Goal: Task Accomplishment & Management: Manage account settings

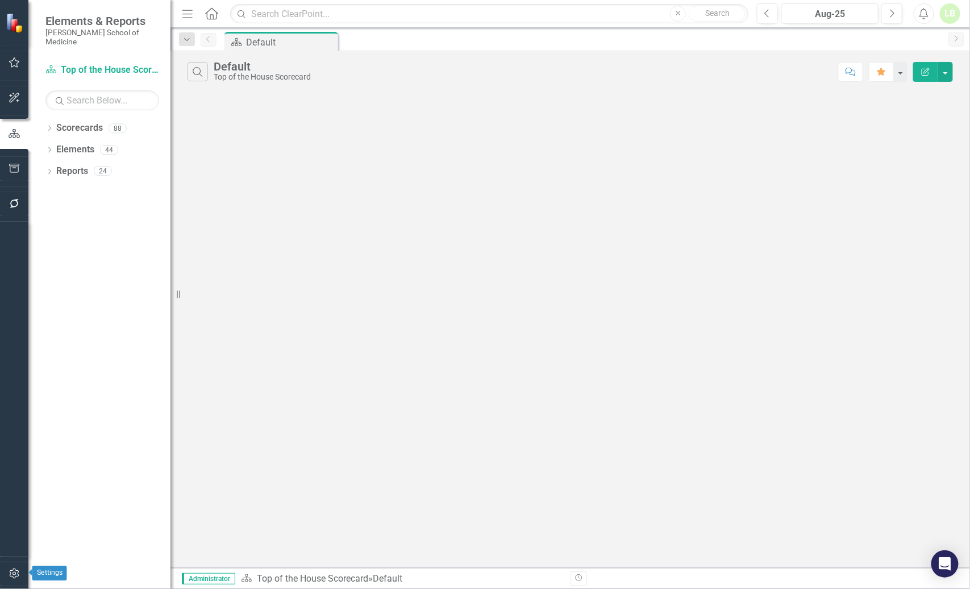
click at [19, 571] on icon "button" at bounding box center [15, 573] width 12 height 9
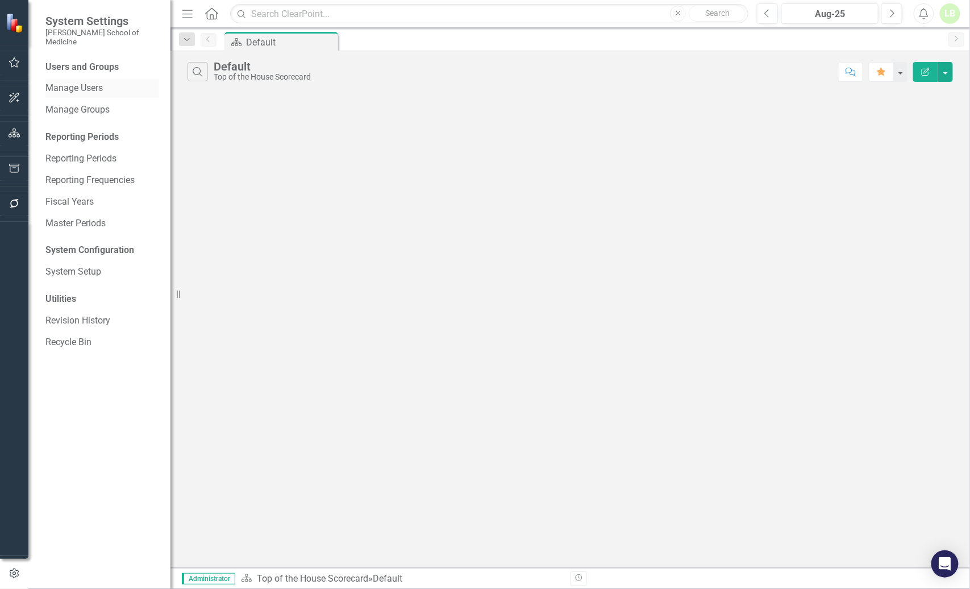
click at [58, 82] on link "Manage Users" at bounding box center [102, 88] width 114 height 13
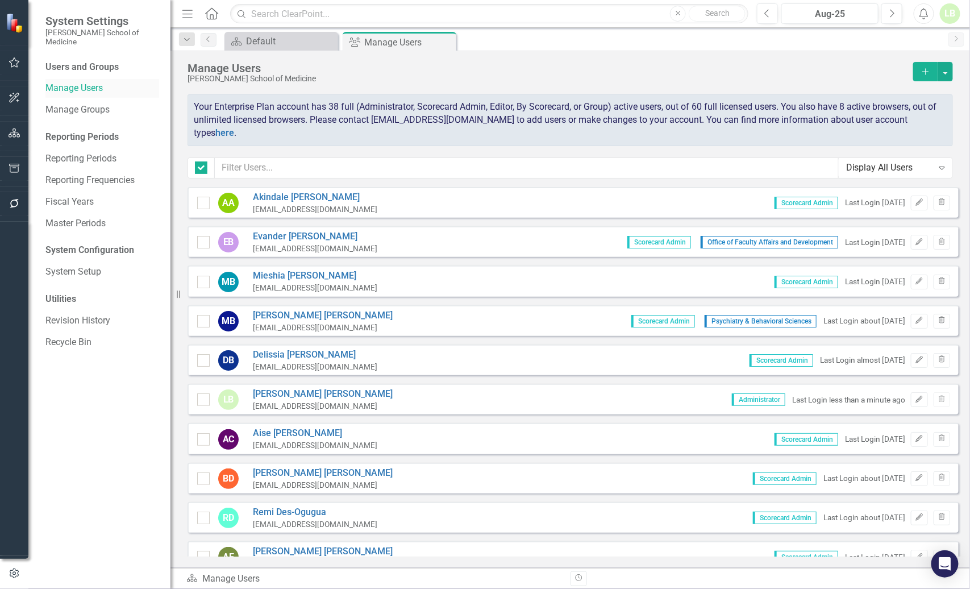
checkbox input "false"
click at [921, 69] on icon "Add" at bounding box center [926, 72] width 10 height 8
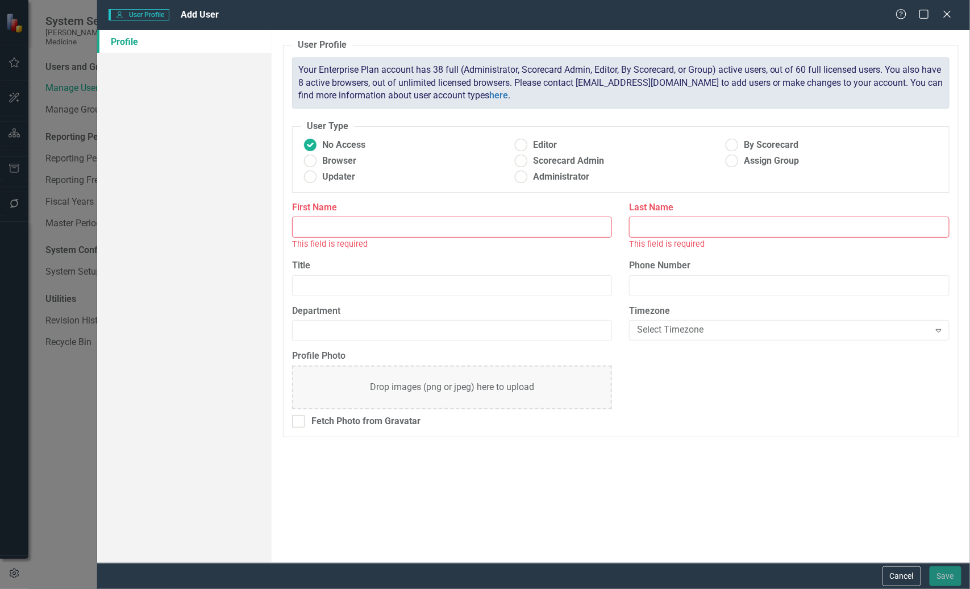
click at [410, 225] on input "First Name" at bounding box center [452, 227] width 321 height 21
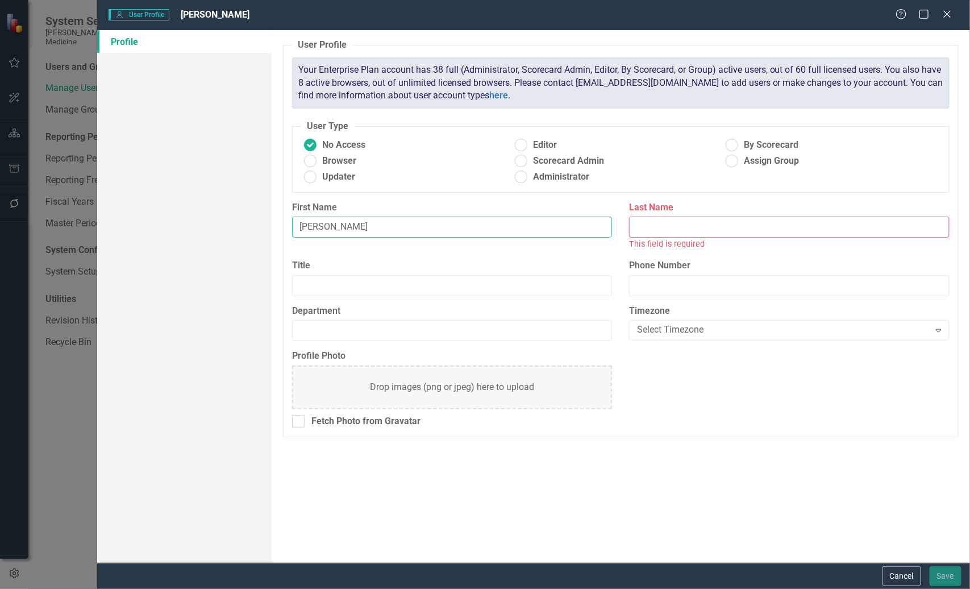
type input "[PERSON_NAME]"
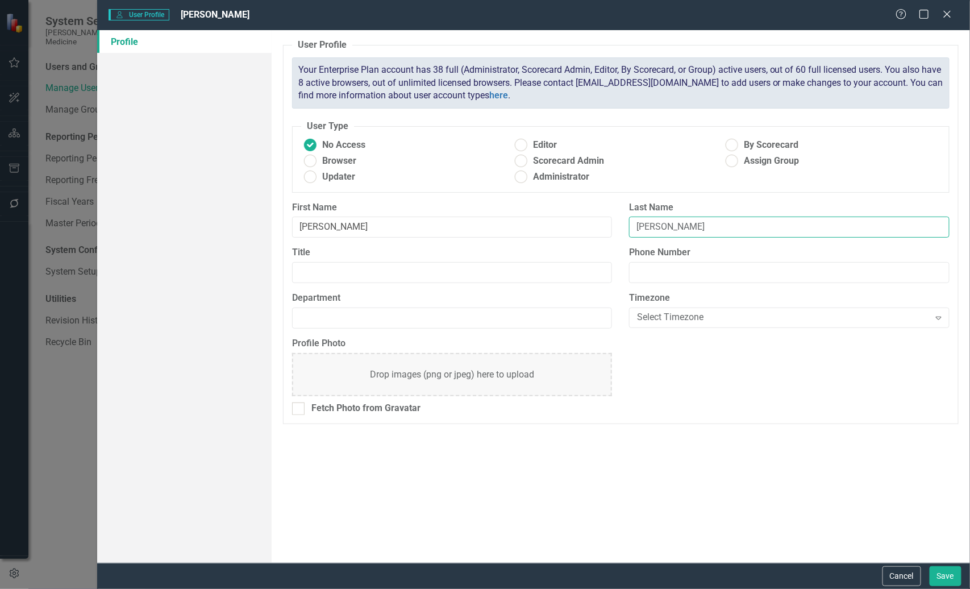
type input "[PERSON_NAME]"
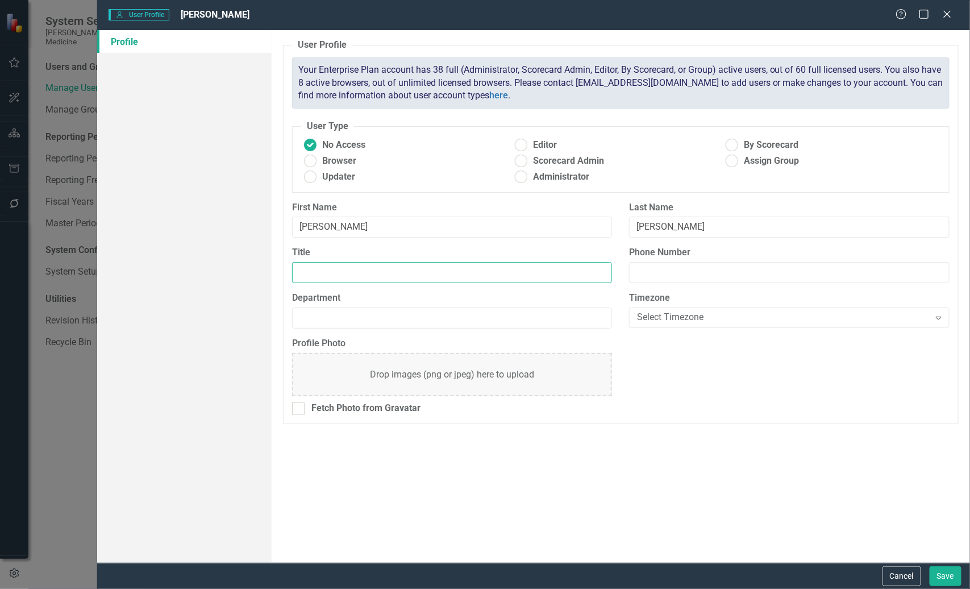
click at [353, 267] on input "Title" at bounding box center [452, 272] width 321 height 21
click at [522, 161] on ins at bounding box center [522, 161] width 18 height 18
click at [522, 161] on input "Scorecard Admin" at bounding box center [522, 161] width 18 height 18
radio input "true"
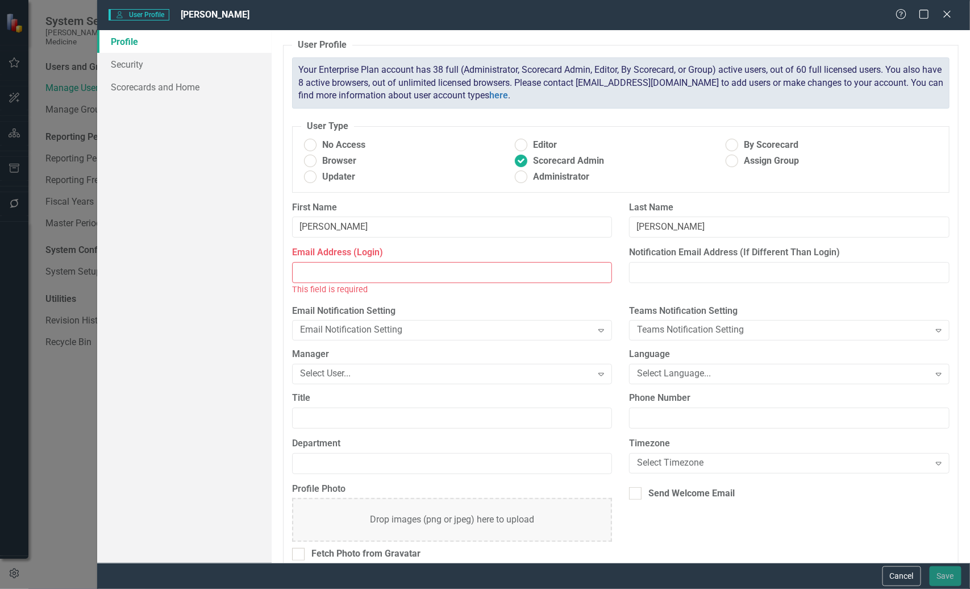
click at [353, 277] on input "Email Address (Login)" at bounding box center [452, 272] width 321 height 21
click at [317, 273] on input "Email Address (Login)" at bounding box center [452, 272] width 321 height 21
paste input "[EMAIL_ADDRESS][DOMAIN_NAME]"
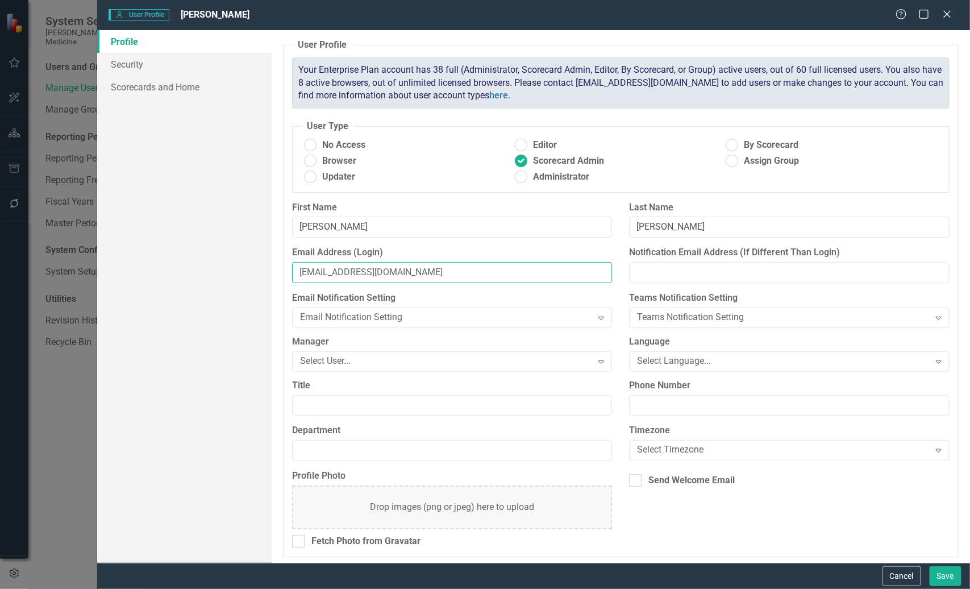
type input "[EMAIL_ADDRESS][DOMAIN_NAME]"
click at [676, 274] on input "Notification Email Address (If Different Than Login)" at bounding box center [789, 272] width 321 height 21
paste input "[EMAIL_ADDRESS][DOMAIN_NAME]"
type input "[EMAIL_ADDRESS][DOMAIN_NAME]"
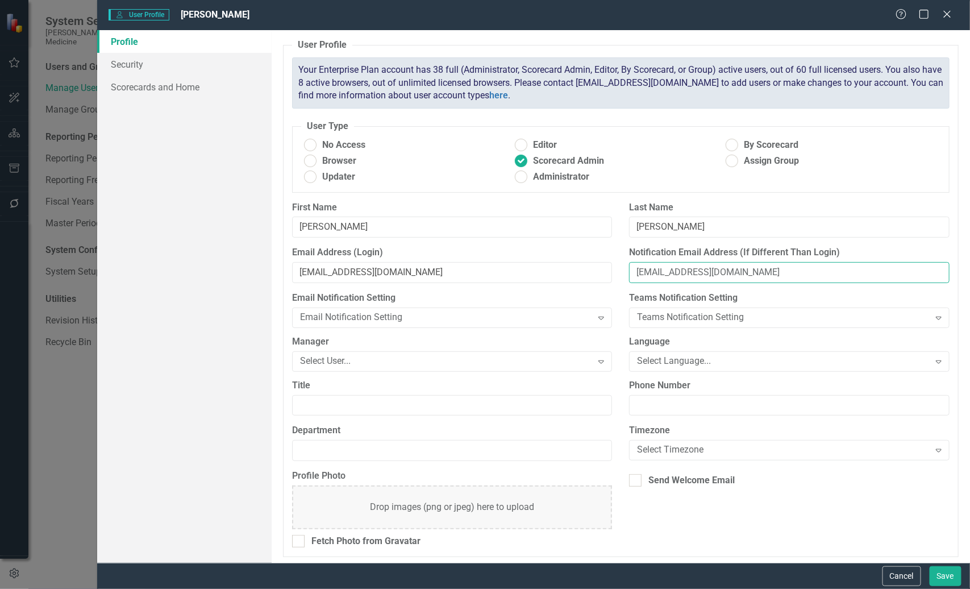
drag, startPoint x: 718, startPoint y: 271, endPoint x: 631, endPoint y: 272, distance: 87.0
click at [631, 272] on input "[EMAIL_ADDRESS][DOMAIN_NAME]" at bounding box center [789, 272] width 321 height 21
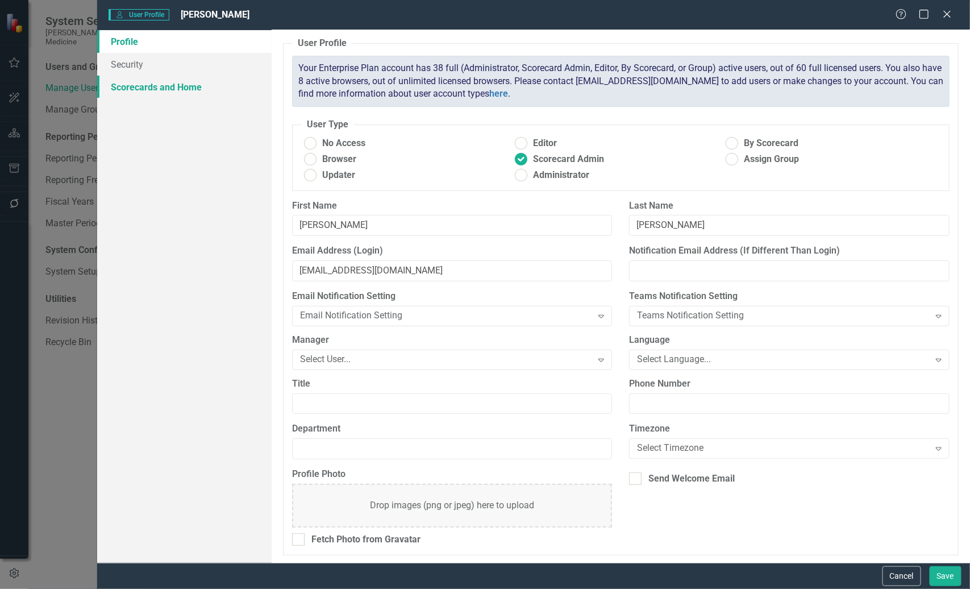
click at [147, 86] on link "Scorecards and Home" at bounding box center [184, 87] width 174 height 23
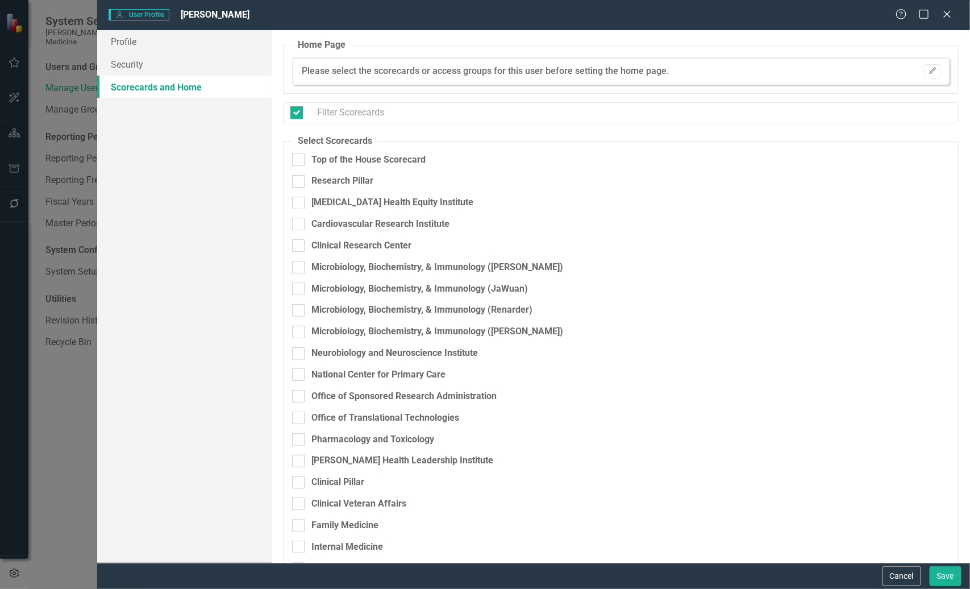
checkbox input "false"
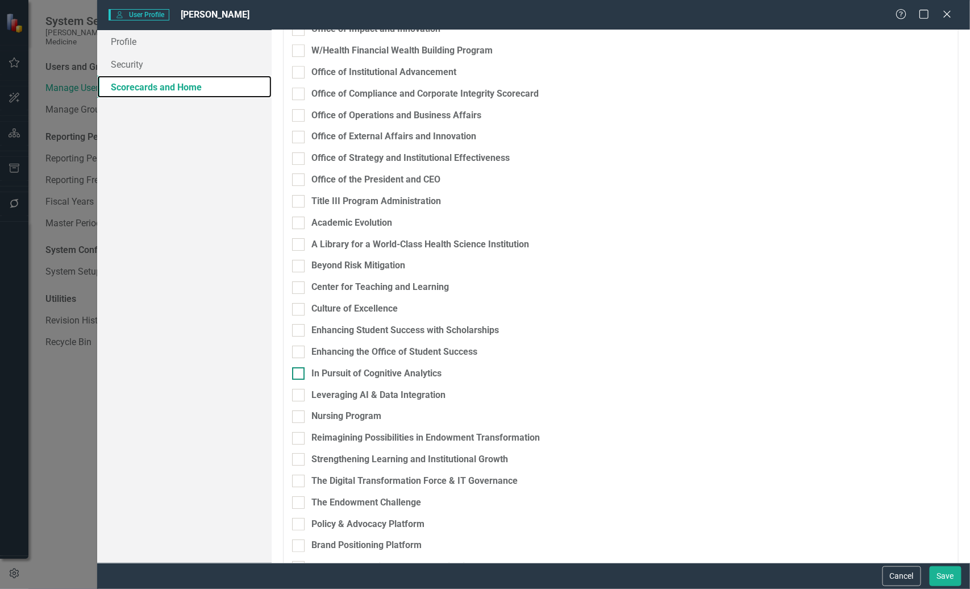
scroll to position [1513, 0]
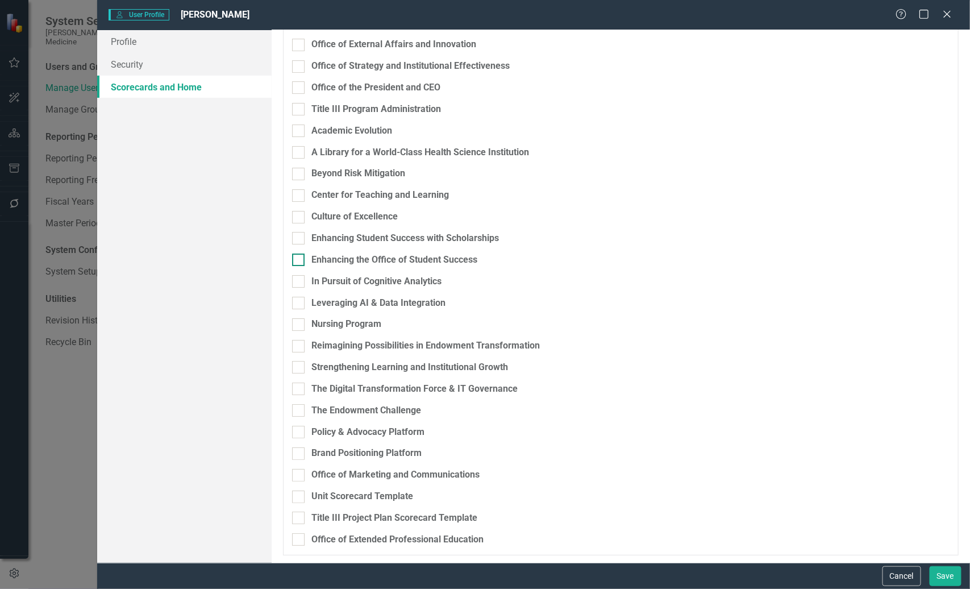
click at [298, 258] on input "Enhancing the Office of Student Success" at bounding box center [295, 256] width 7 height 7
checkbox input "true"
click at [946, 573] on button "Save" at bounding box center [946, 576] width 32 height 20
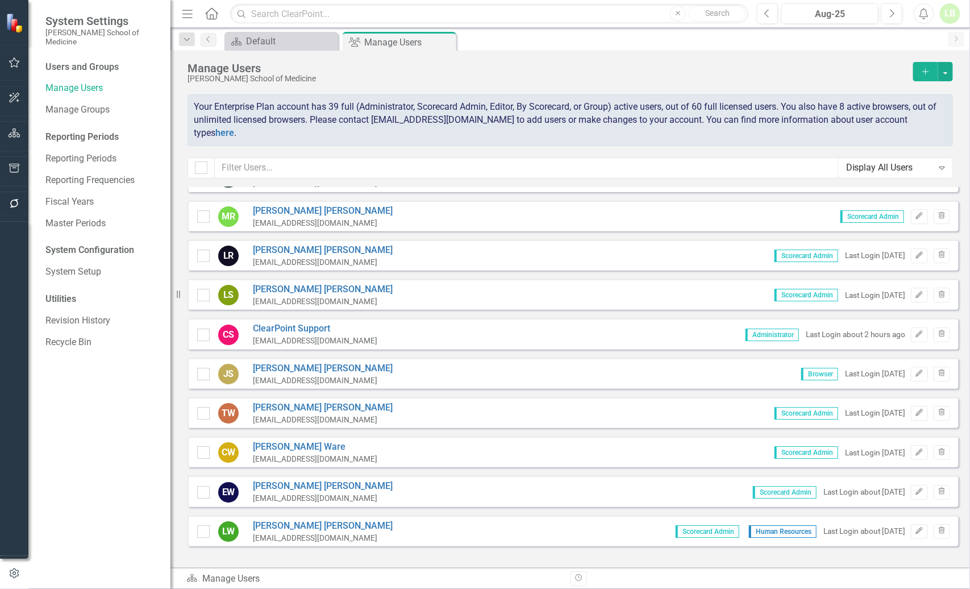
scroll to position [1525, 0]
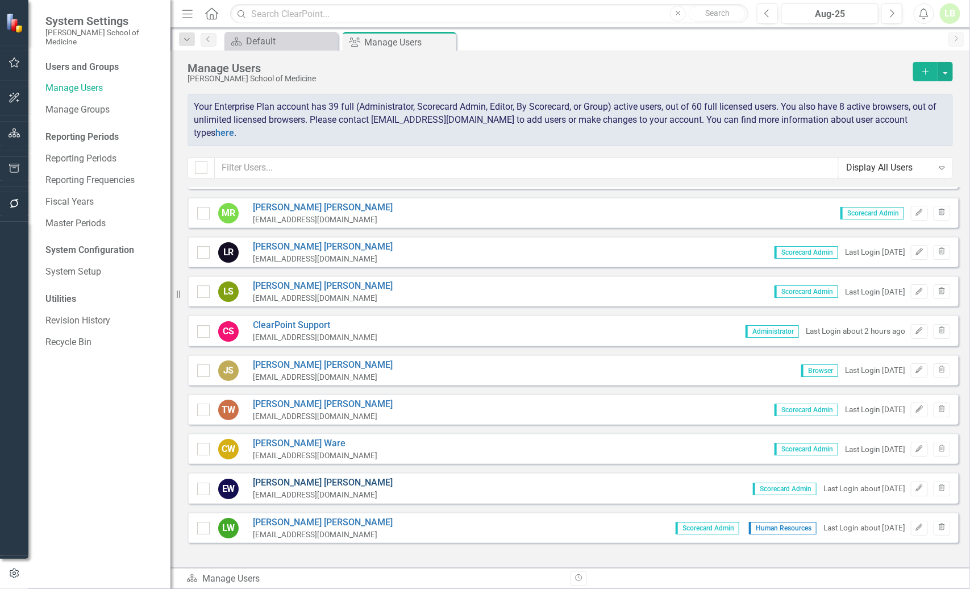
click at [272, 476] on link "[PERSON_NAME]" at bounding box center [323, 482] width 140 height 13
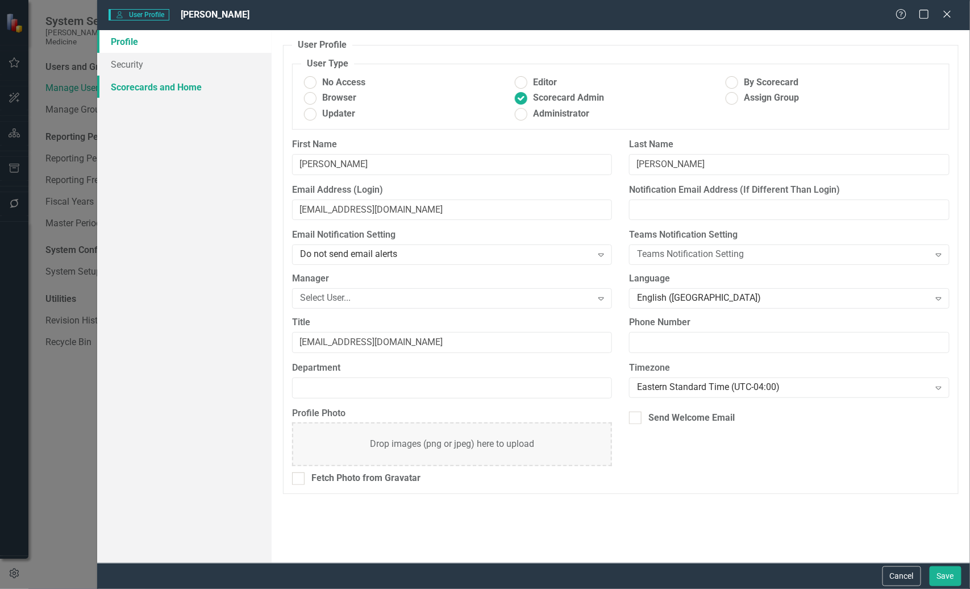
click at [140, 87] on link "Scorecards and Home" at bounding box center [184, 87] width 174 height 23
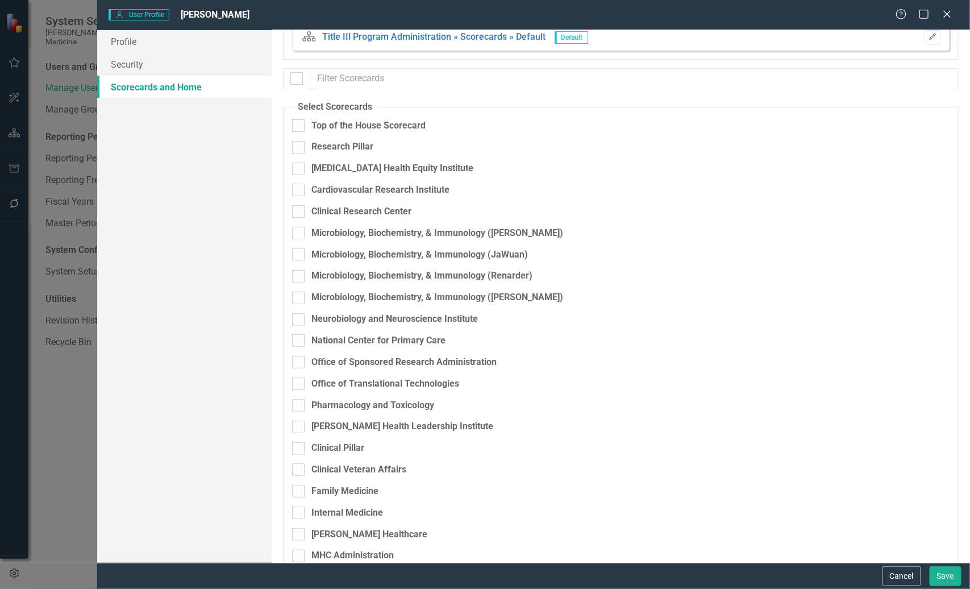
scroll to position [0, 0]
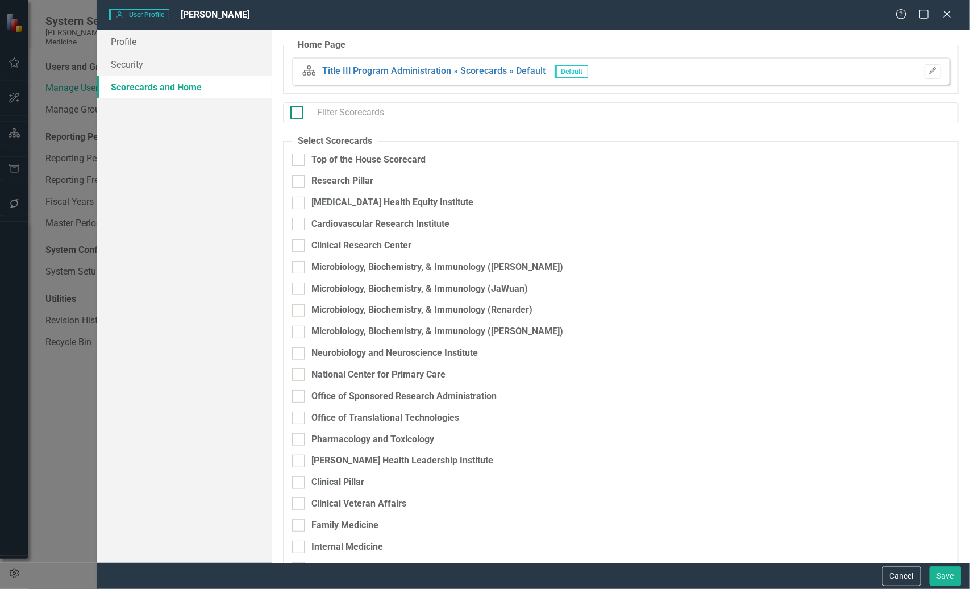
click at [299, 113] on div at bounding box center [296, 112] width 13 height 13
click at [298, 113] on input "checkbox" at bounding box center [293, 109] width 7 height 7
checkbox input "true"
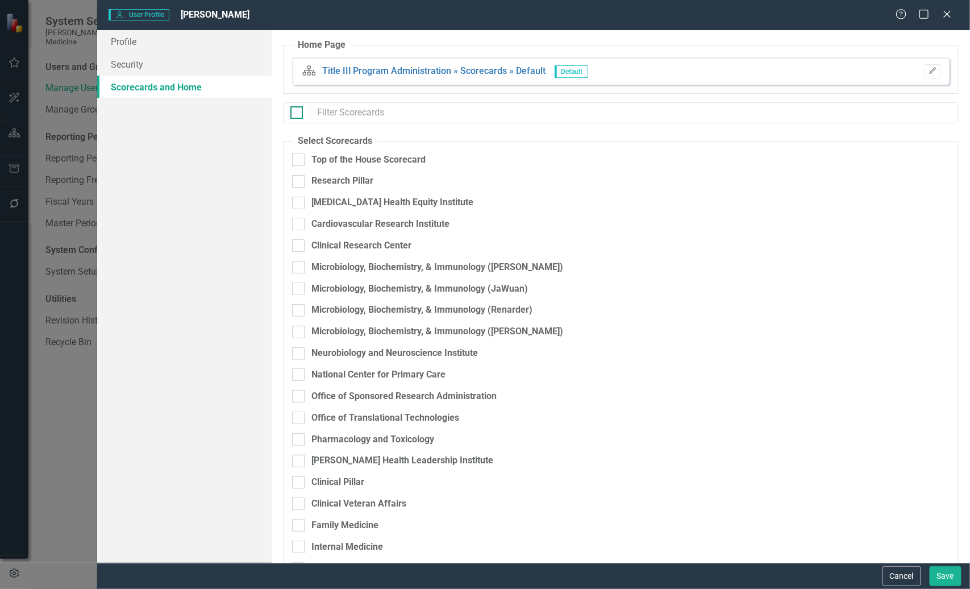
checkbox input "true"
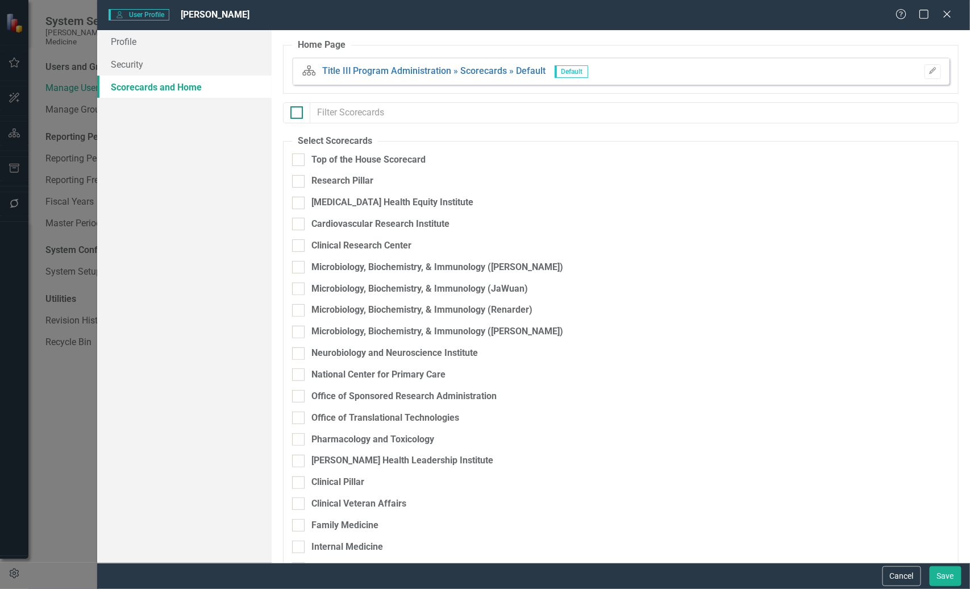
checkbox input "true"
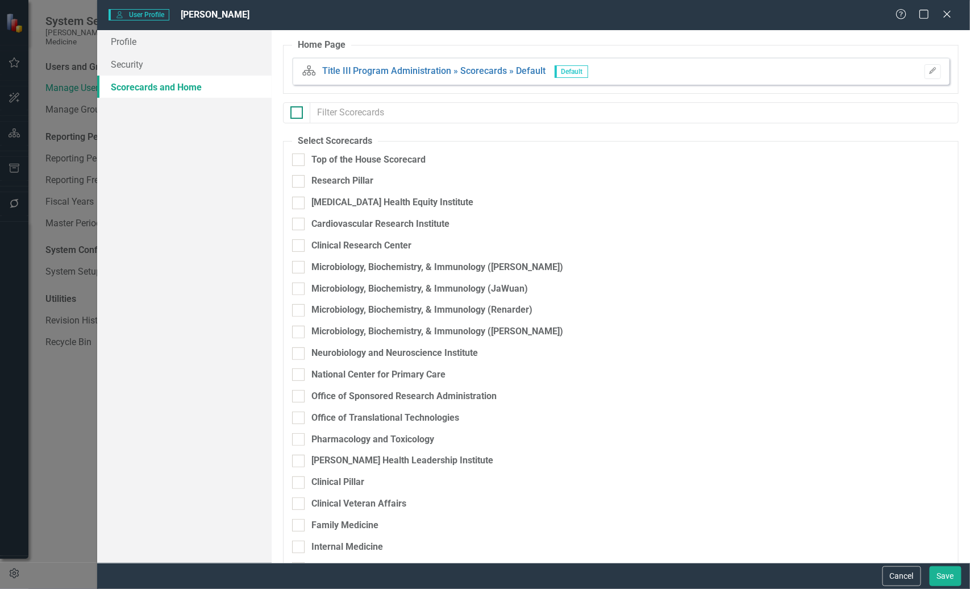
checkbox input "true"
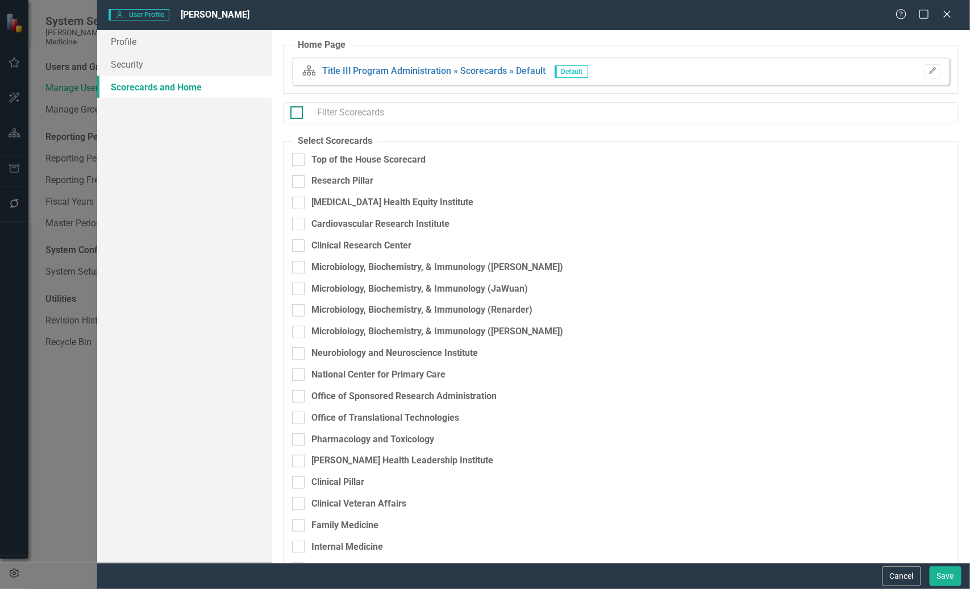
checkbox input "true"
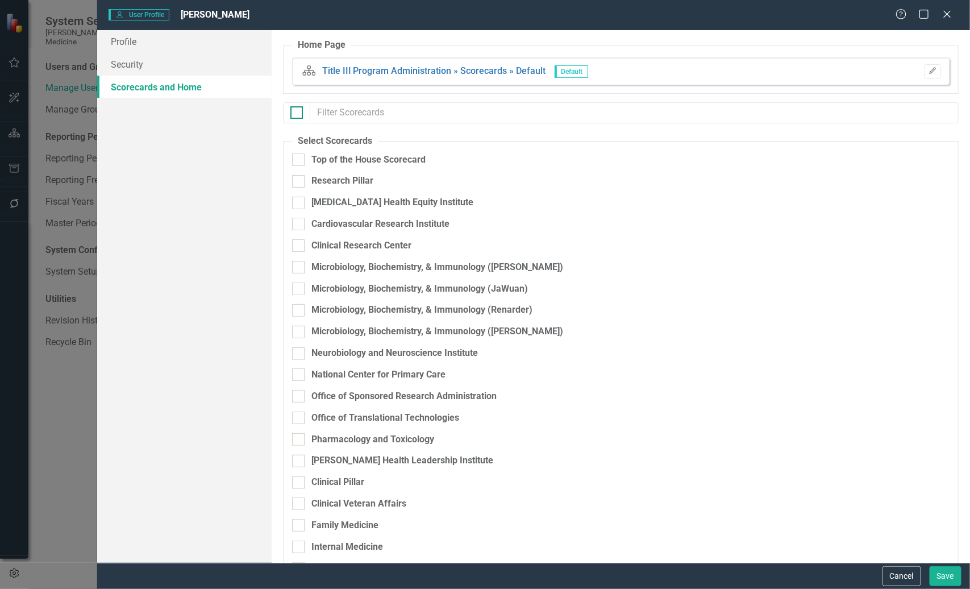
checkbox input "true"
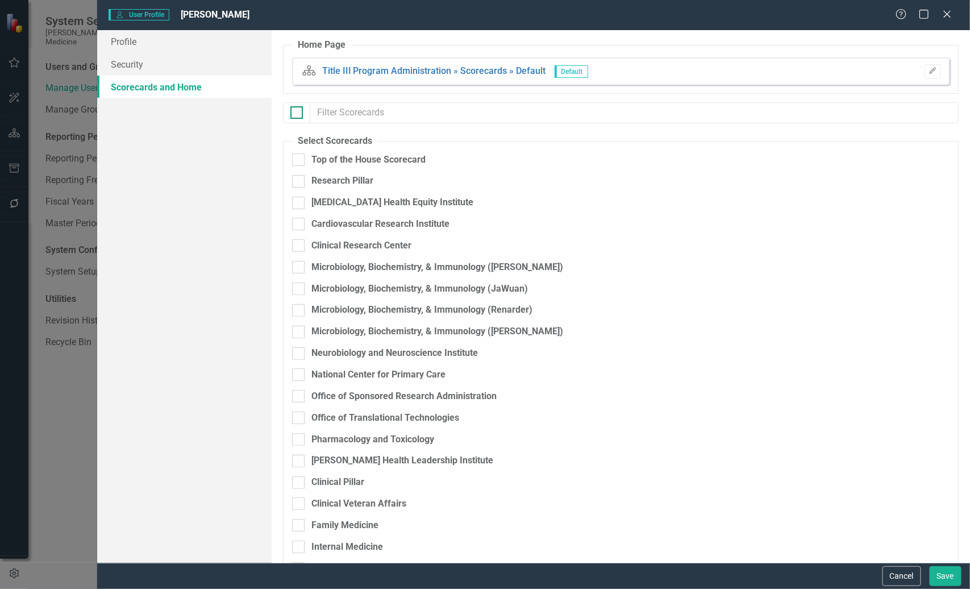
checkbox input "true"
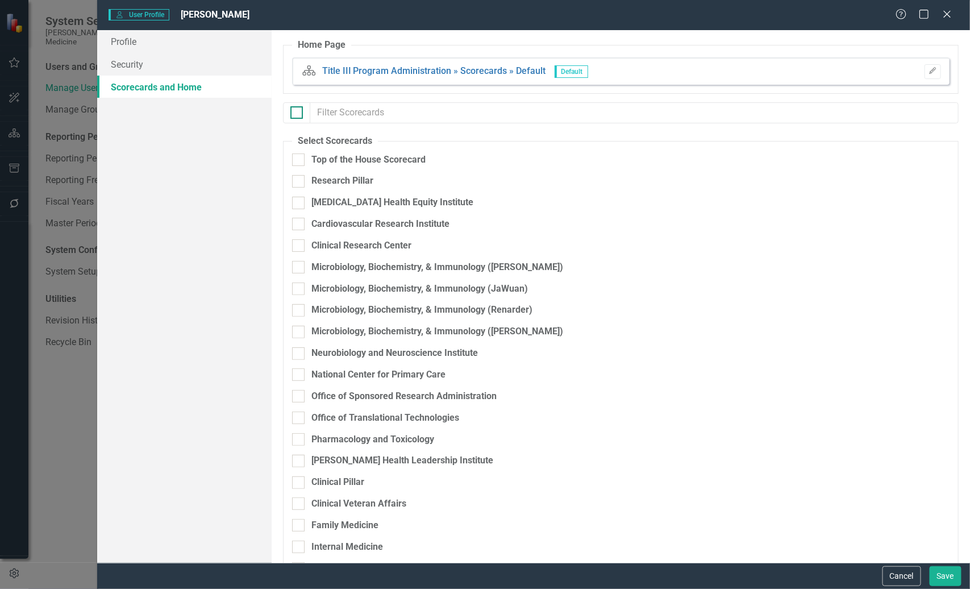
checkbox input "true"
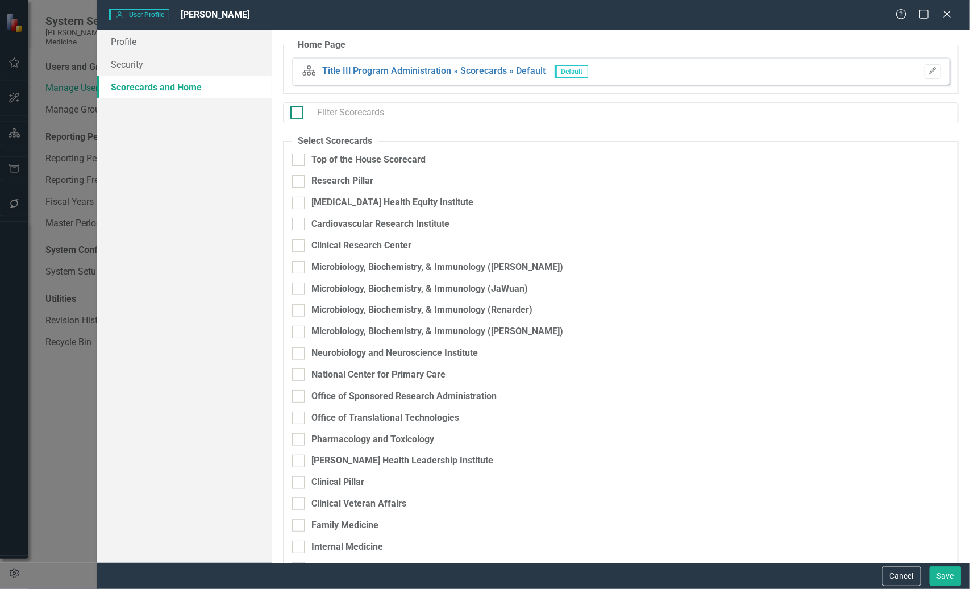
checkbox input "true"
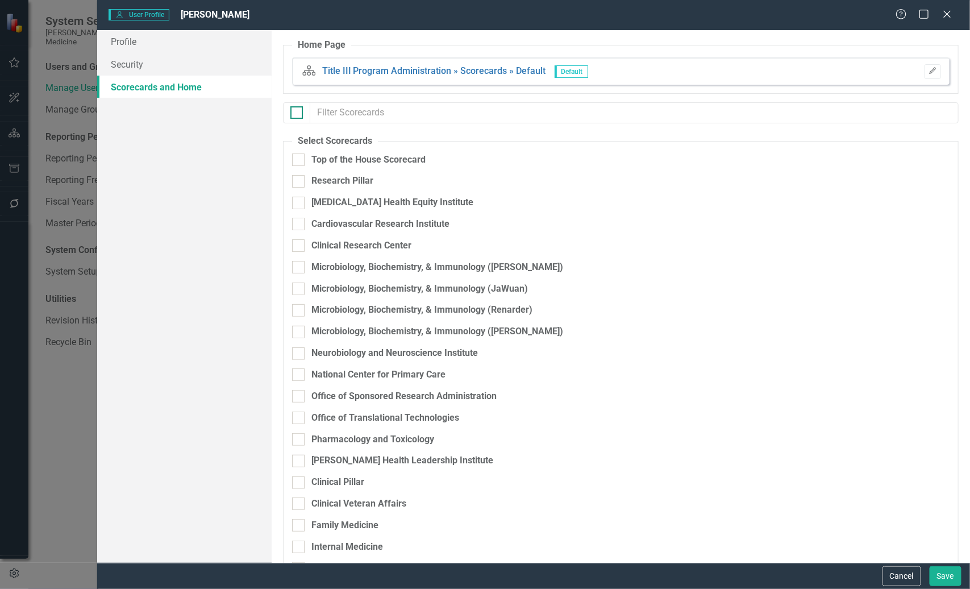
checkbox input "true"
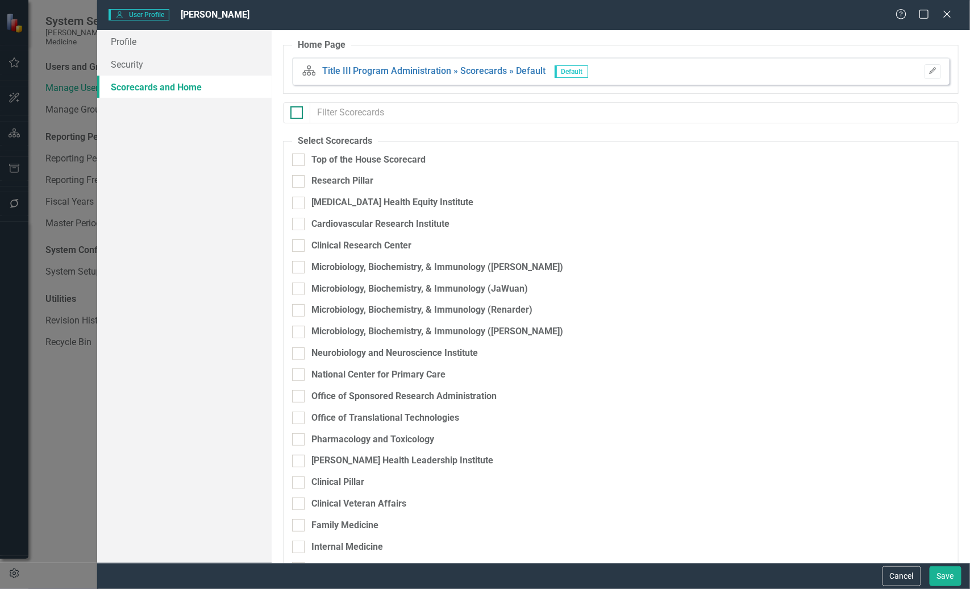
checkbox input "true"
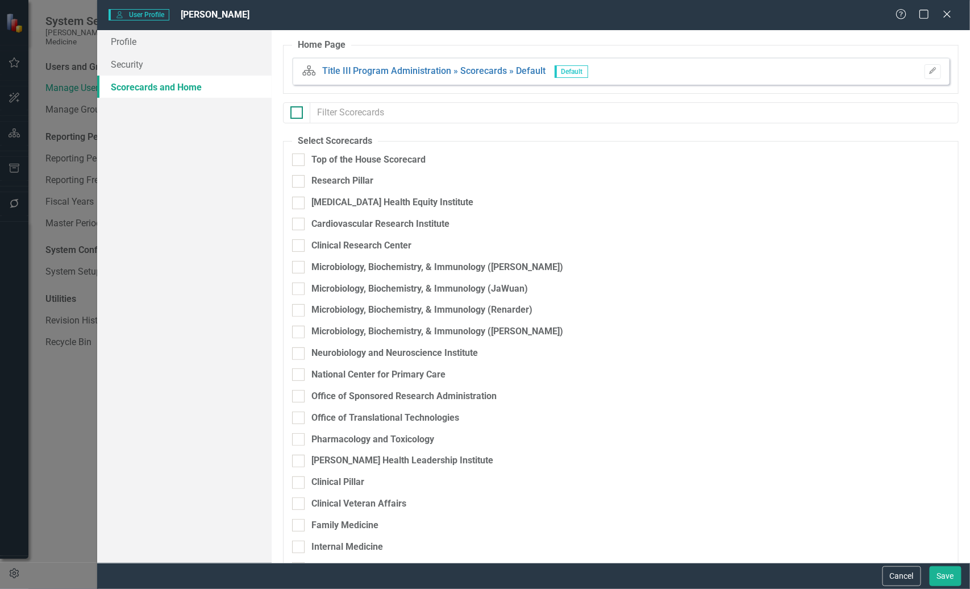
checkbox input "true"
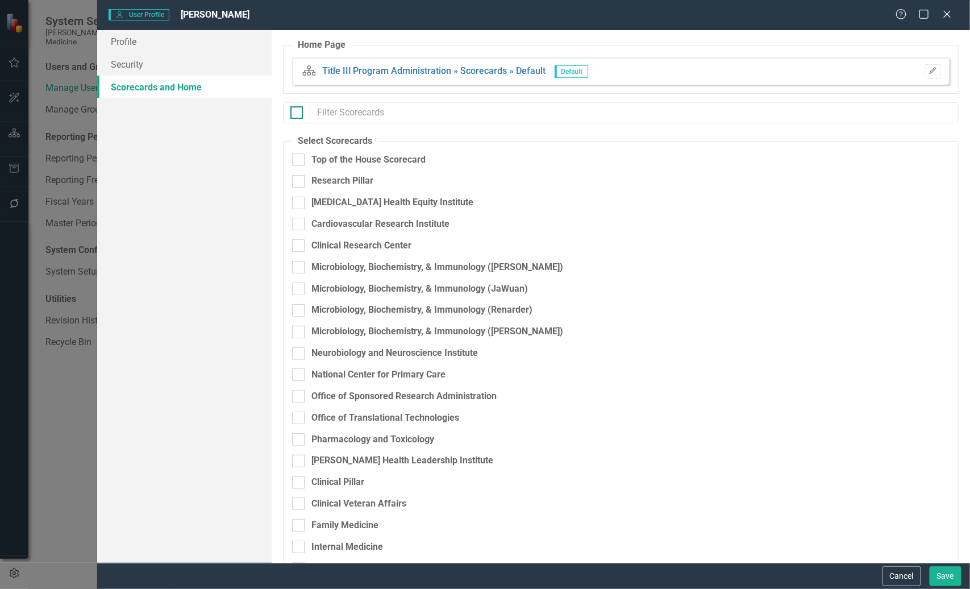
checkbox input "true"
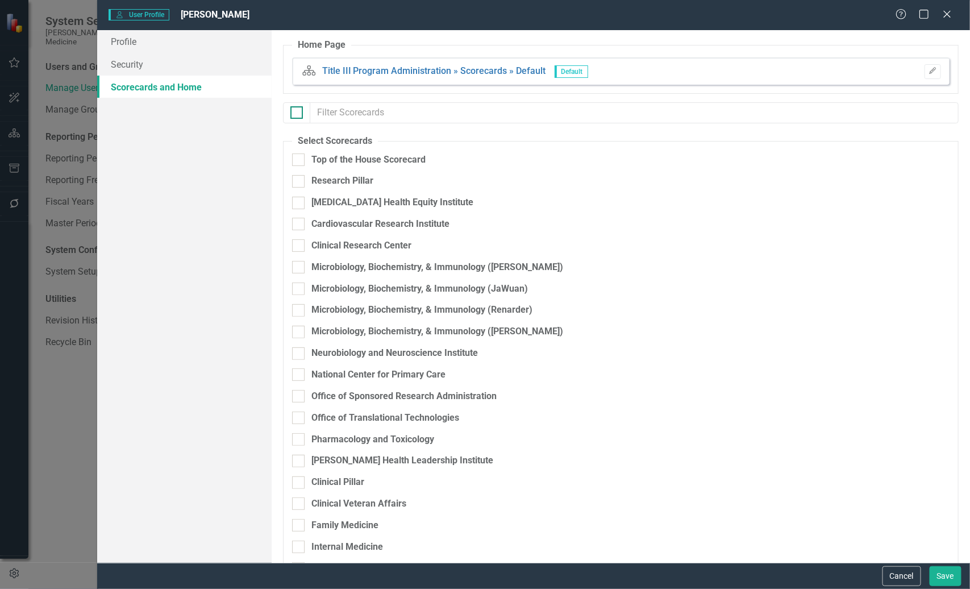
checkbox input "true"
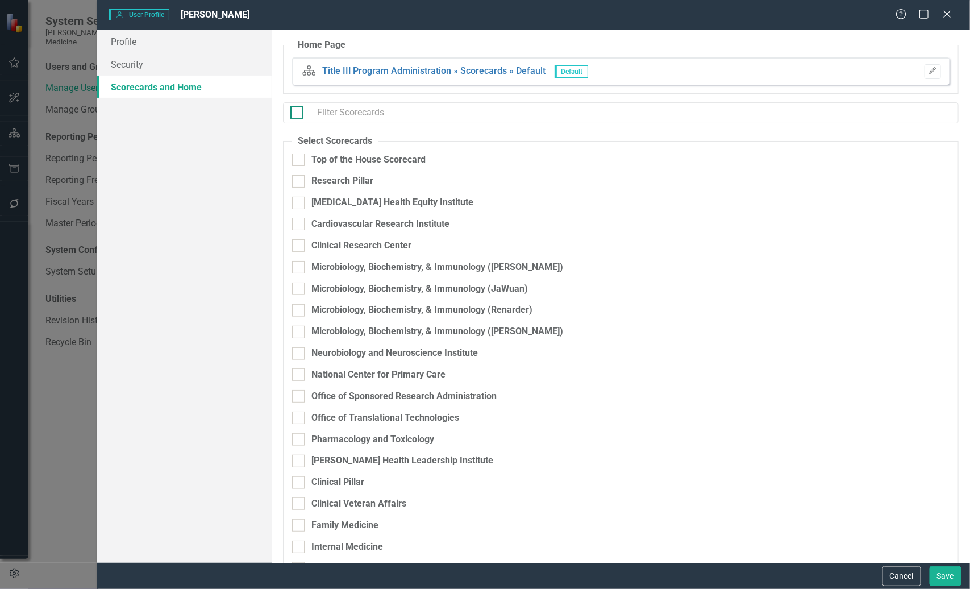
checkbox input "true"
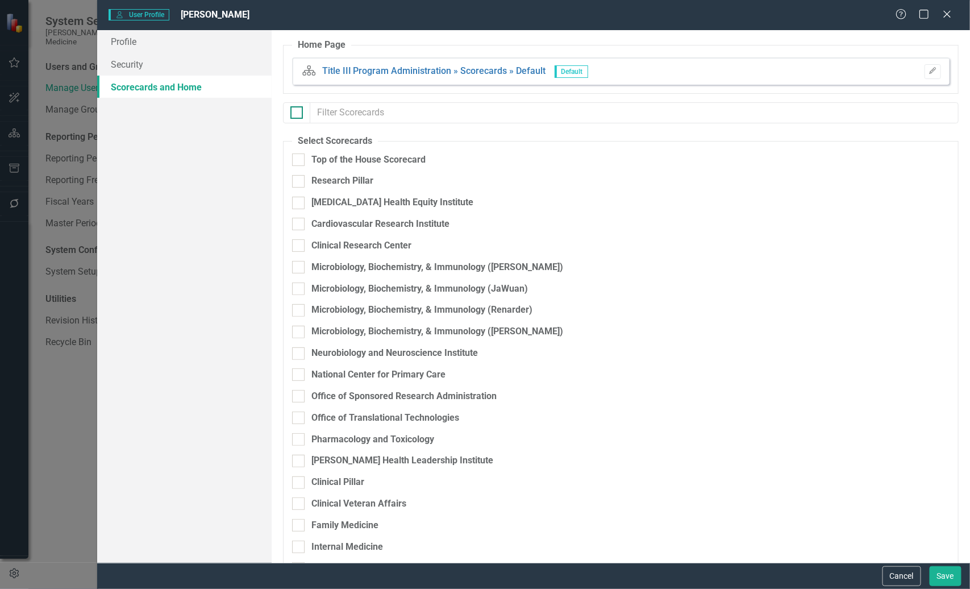
checkbox input "true"
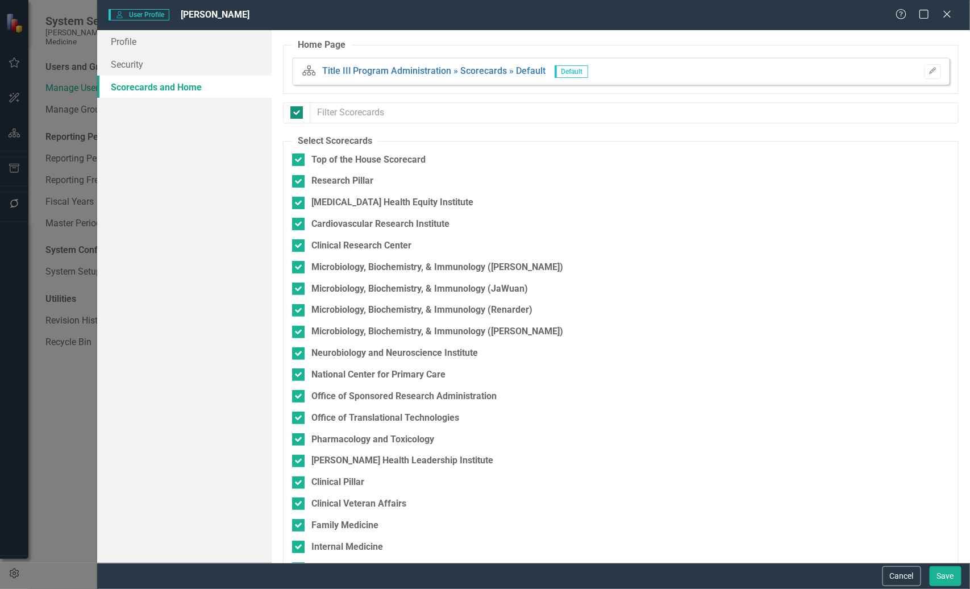
click at [299, 113] on div at bounding box center [296, 112] width 13 height 13
click at [298, 113] on input "checkbox" at bounding box center [293, 109] width 7 height 7
checkbox input "false"
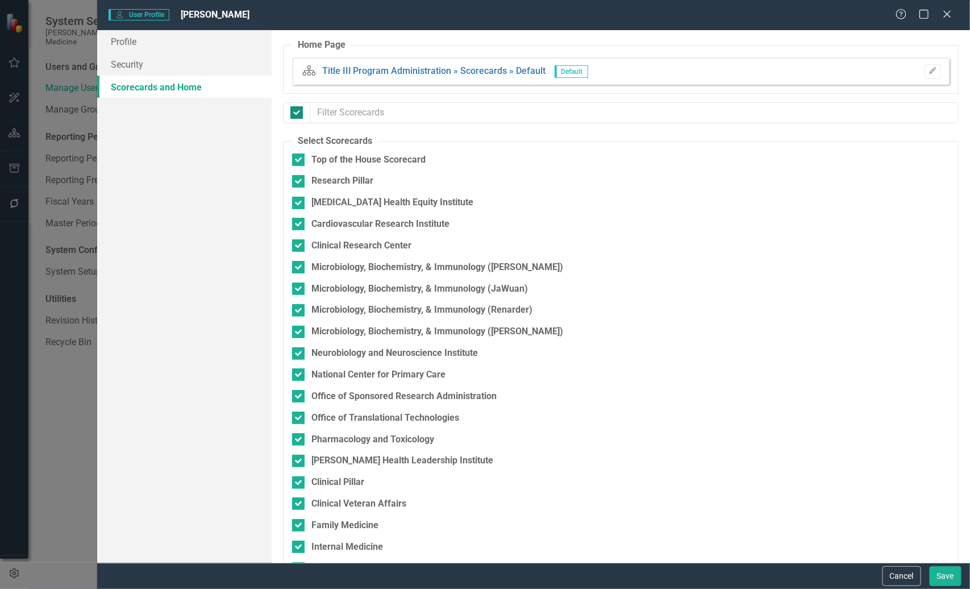
checkbox input "false"
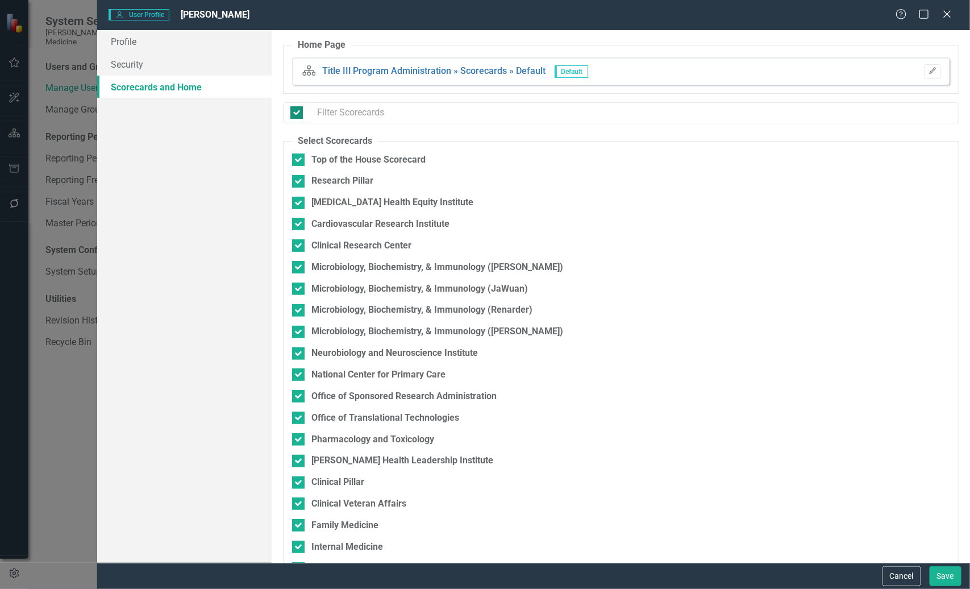
checkbox input "false"
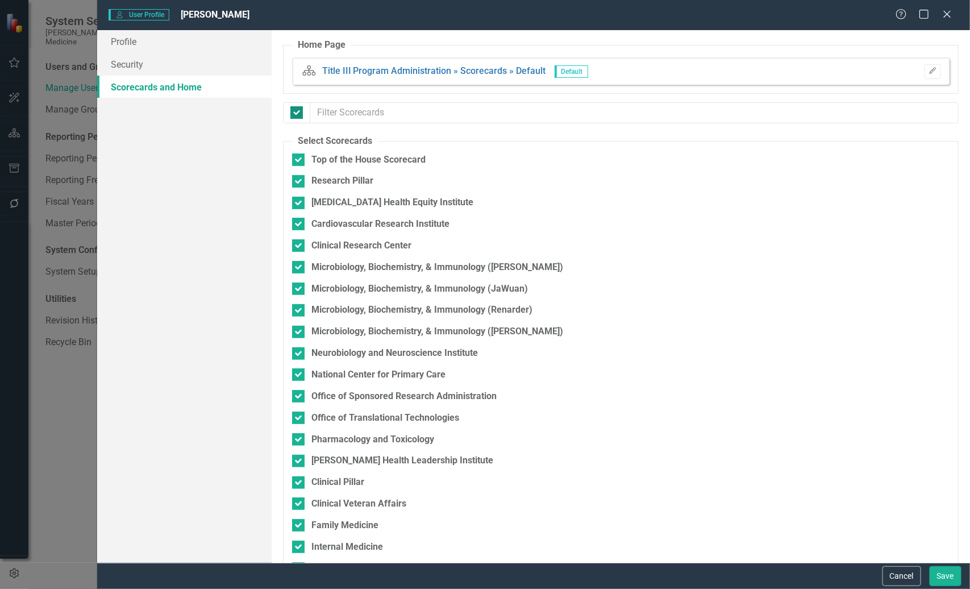
checkbox input "false"
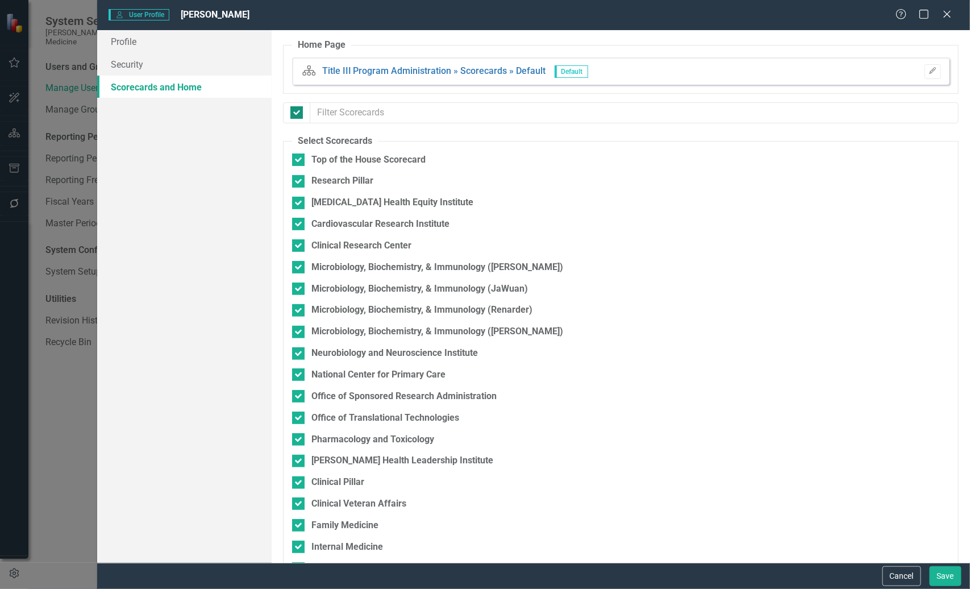
checkbox input "false"
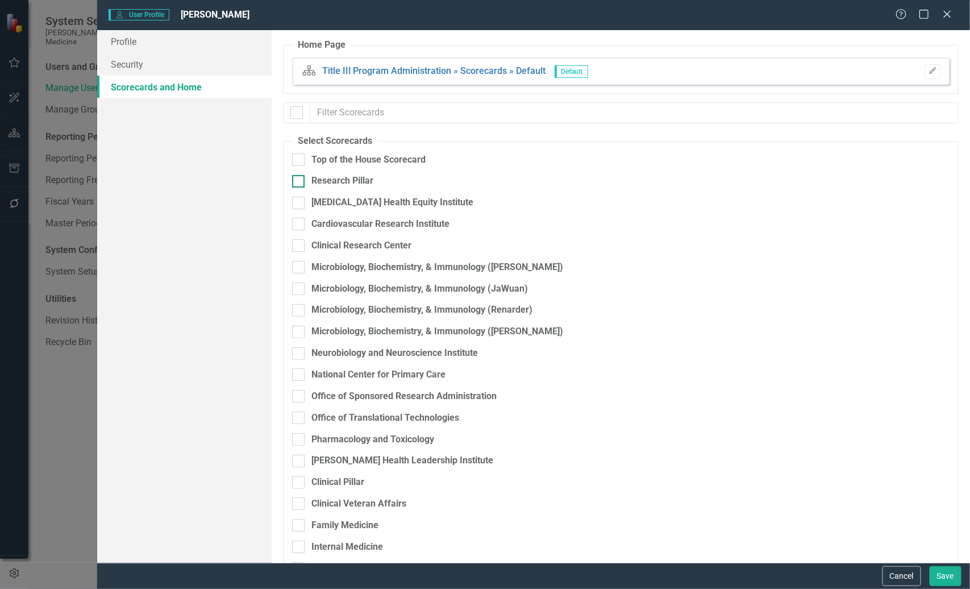
checkbox input "false"
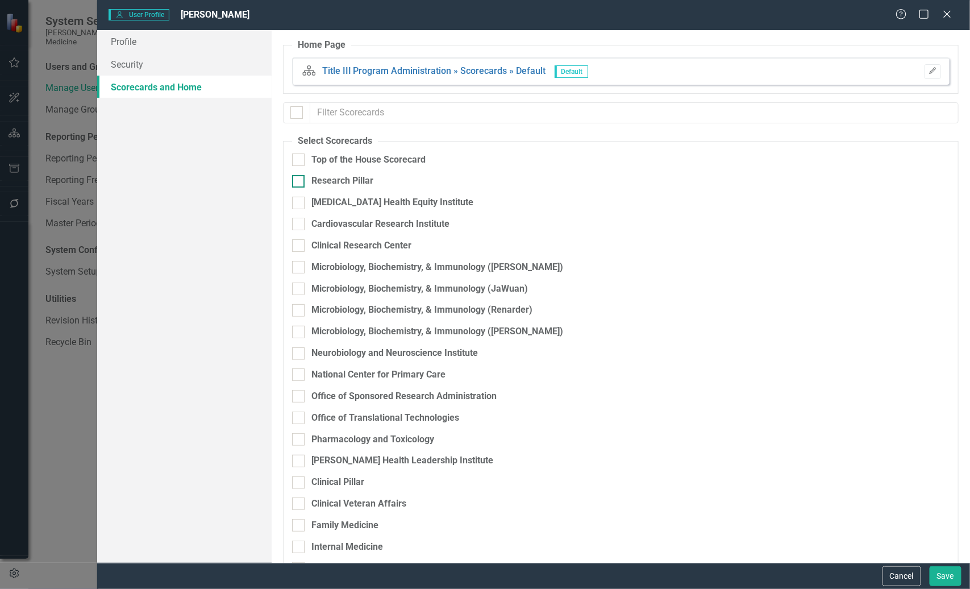
checkbox input "false"
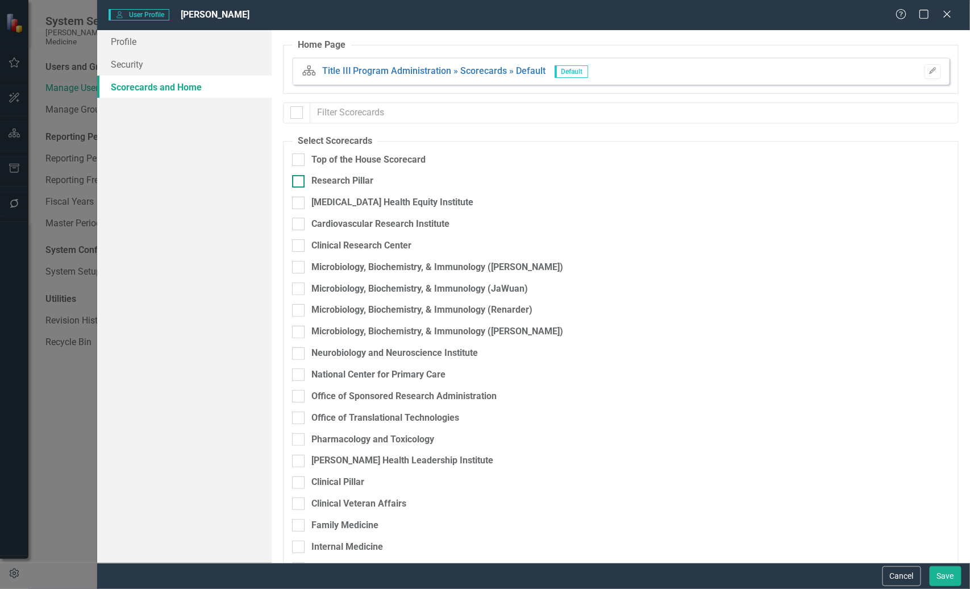
checkbox input "false"
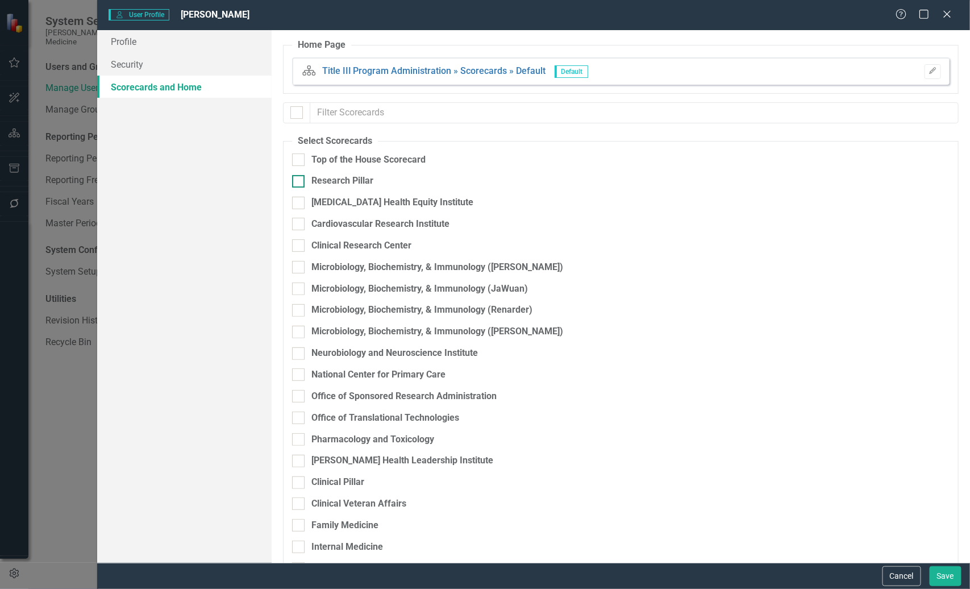
checkbox input "false"
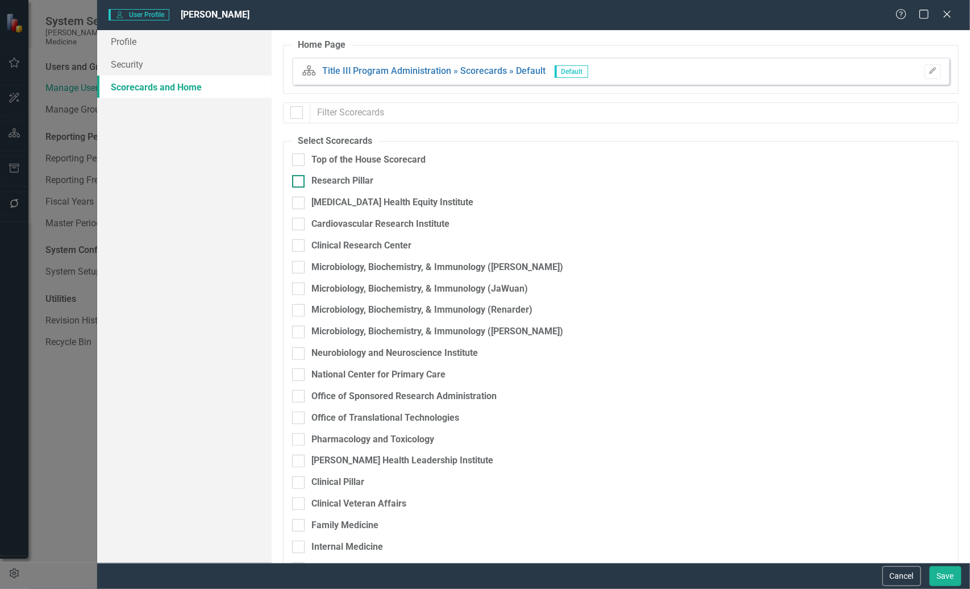
checkbox input "false"
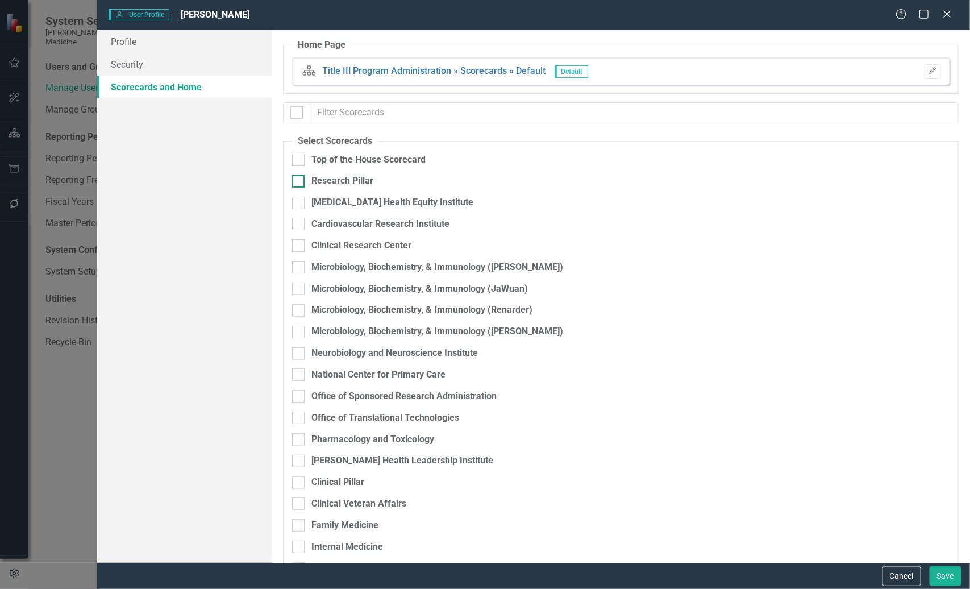
checkbox input "false"
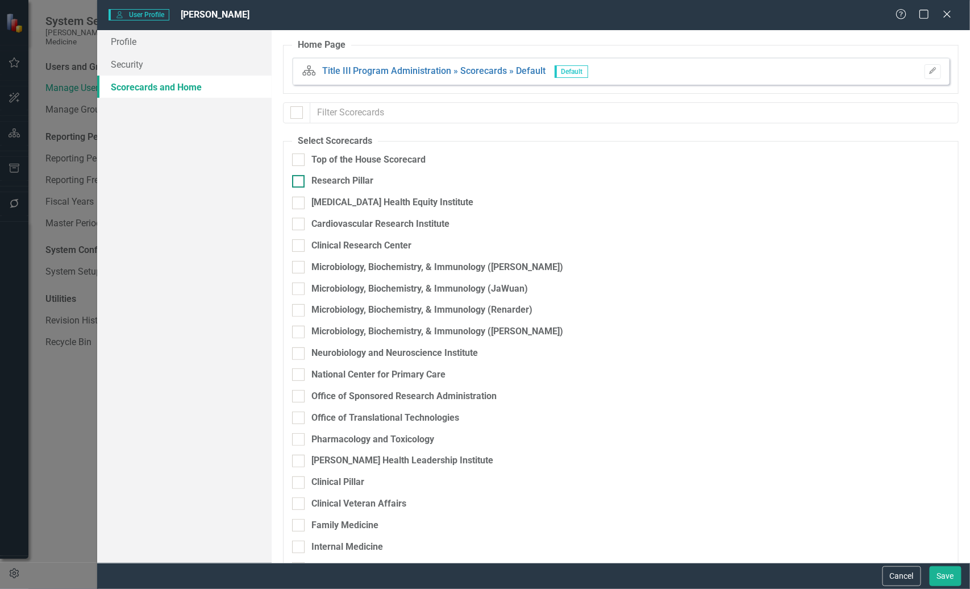
checkbox input "false"
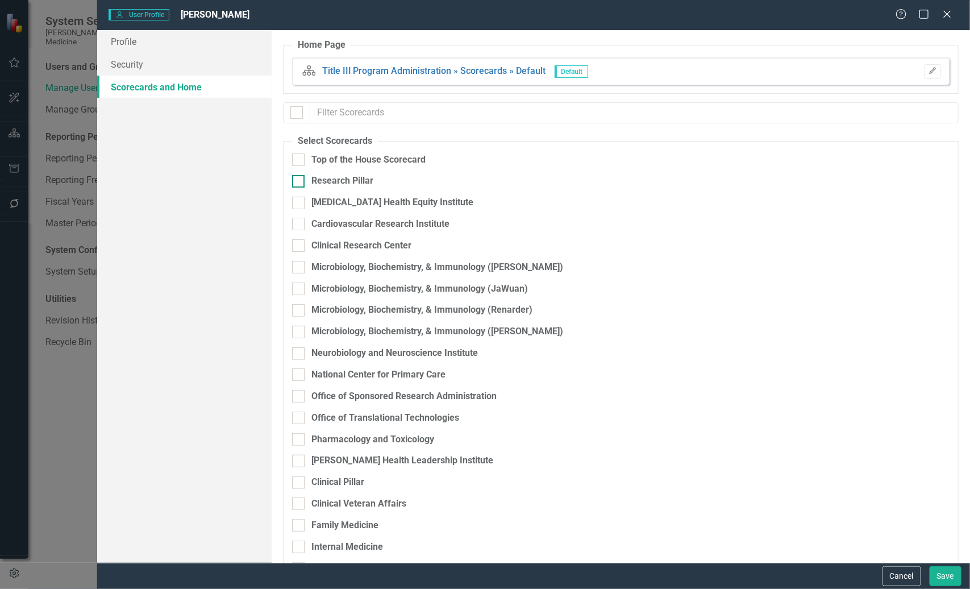
checkbox input "false"
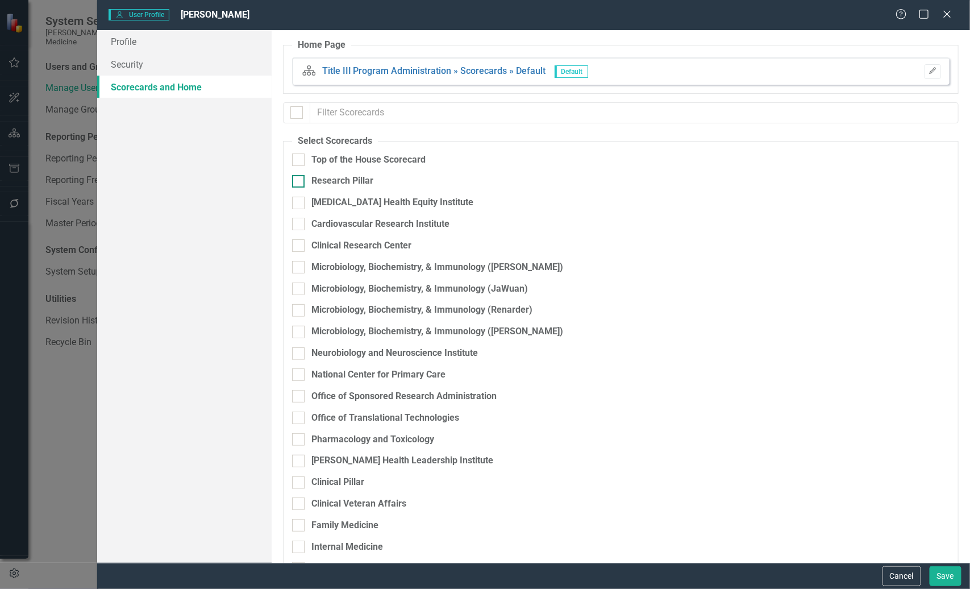
checkbox input "false"
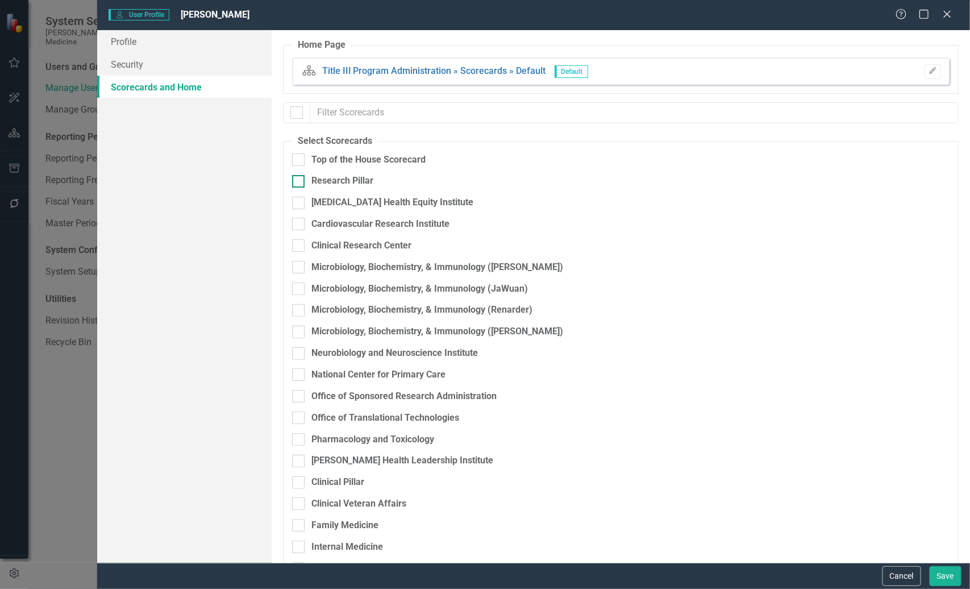
checkbox input "false"
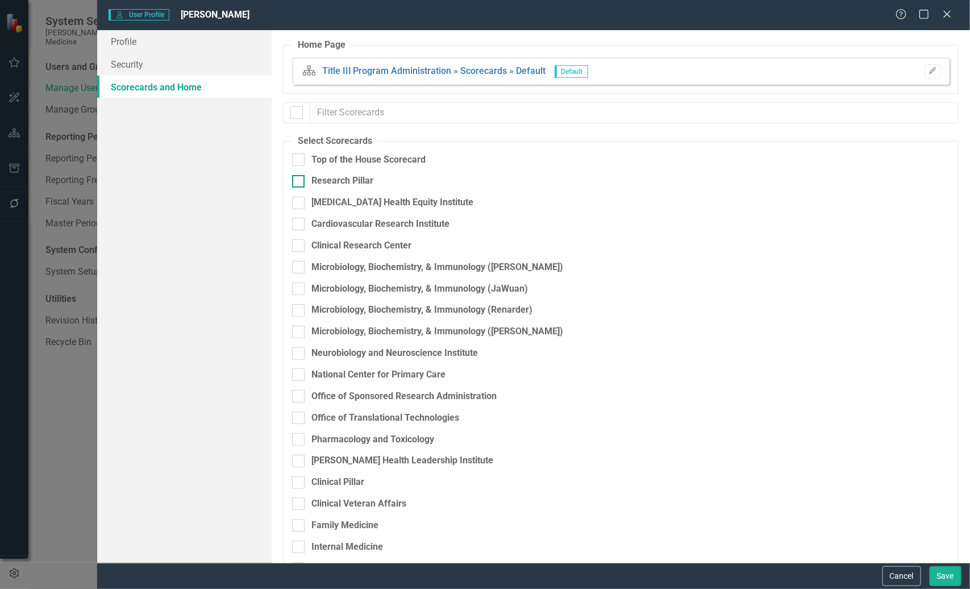
checkbox input "false"
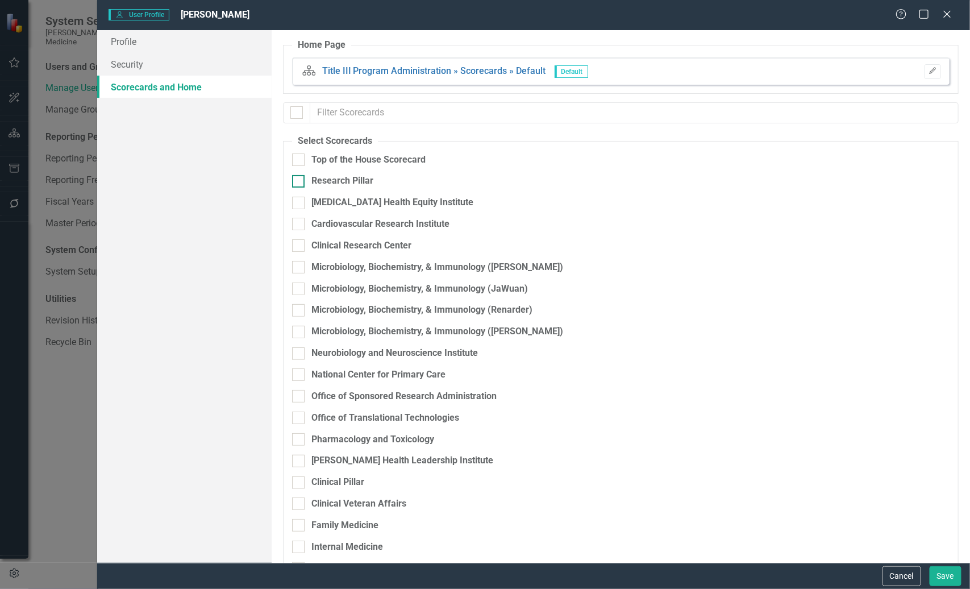
checkbox input "false"
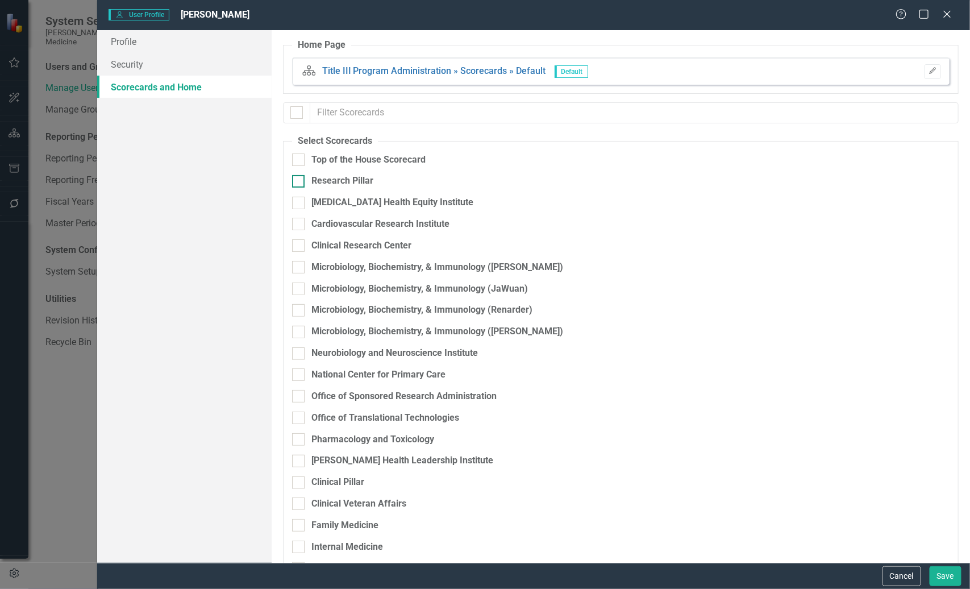
checkbox input "false"
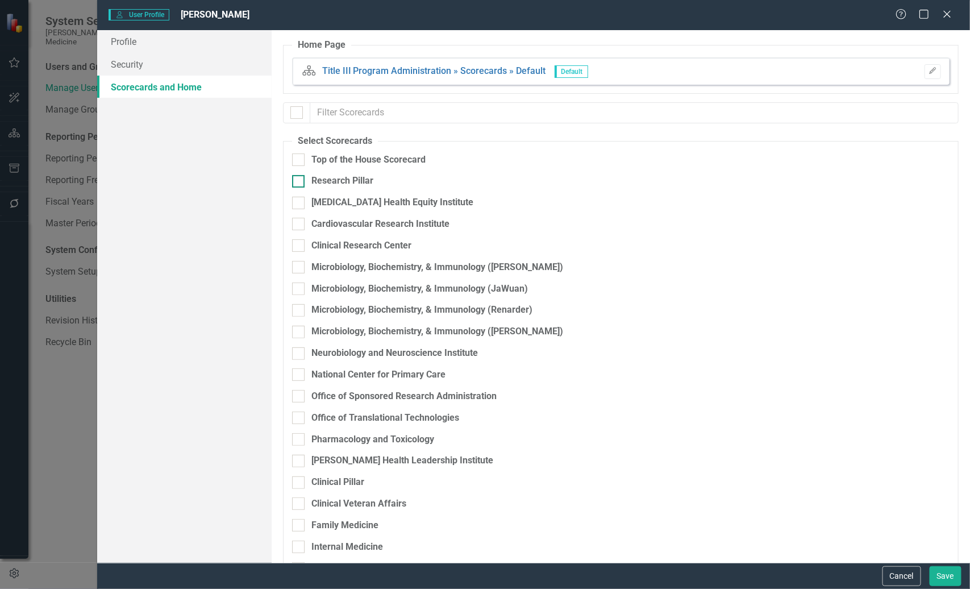
checkbox input "false"
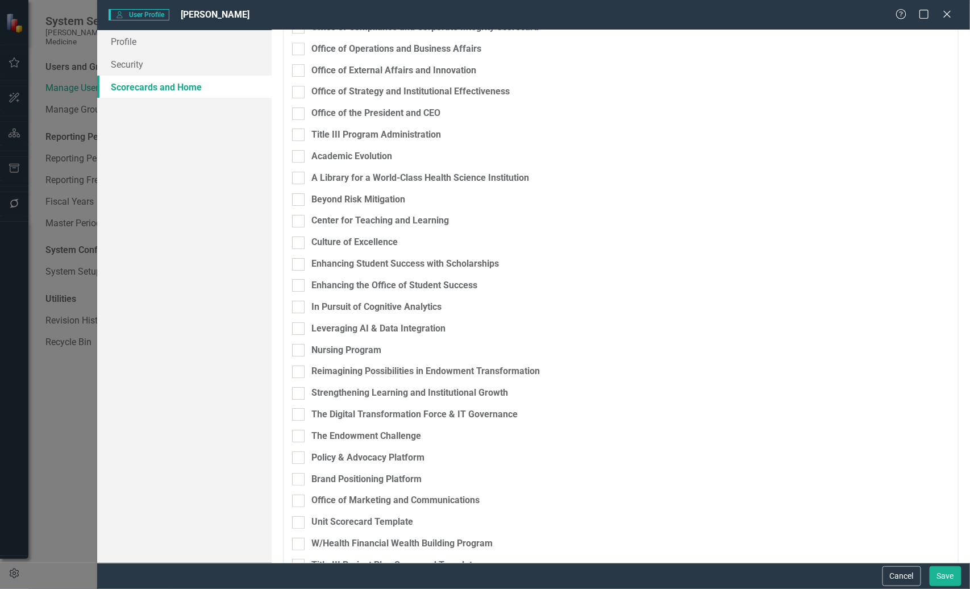
scroll to position [1513, 0]
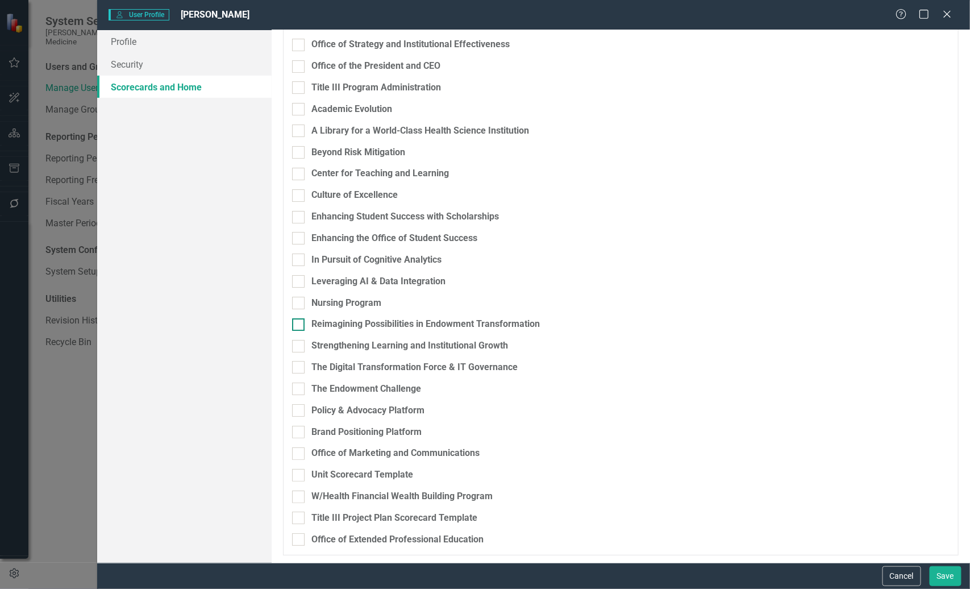
click at [296, 322] on input "Reimagining Possibilities in Endowment Transformation" at bounding box center [295, 321] width 7 height 7
checkbox input "true"
click at [298, 388] on input "The Endowment Challenge" at bounding box center [295, 385] width 7 height 7
checkbox input "true"
click at [947, 577] on button "Save" at bounding box center [946, 576] width 32 height 20
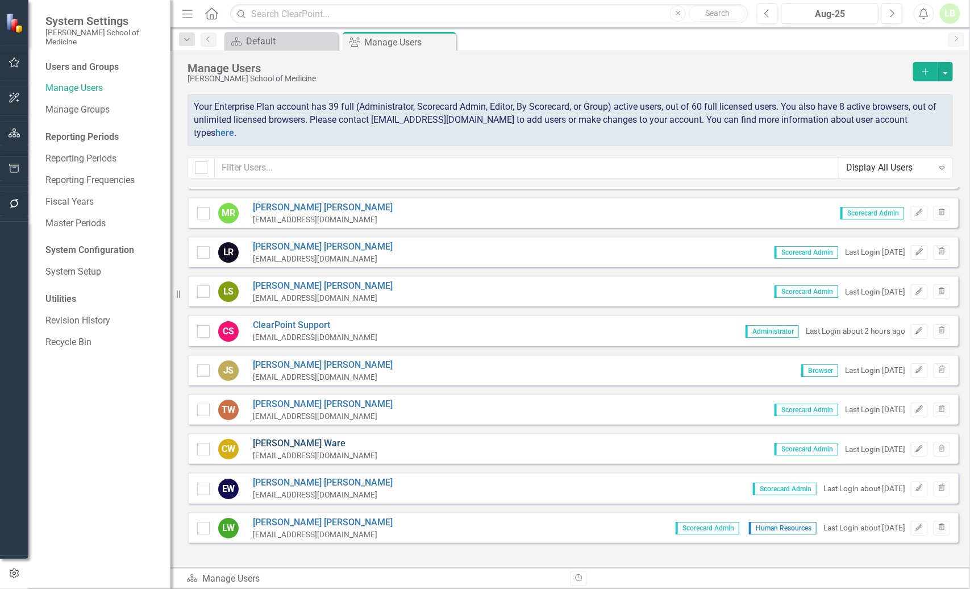
click at [264, 437] on link "[PERSON_NAME]" at bounding box center [315, 443] width 124 height 13
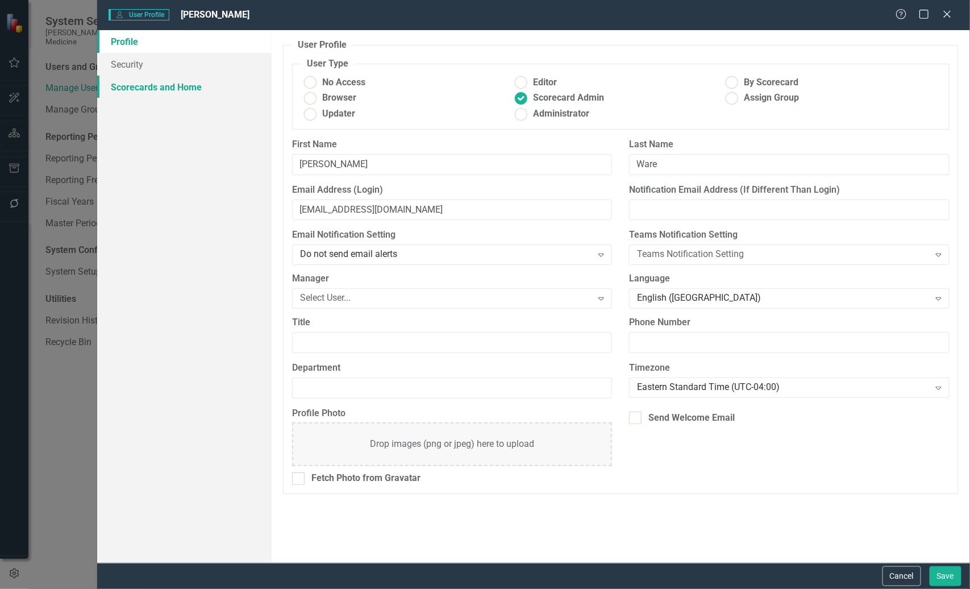
click at [153, 85] on link "Scorecards and Home" at bounding box center [184, 87] width 174 height 23
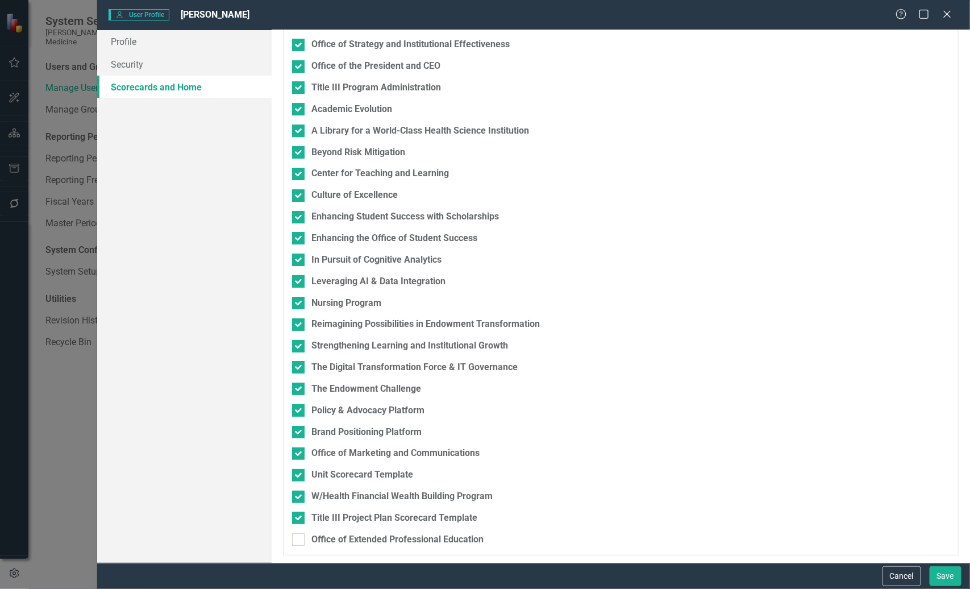
scroll to position [0, 0]
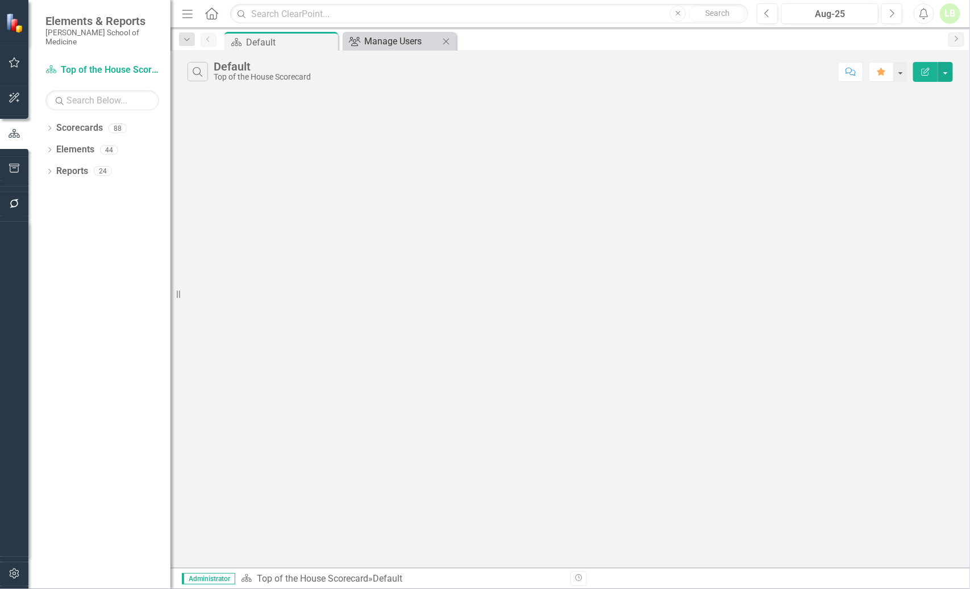
click at [384, 39] on div "Manage Users" at bounding box center [401, 41] width 75 height 14
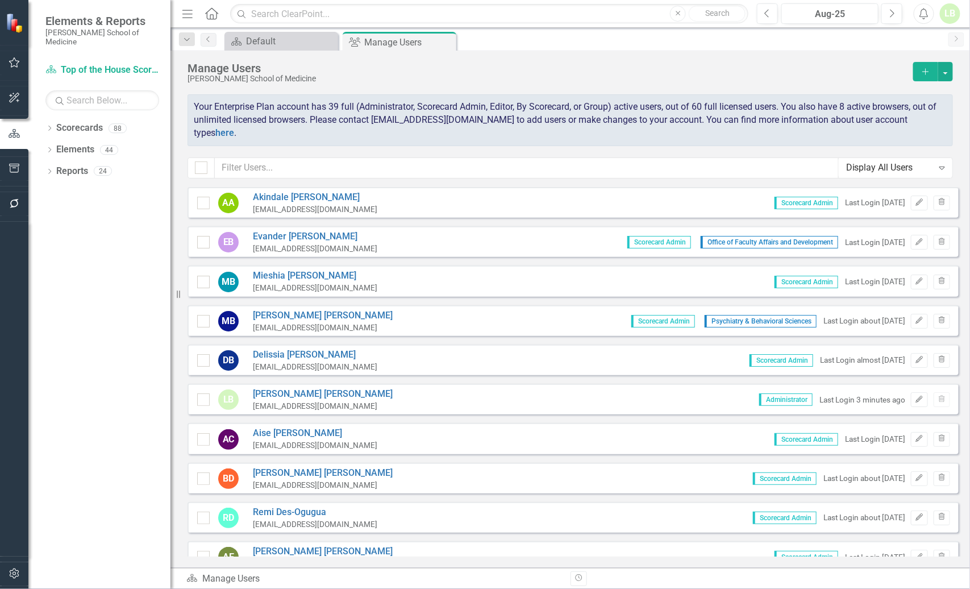
checkbox input "false"
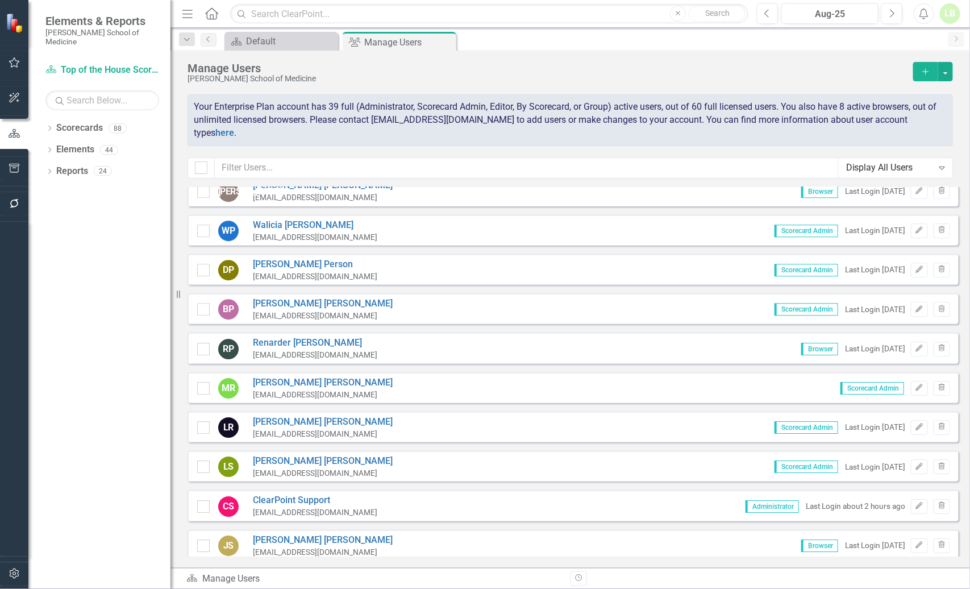
scroll to position [1525, 0]
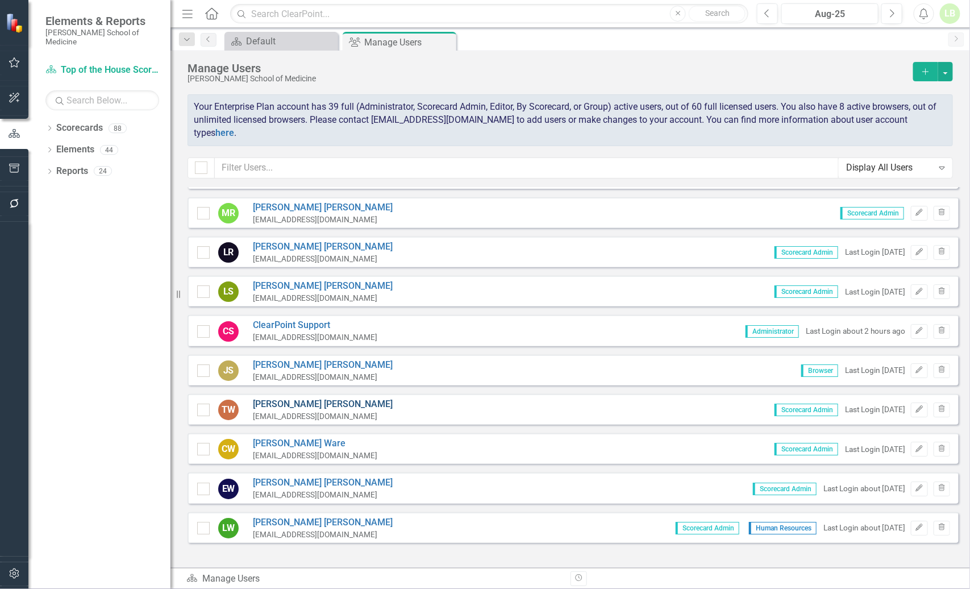
click at [281, 398] on link "[PERSON_NAME]" at bounding box center [323, 404] width 140 height 13
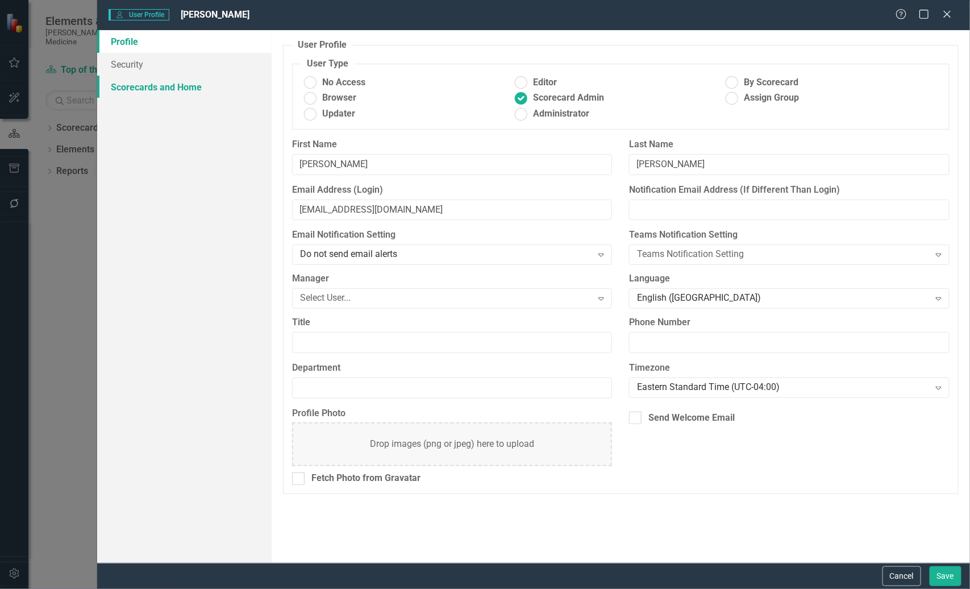
click at [144, 89] on link "Scorecards and Home" at bounding box center [184, 87] width 174 height 23
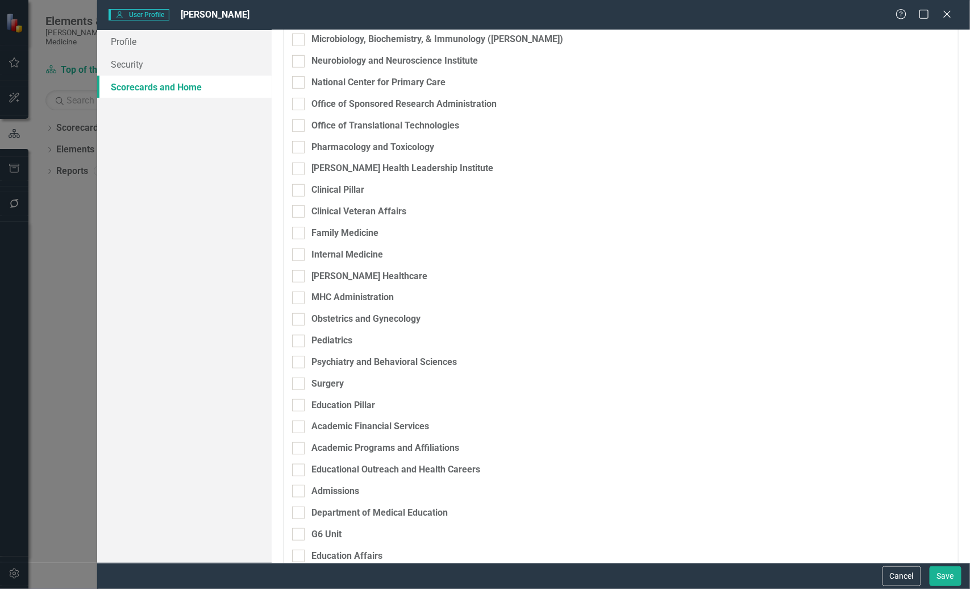
scroll to position [0, 0]
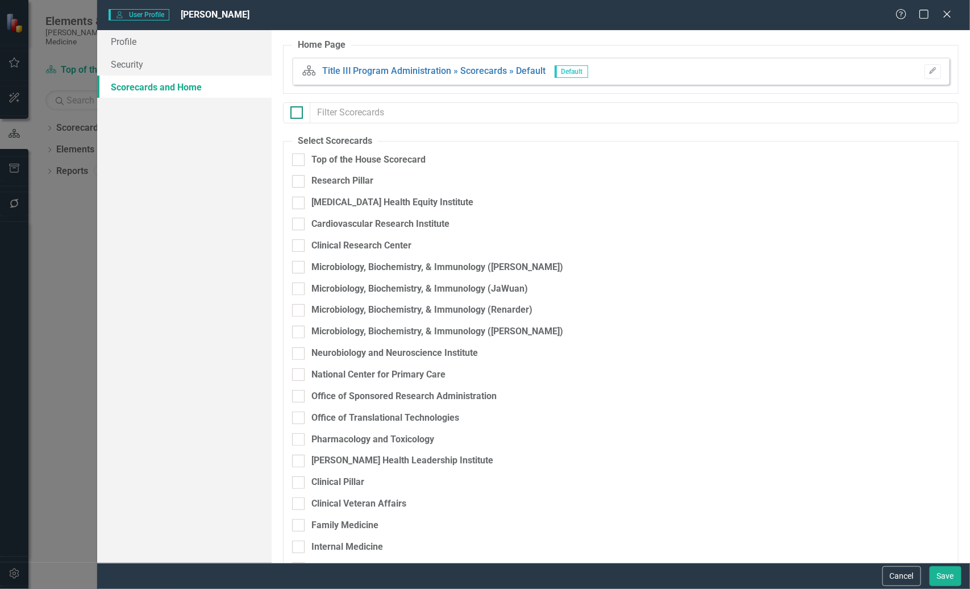
click at [296, 118] on div at bounding box center [296, 112] width 13 height 13
click at [296, 114] on input "checkbox" at bounding box center [293, 109] width 7 height 7
checkbox input "true"
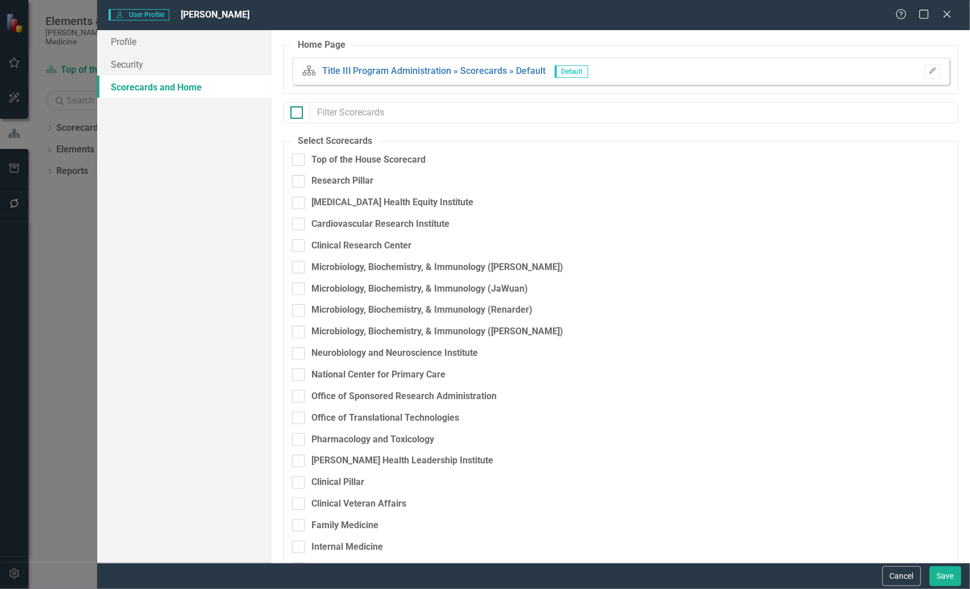
checkbox input "true"
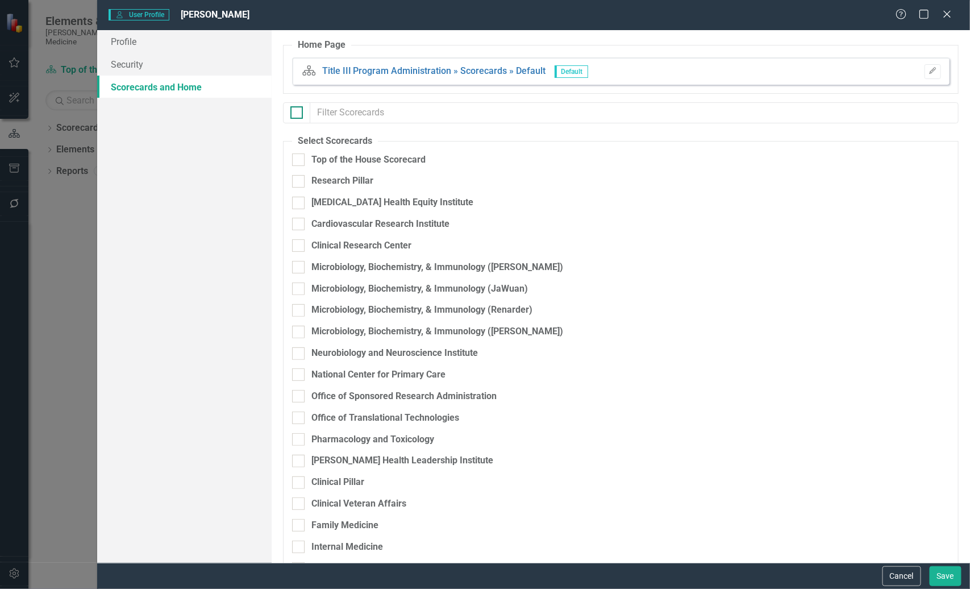
checkbox input "true"
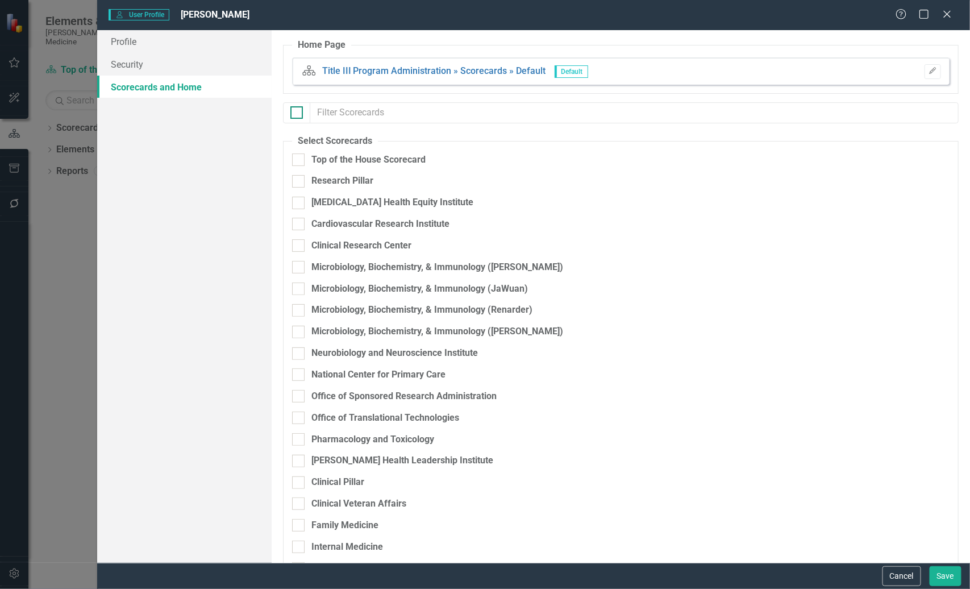
checkbox input "true"
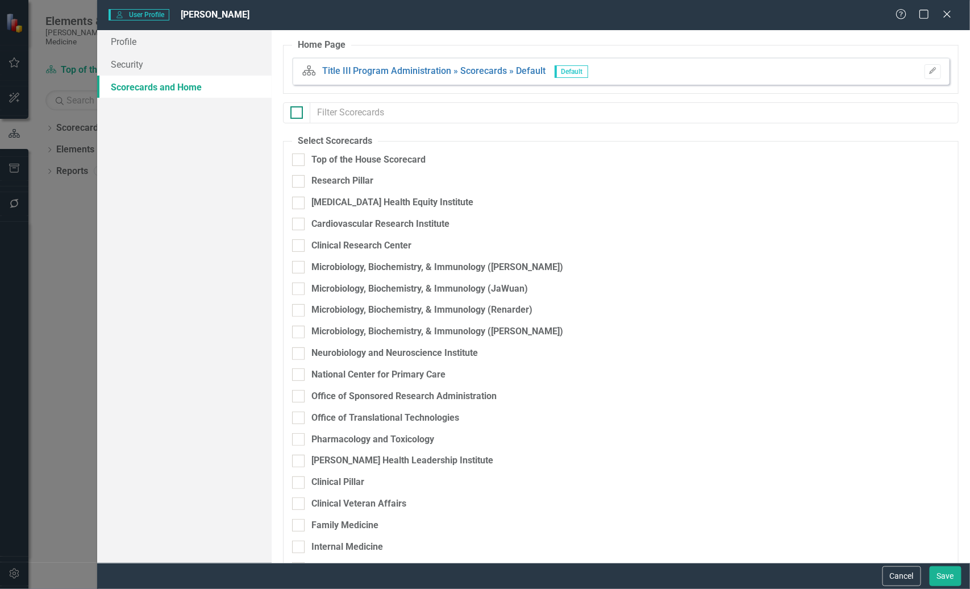
checkbox input "true"
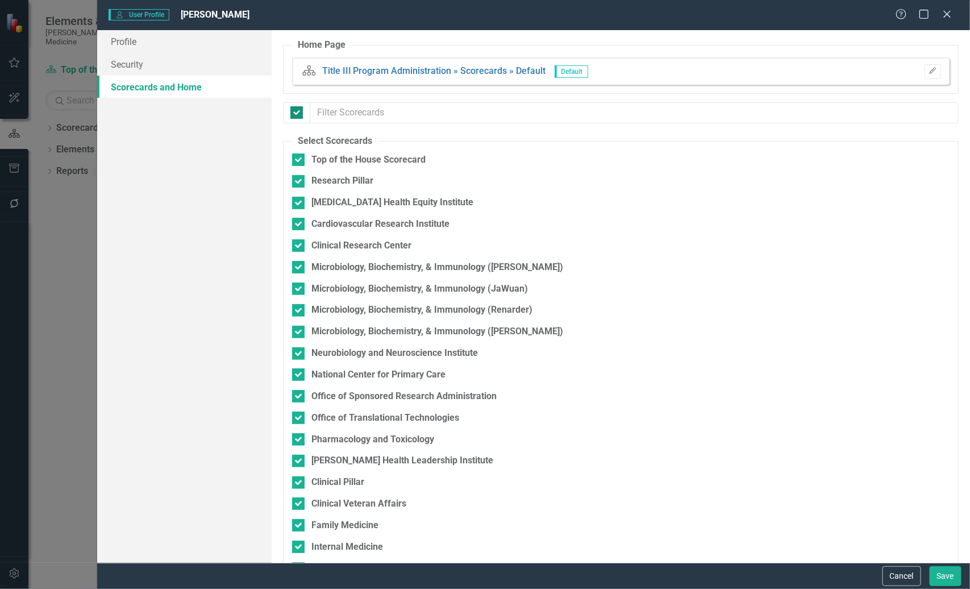
click at [296, 117] on div at bounding box center [296, 112] width 13 height 13
click at [296, 114] on input "checkbox" at bounding box center [293, 109] width 7 height 7
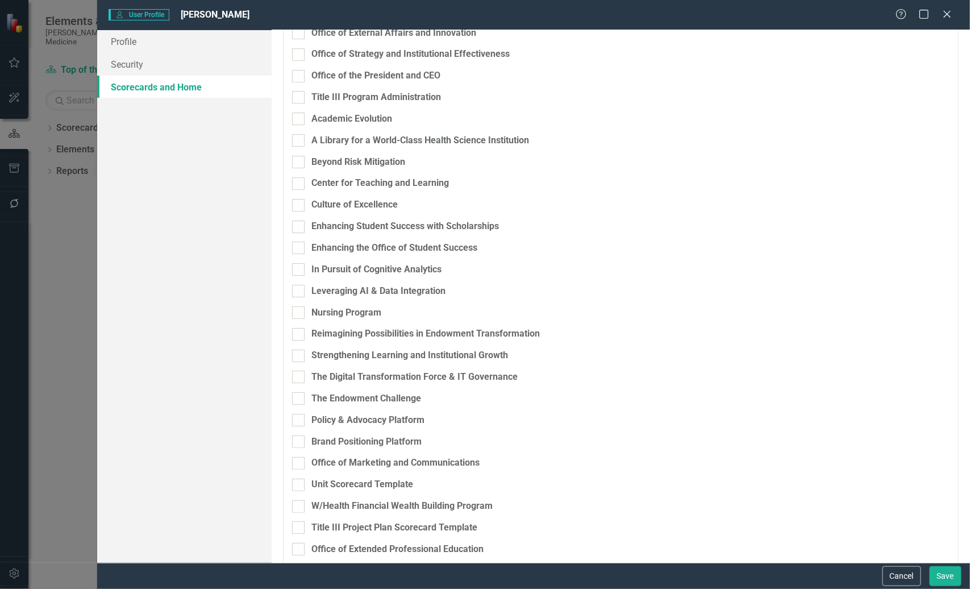
scroll to position [1513, 0]
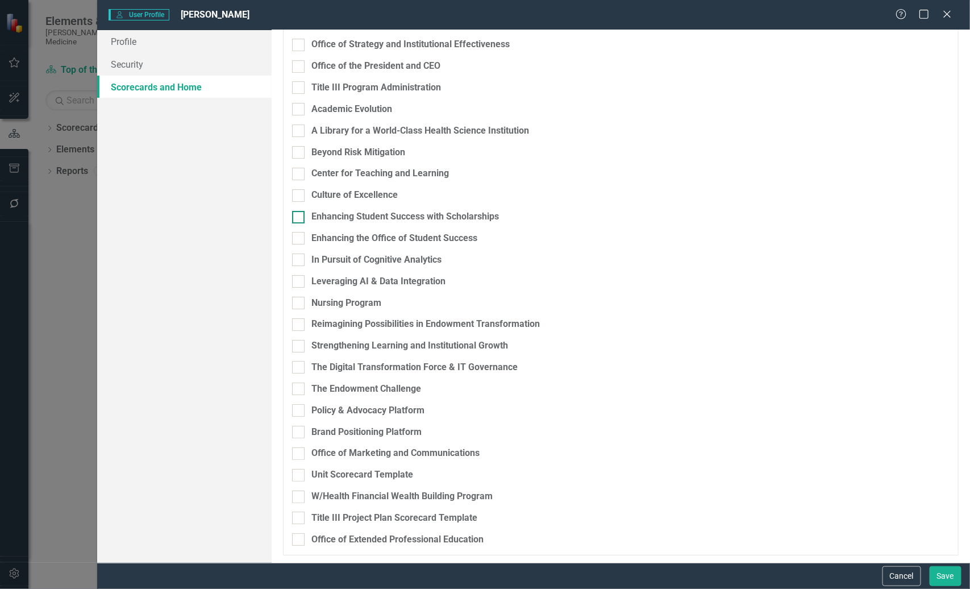
click at [294, 215] on input "Enhancing Student Success with Scholarships" at bounding box center [295, 214] width 7 height 7
click at [945, 578] on button "Save" at bounding box center [946, 576] width 32 height 20
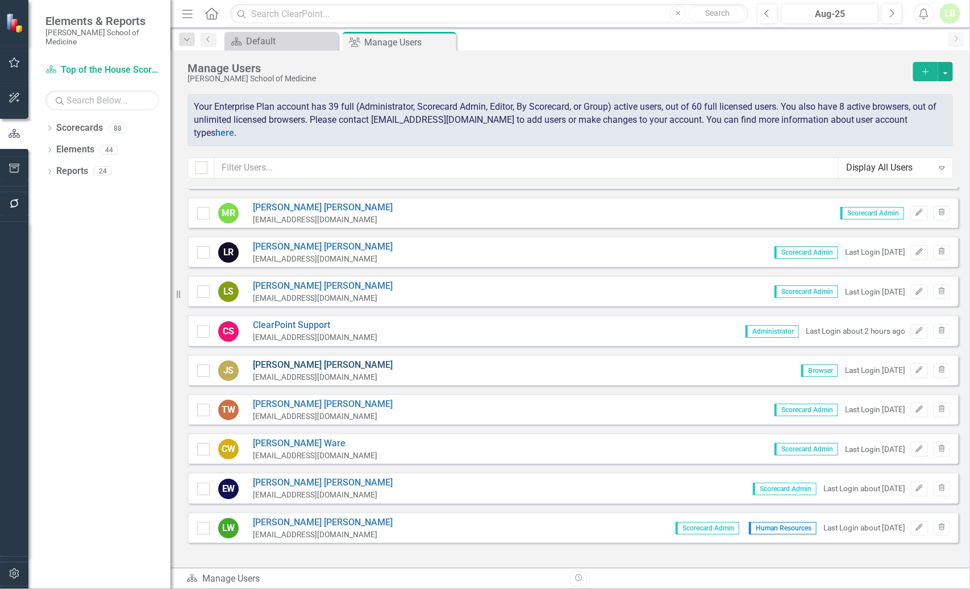
click at [278, 359] on link "[PERSON_NAME]" at bounding box center [323, 365] width 140 height 13
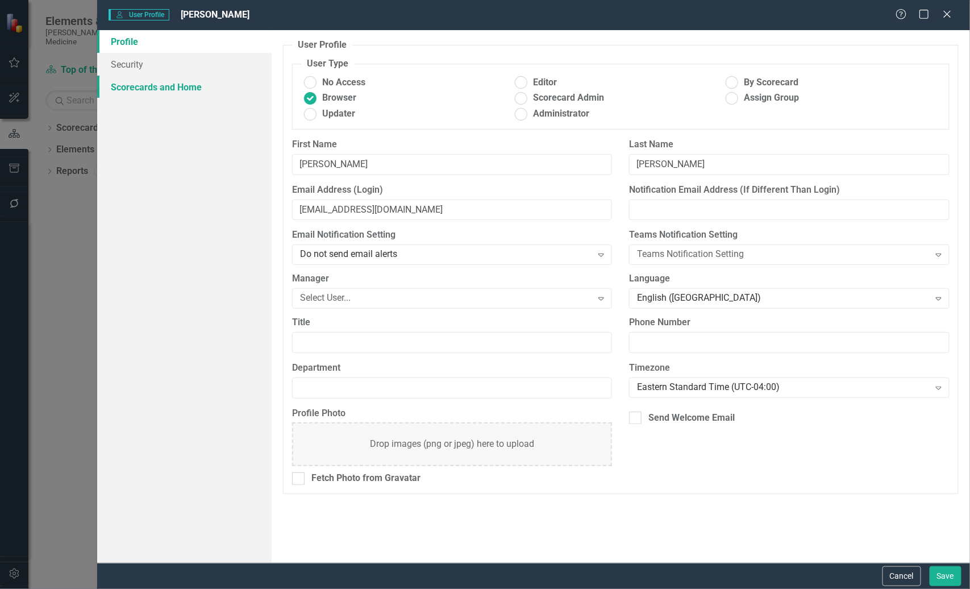
click at [127, 88] on link "Scorecards and Home" at bounding box center [184, 87] width 174 height 23
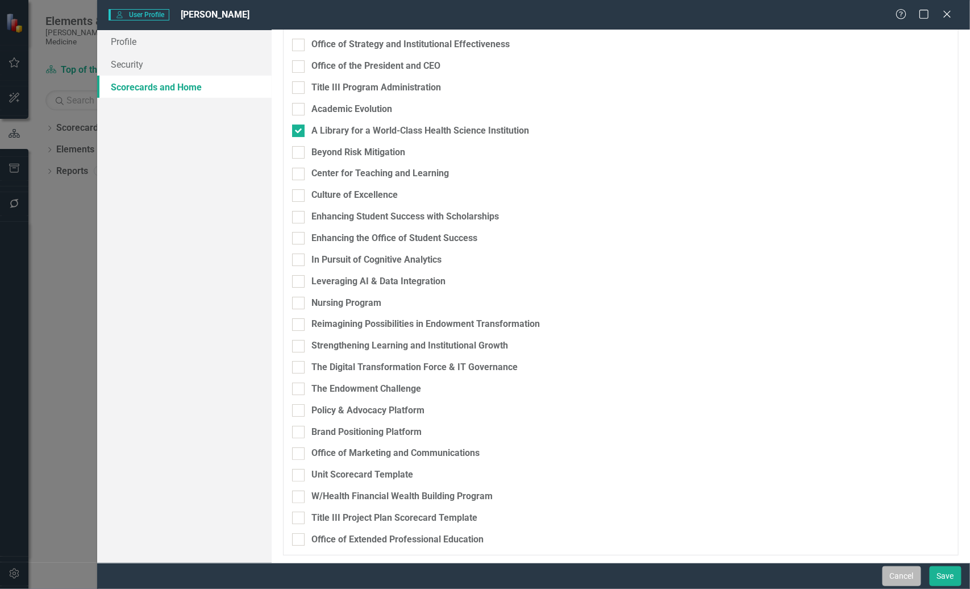
click at [914, 576] on button "Cancel" at bounding box center [902, 576] width 39 height 20
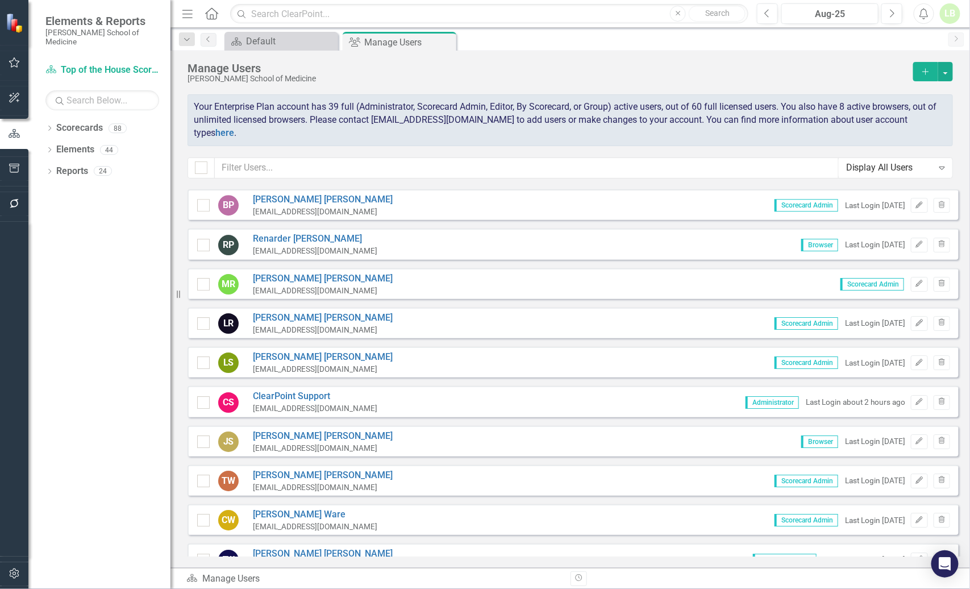
scroll to position [1383, 0]
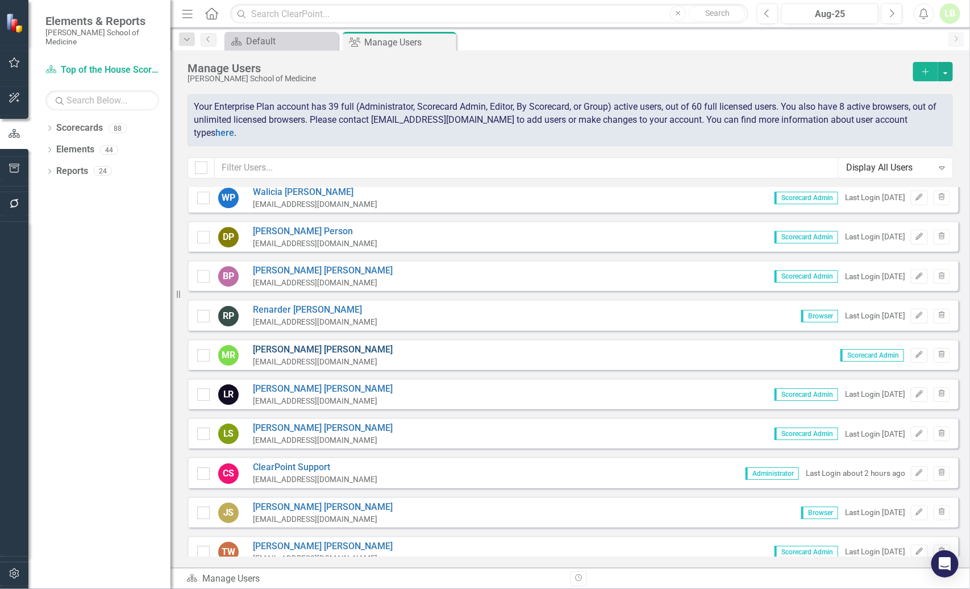
click at [276, 343] on link "[PERSON_NAME]" at bounding box center [323, 349] width 140 height 13
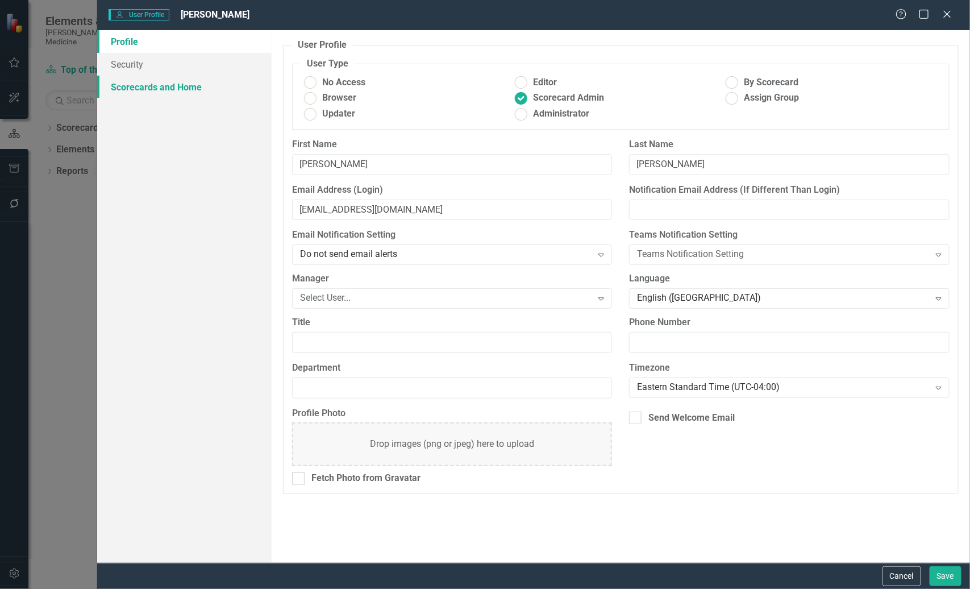
click at [156, 89] on link "Scorecards and Home" at bounding box center [184, 87] width 174 height 23
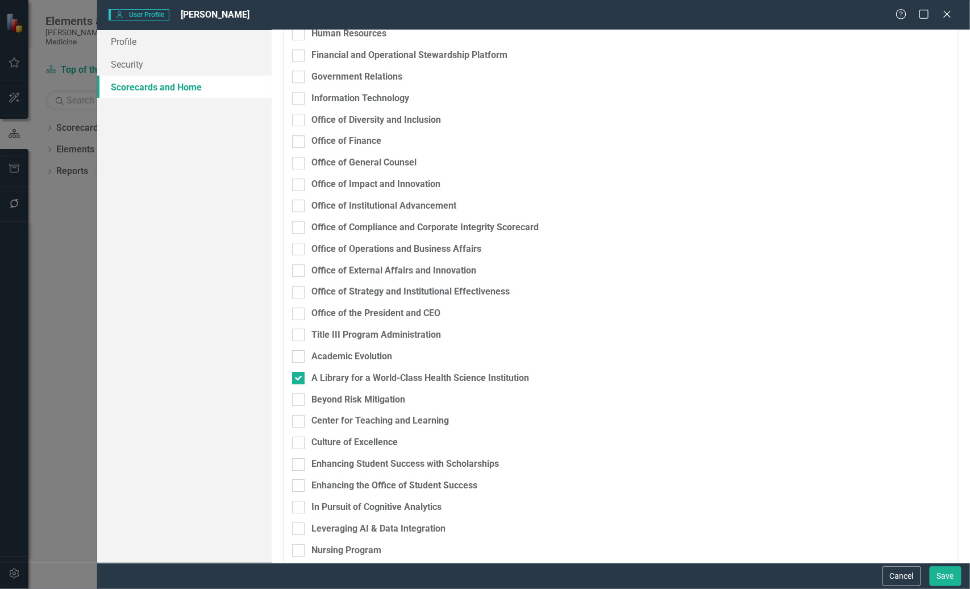
scroll to position [1513, 0]
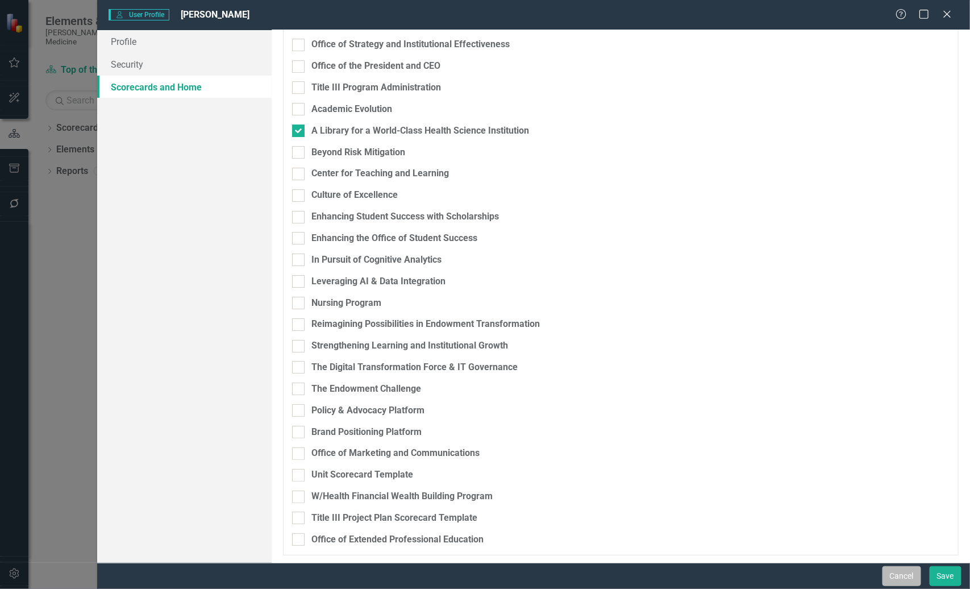
click at [898, 576] on button "Cancel" at bounding box center [902, 576] width 39 height 20
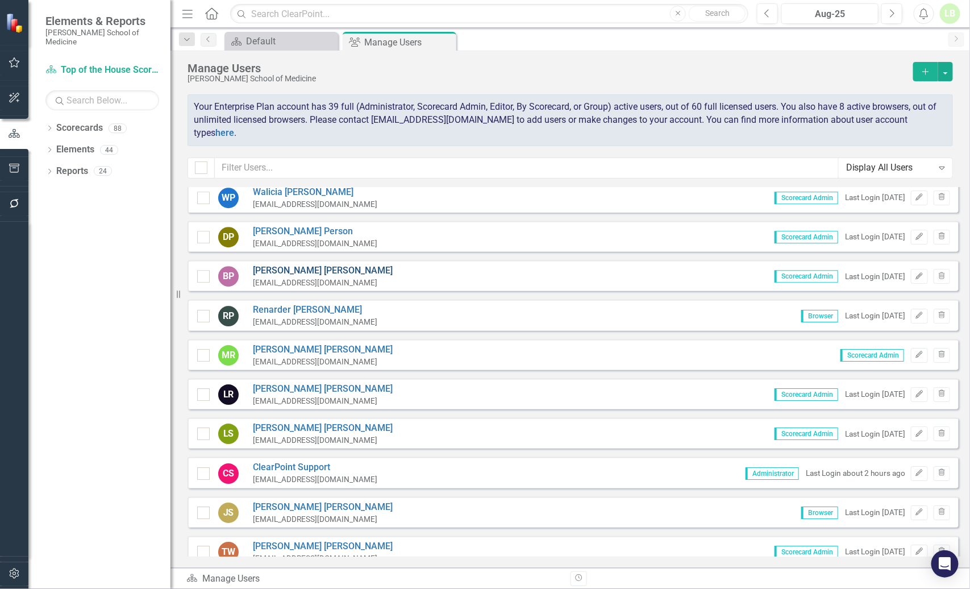
click at [274, 264] on link "[PERSON_NAME]" at bounding box center [323, 270] width 140 height 13
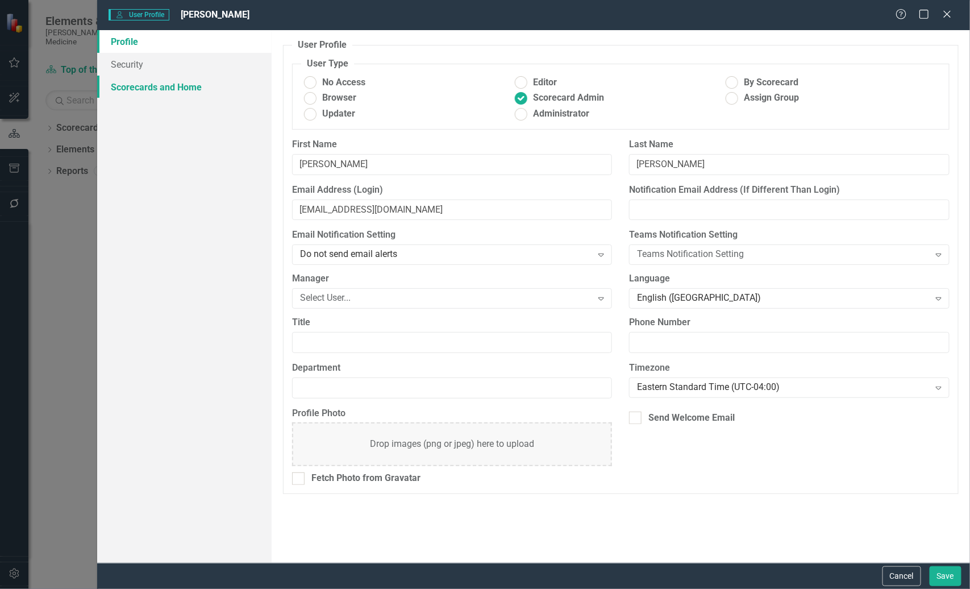
click at [137, 80] on link "Scorecards and Home" at bounding box center [184, 87] width 174 height 23
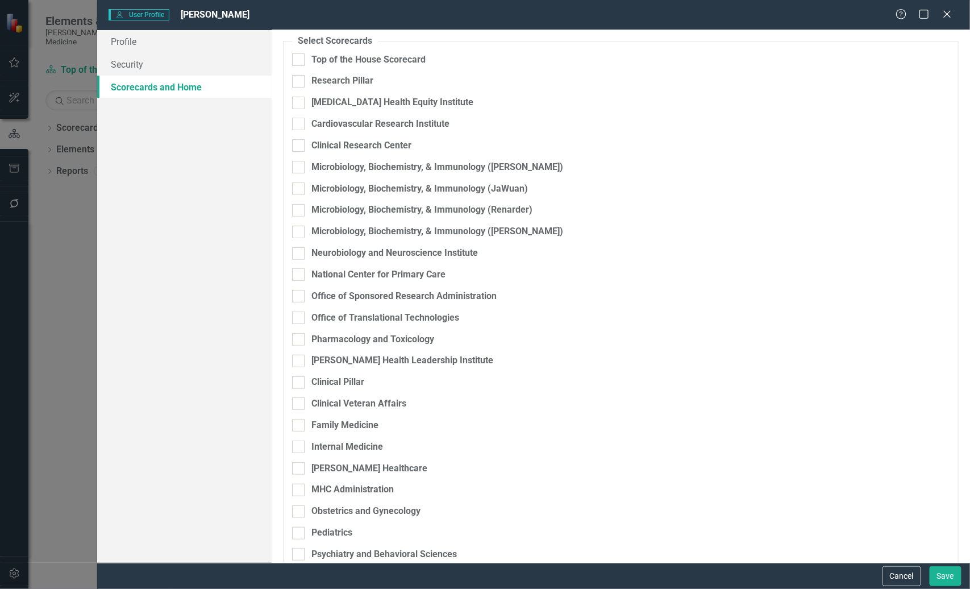
scroll to position [0, 0]
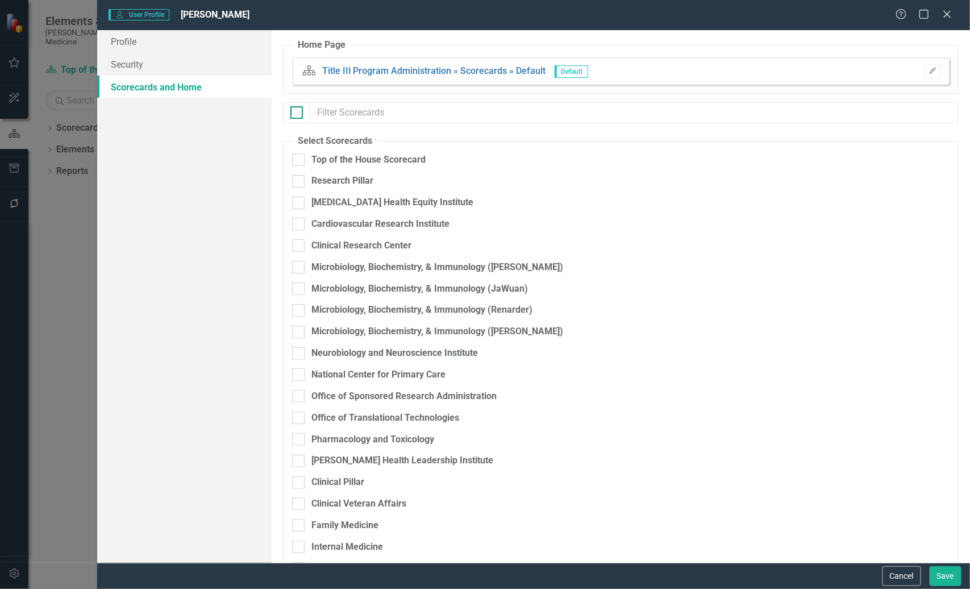
click at [292, 113] on input "checkbox" at bounding box center [293, 109] width 7 height 7
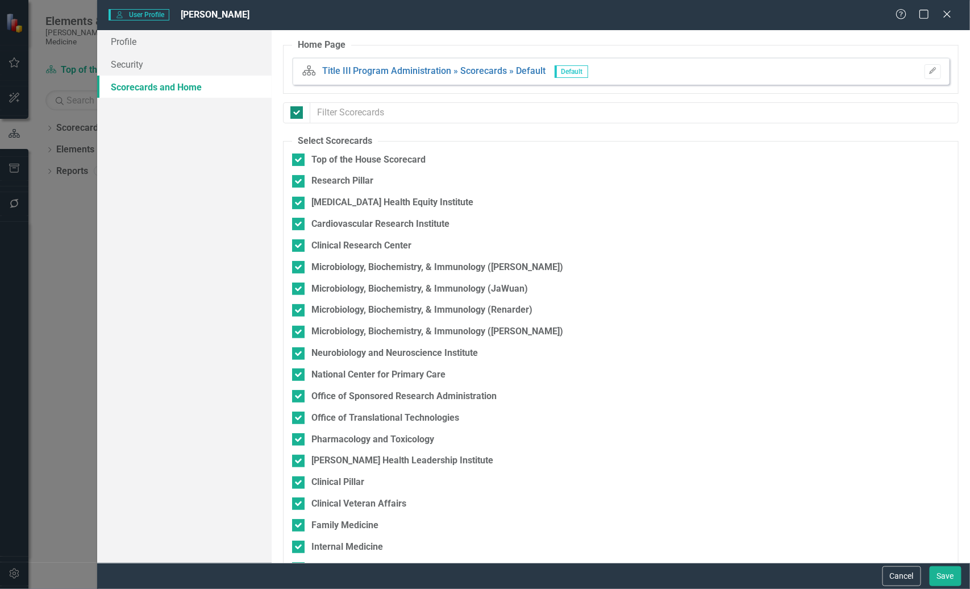
click at [292, 113] on input "checkbox" at bounding box center [293, 109] width 7 height 7
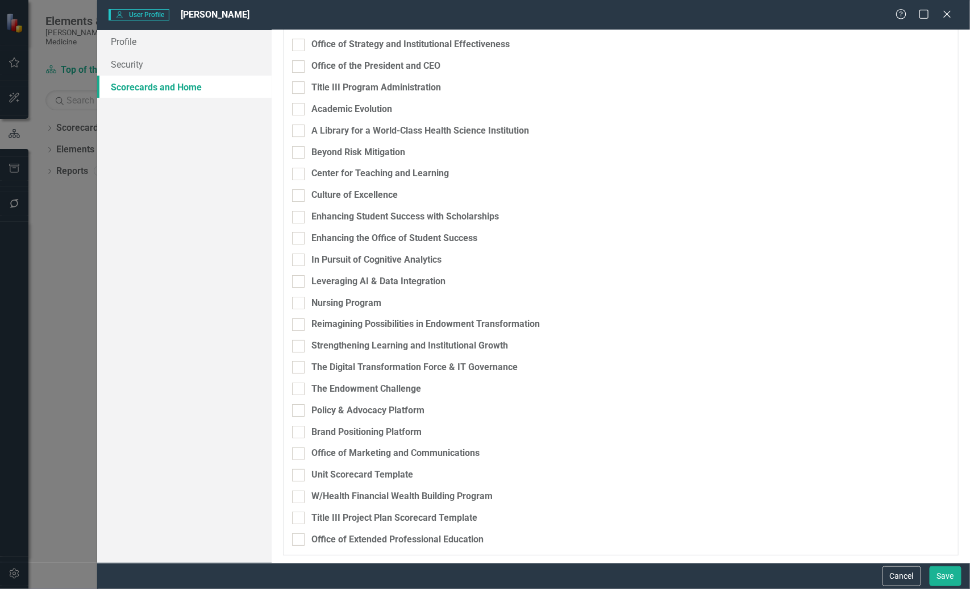
scroll to position [1425, 0]
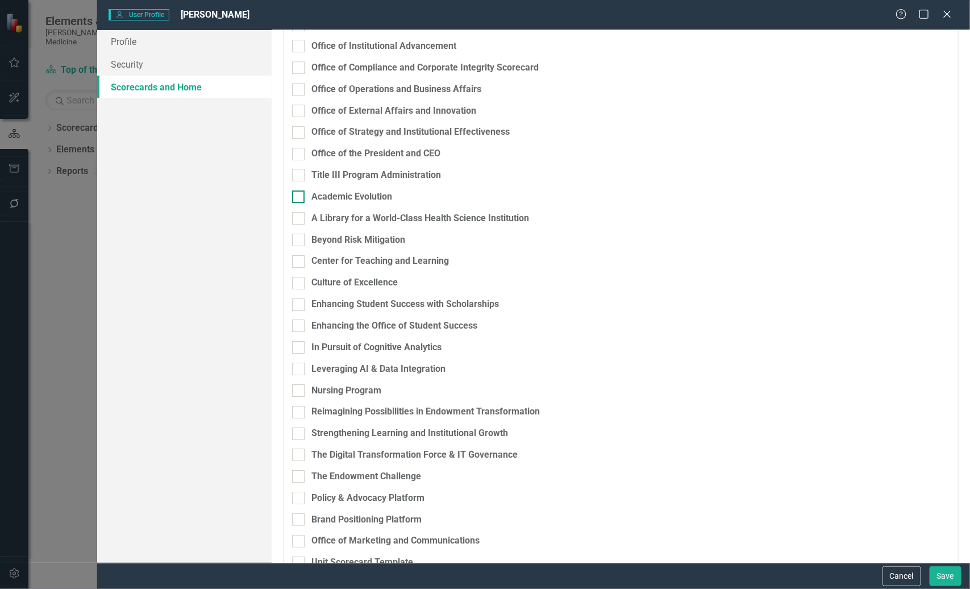
click at [306, 192] on div "Academic Evolution" at bounding box center [561, 196] width 538 height 13
click at [299, 192] on input "Academic Evolution" at bounding box center [295, 193] width 7 height 7
click at [299, 369] on input "Leveraging AI & Data Integration" at bounding box center [295, 366] width 7 height 7
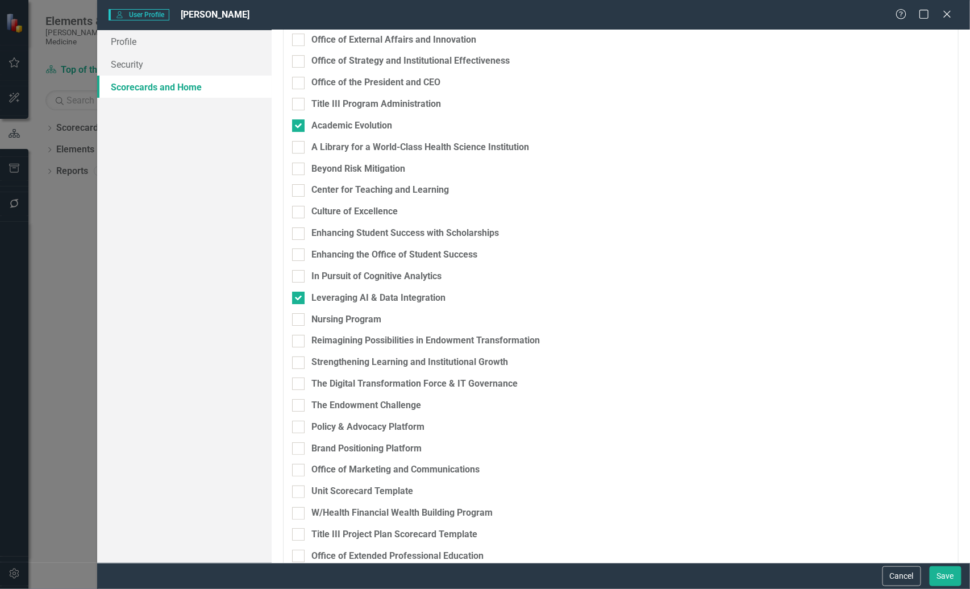
scroll to position [1513, 0]
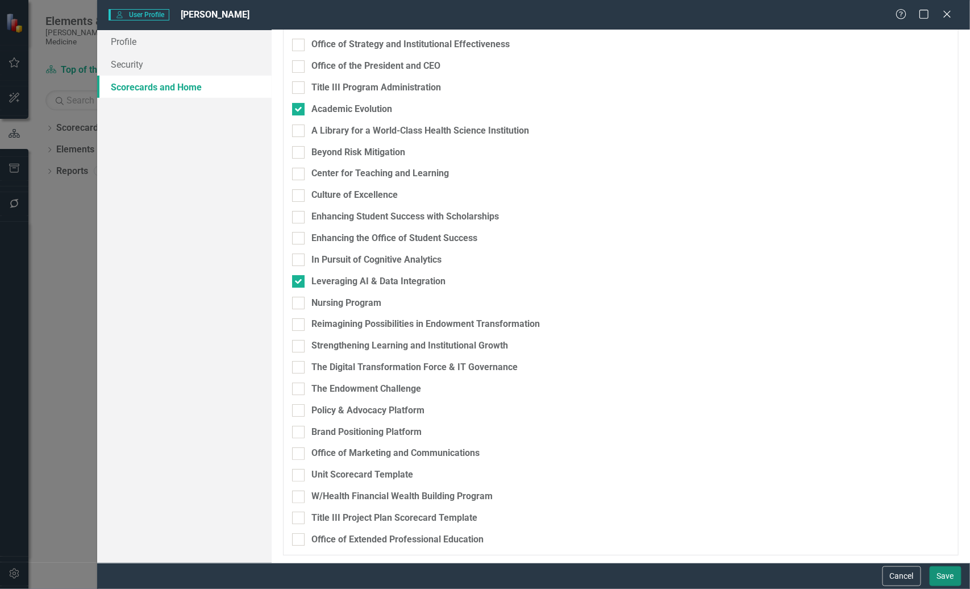
click at [936, 577] on button "Save" at bounding box center [946, 576] width 32 height 20
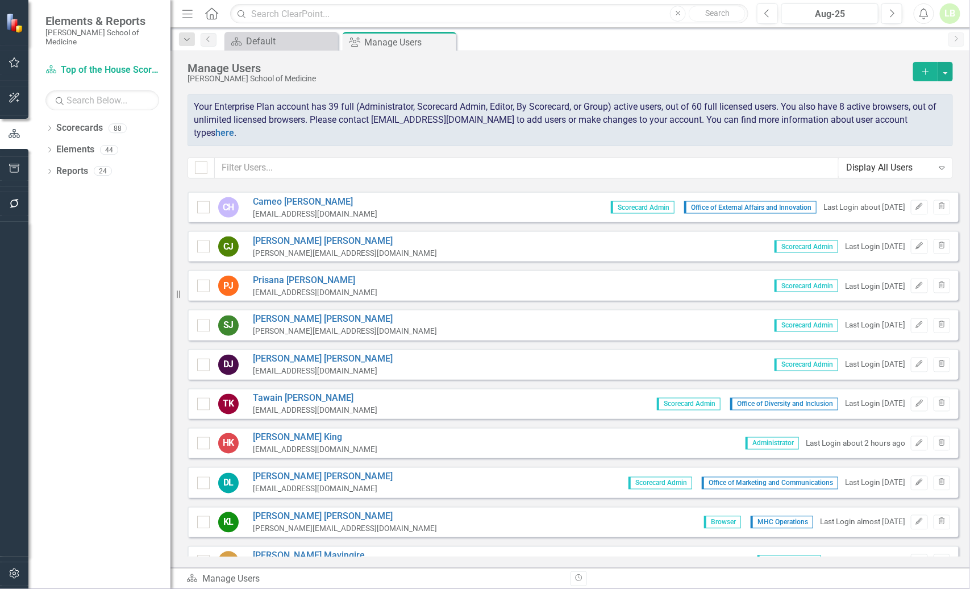
scroll to position [0, 0]
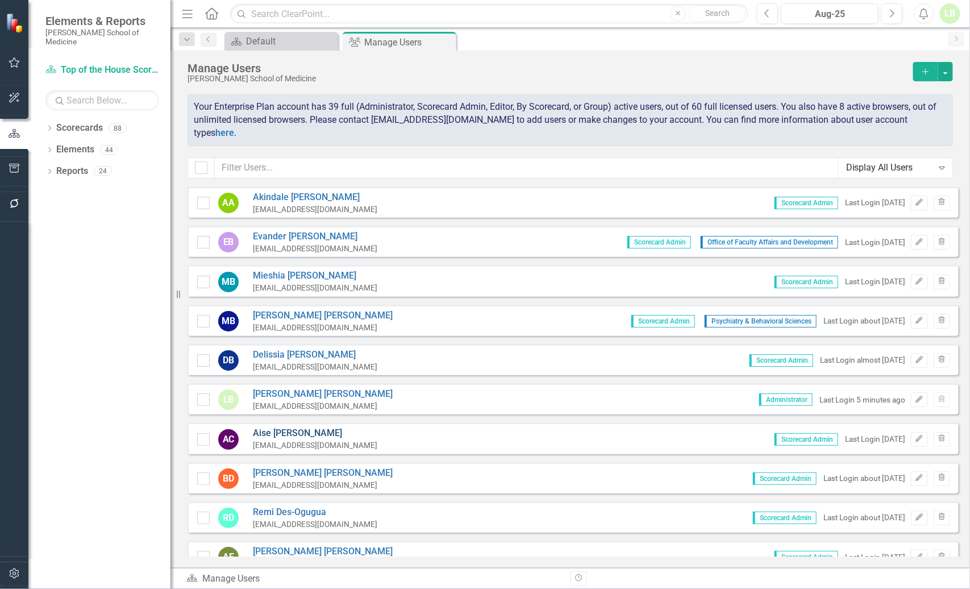
click at [270, 428] on link "[PERSON_NAME]" at bounding box center [315, 433] width 124 height 13
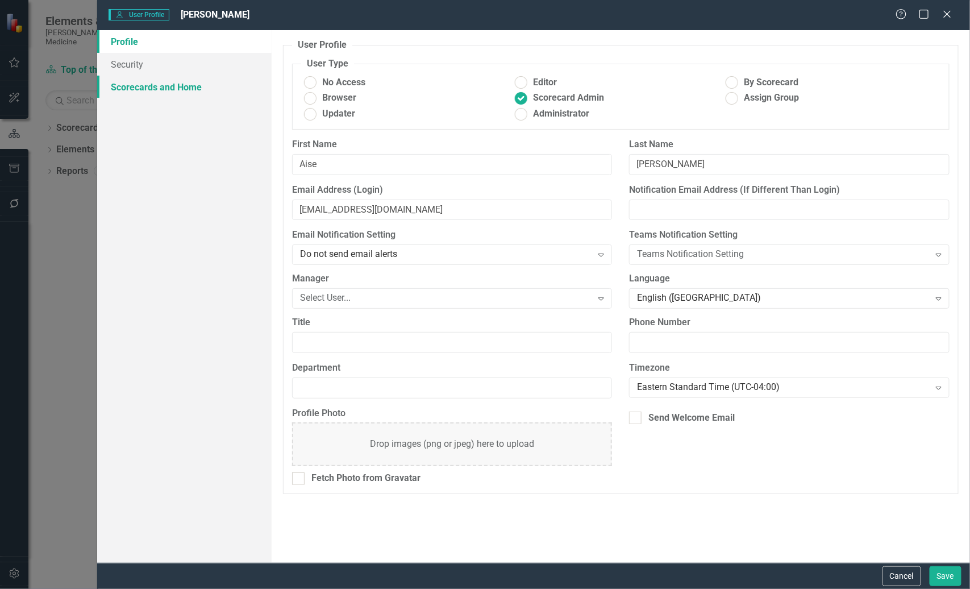
click at [157, 87] on link "Scorecards and Home" at bounding box center [184, 87] width 174 height 23
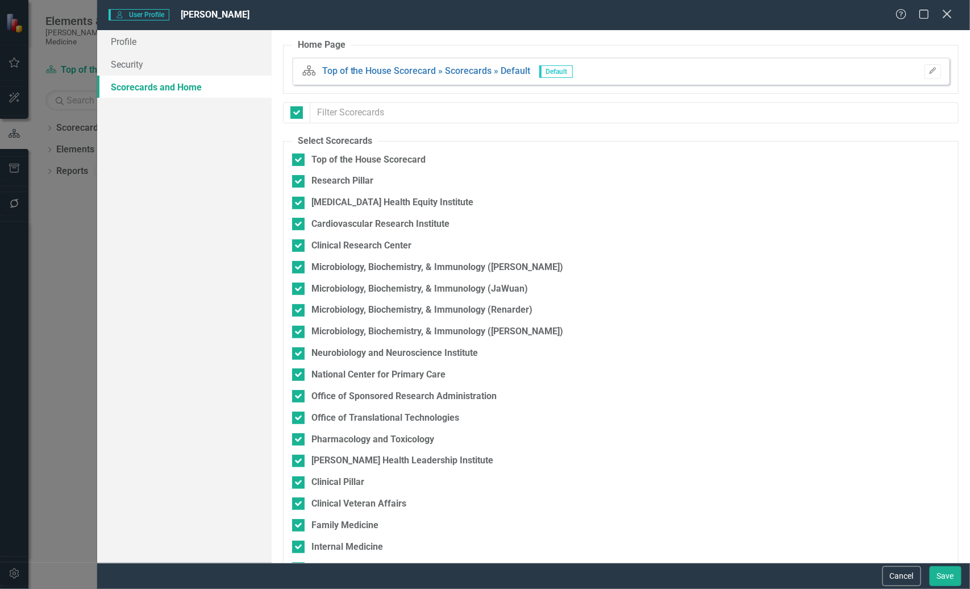
click at [950, 15] on icon "Close" at bounding box center [947, 14] width 14 height 11
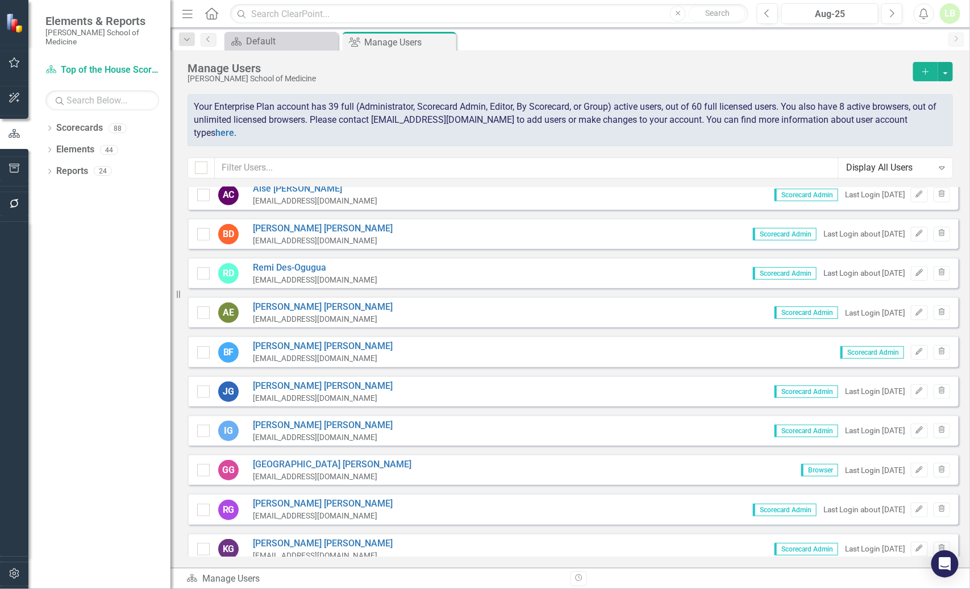
scroll to position [251, 0]
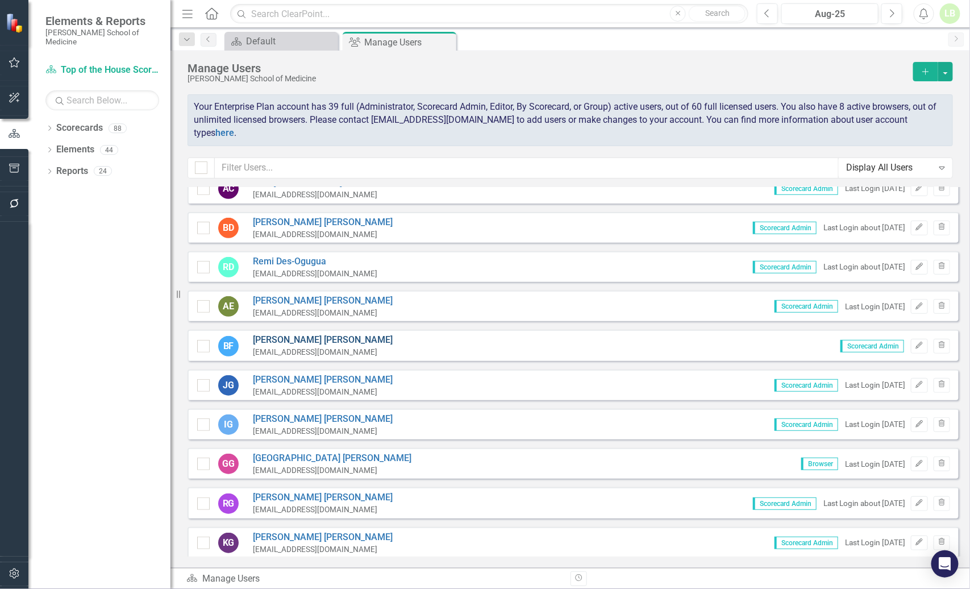
click at [282, 334] on link "[PERSON_NAME]" at bounding box center [323, 340] width 140 height 13
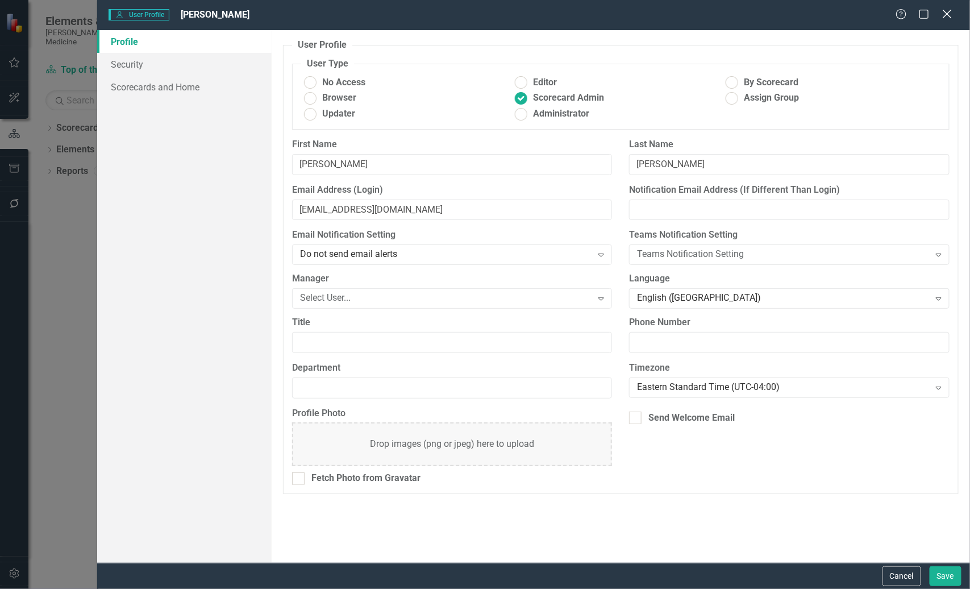
click at [946, 9] on icon "Close" at bounding box center [947, 14] width 14 height 11
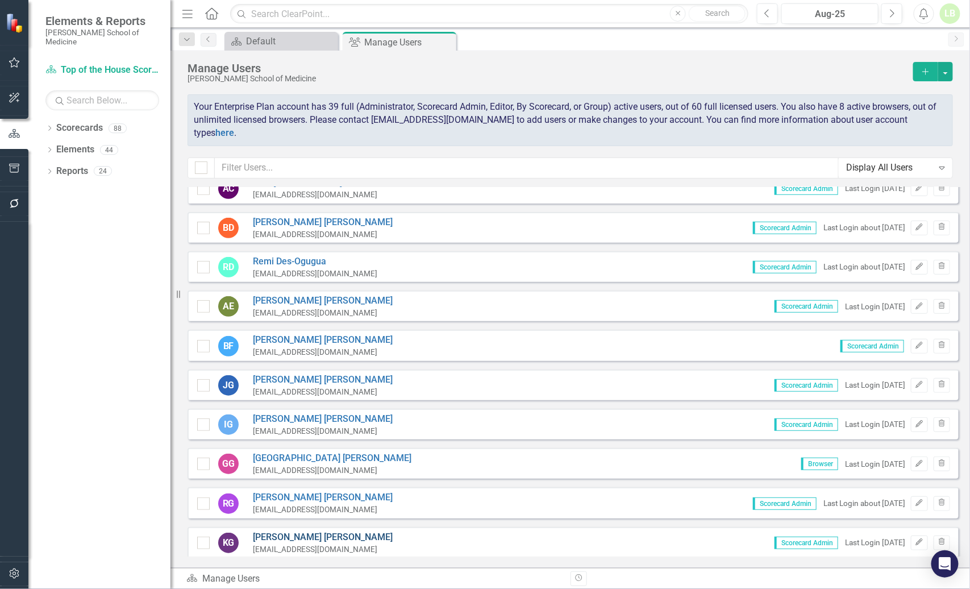
click at [284, 531] on link "[PERSON_NAME]" at bounding box center [323, 537] width 140 height 13
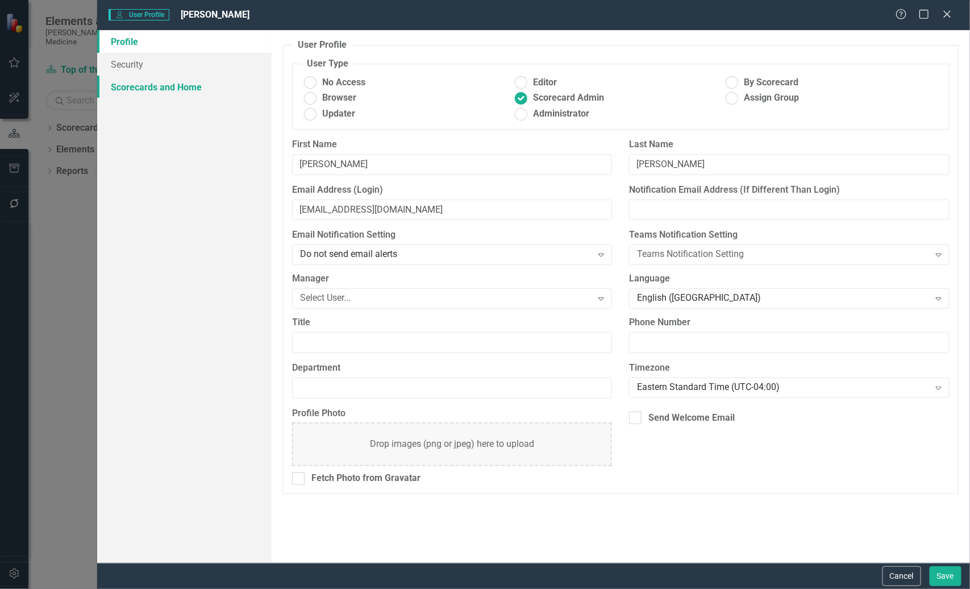
click at [156, 88] on link "Scorecards and Home" at bounding box center [184, 87] width 174 height 23
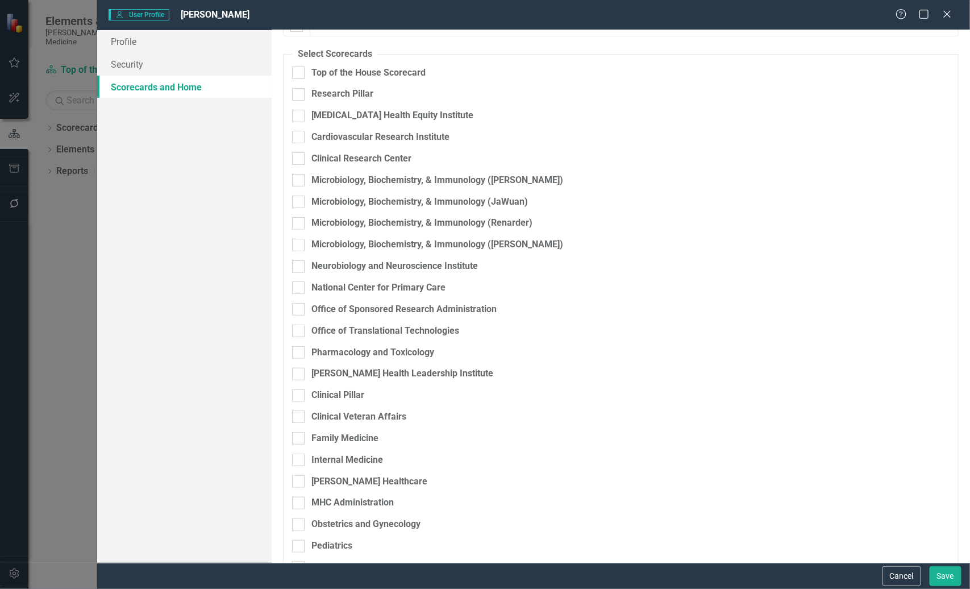
scroll to position [0, 0]
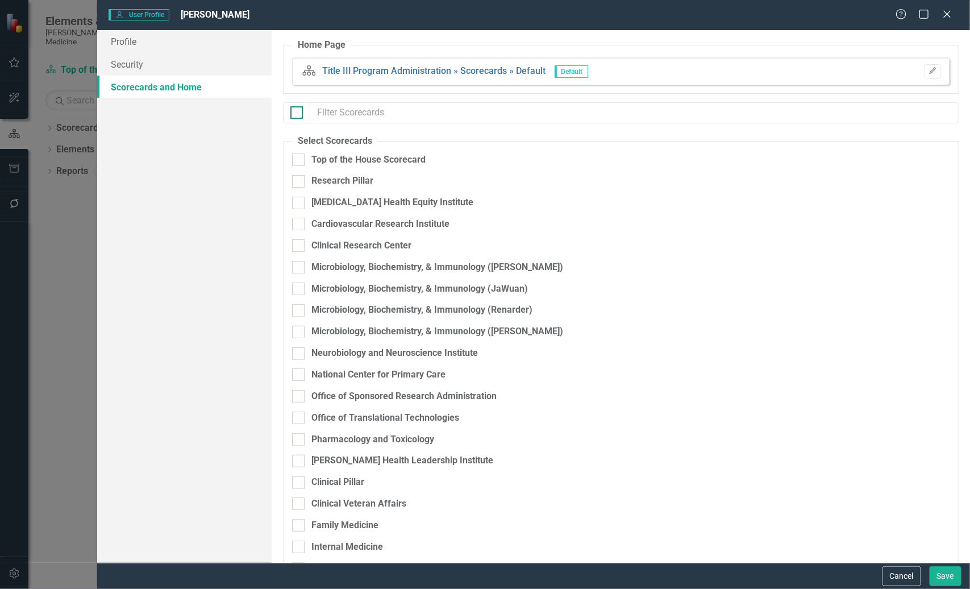
click at [296, 118] on div at bounding box center [296, 112] width 13 height 13
click at [296, 114] on input "checkbox" at bounding box center [293, 109] width 7 height 7
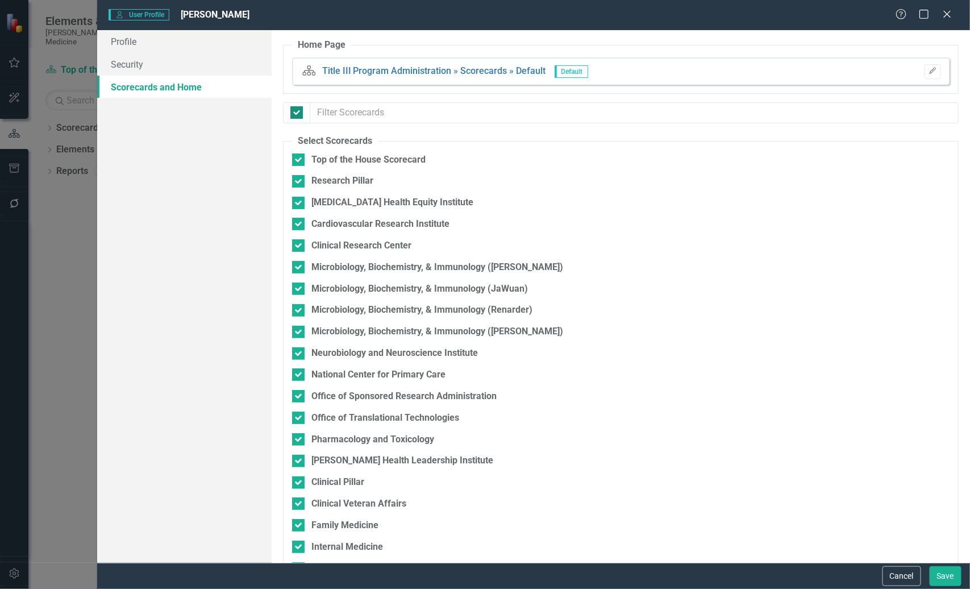
click at [296, 115] on div at bounding box center [296, 112] width 13 height 13
click at [296, 114] on input "checkbox" at bounding box center [293, 109] width 7 height 7
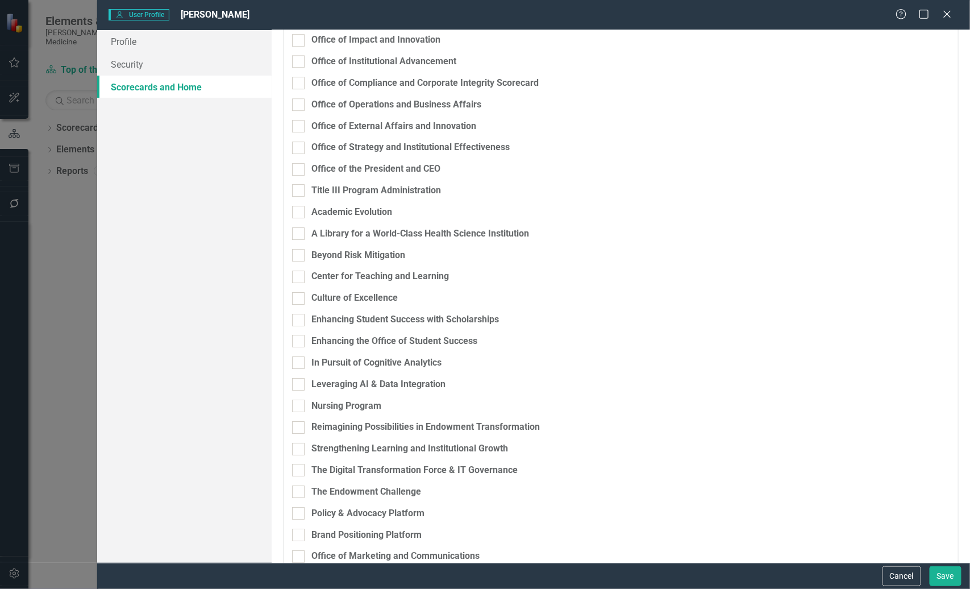
scroll to position [1513, 0]
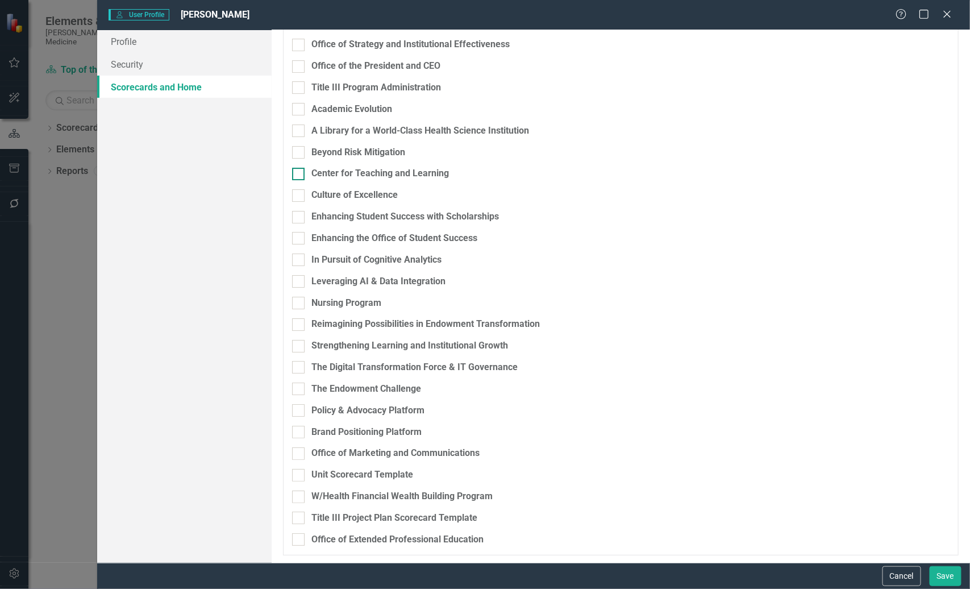
click at [298, 169] on input "Center for Teaching and Learning" at bounding box center [295, 171] width 7 height 7
click at [938, 571] on button "Save" at bounding box center [946, 576] width 32 height 20
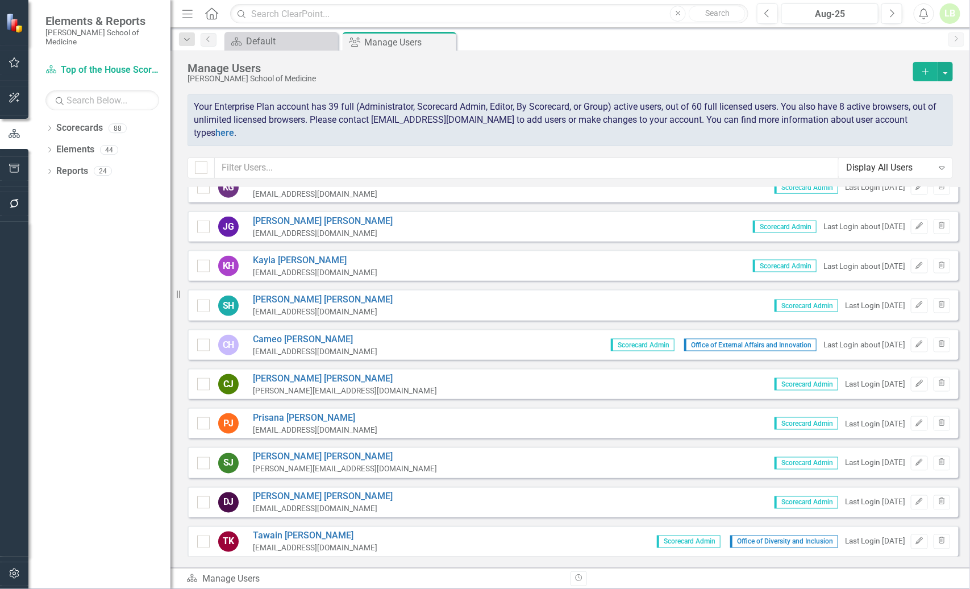
scroll to position [819, 0]
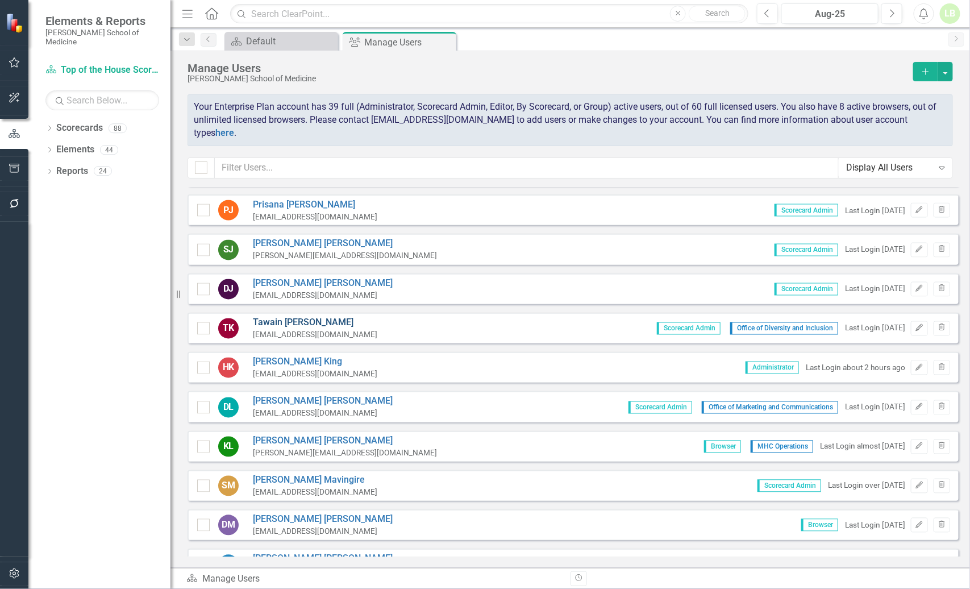
click at [269, 317] on link "[PERSON_NAME]" at bounding box center [315, 323] width 124 height 13
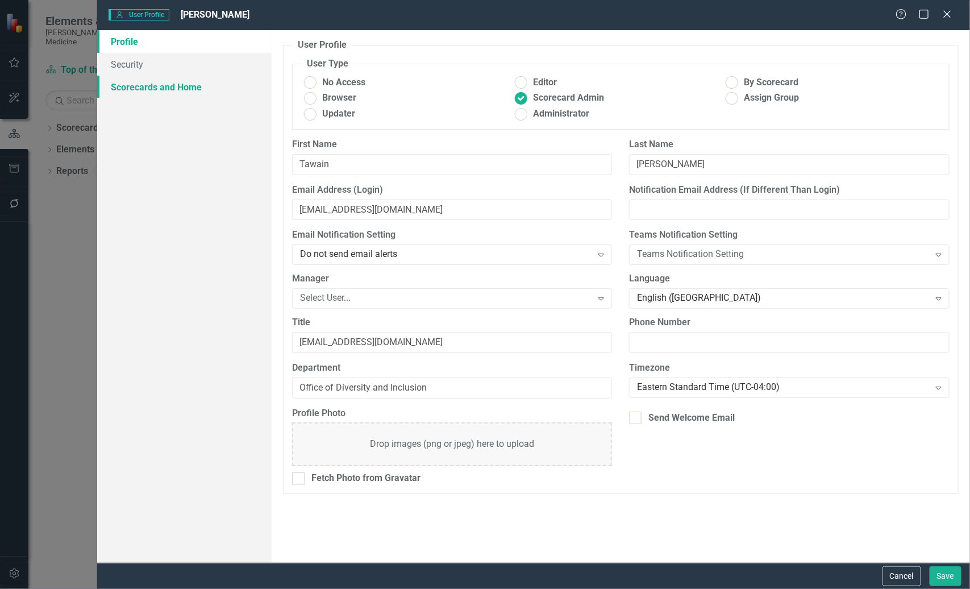
click at [144, 86] on link "Scorecards and Home" at bounding box center [184, 87] width 174 height 23
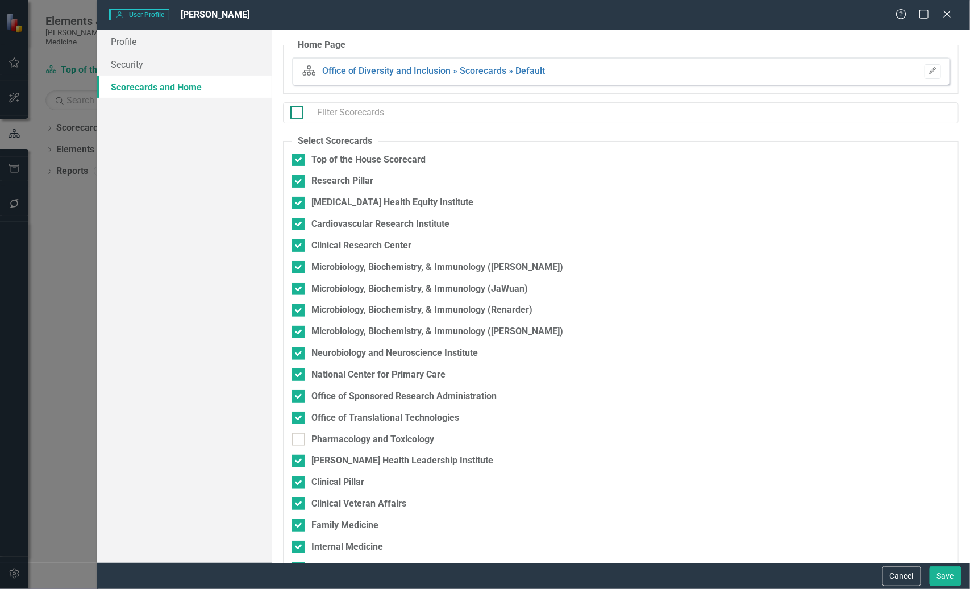
click at [296, 117] on div at bounding box center [296, 112] width 13 height 13
click at [296, 114] on input "checkbox" at bounding box center [293, 109] width 7 height 7
drag, startPoint x: 296, startPoint y: 114, endPoint x: 447, endPoint y: 114, distance: 151.2
click at [447, 114] on div at bounding box center [621, 112] width 676 height 21
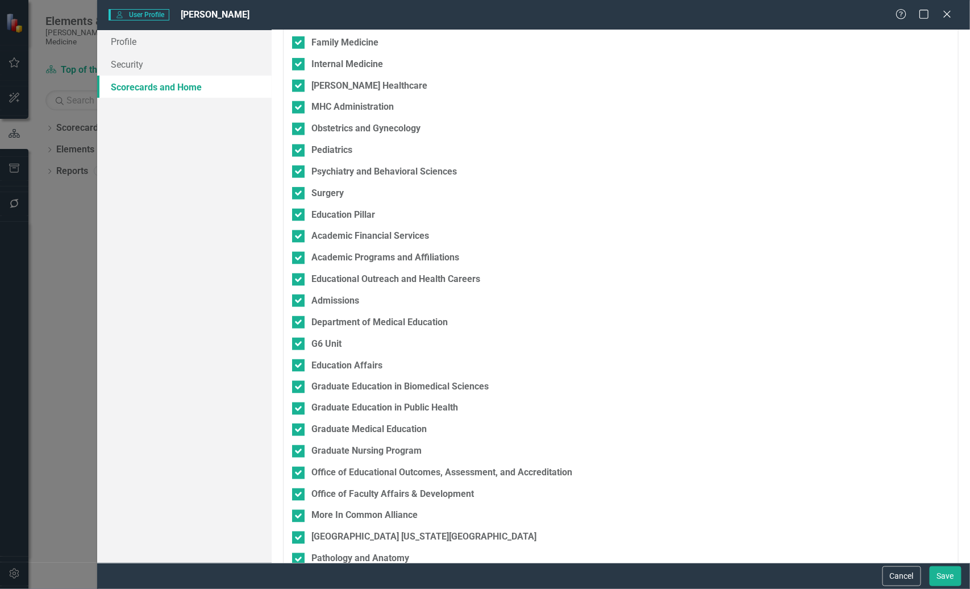
scroll to position [0, 0]
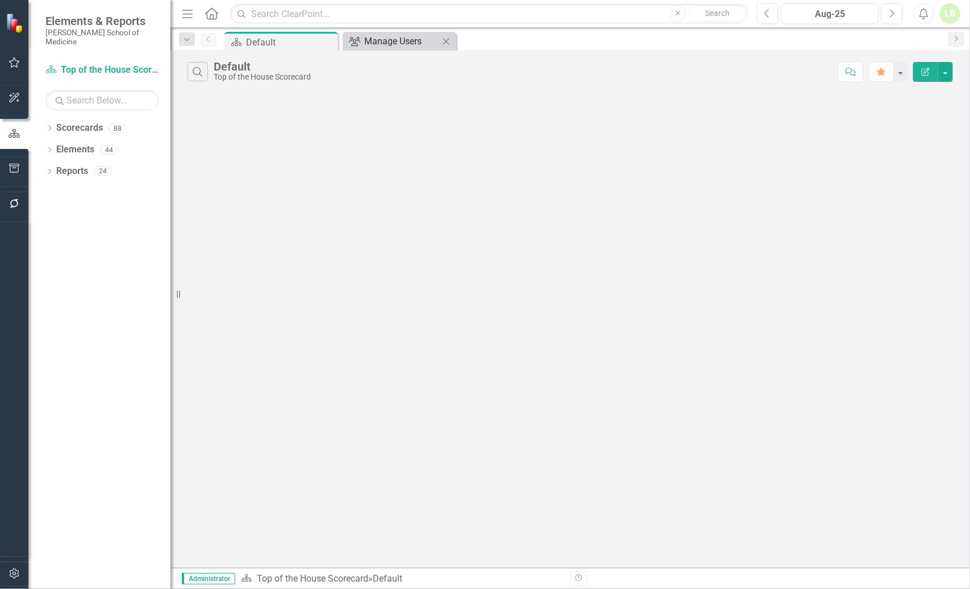
click at [388, 41] on div "Manage Users" at bounding box center [401, 41] width 75 height 14
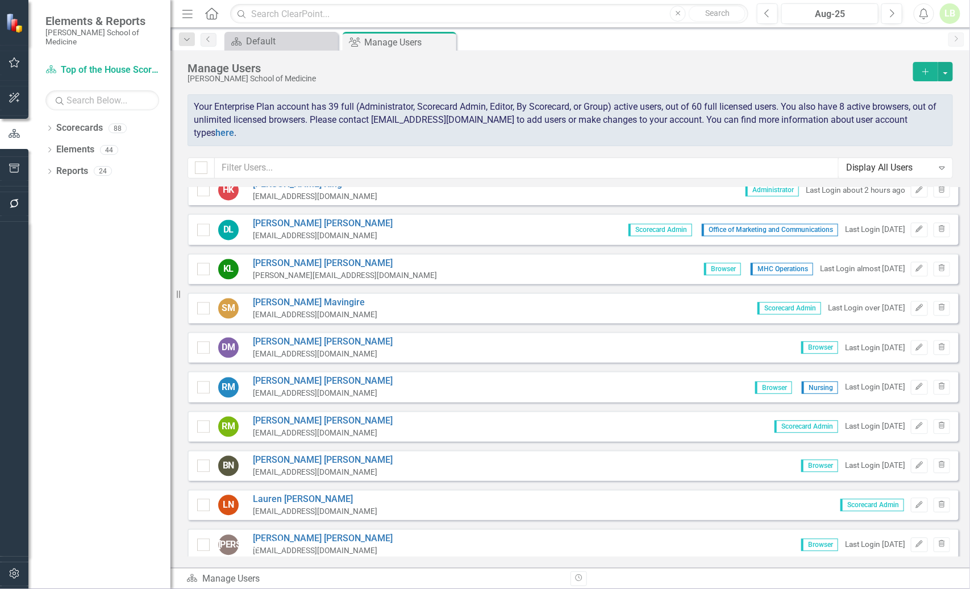
scroll to position [1033, 0]
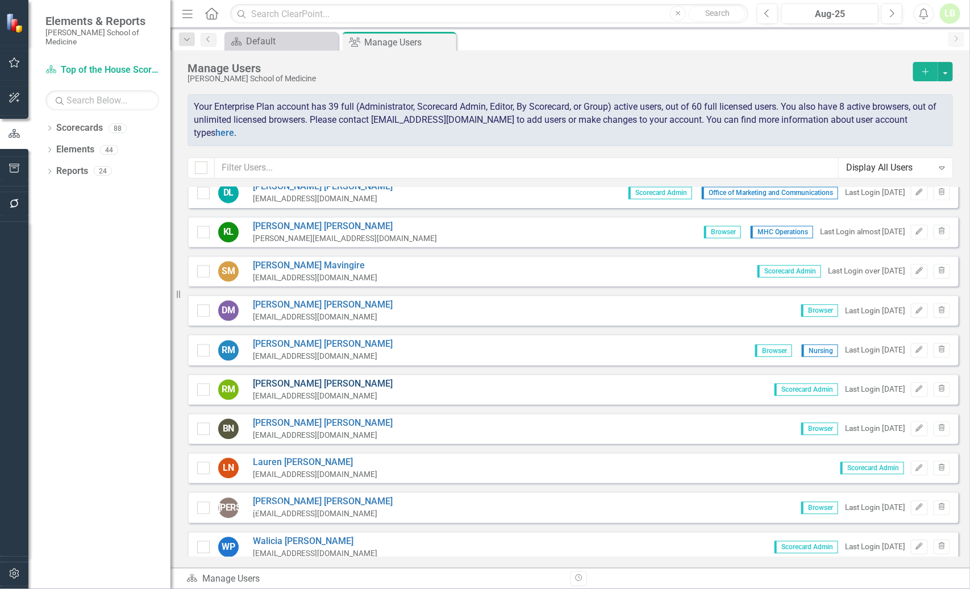
click at [280, 378] on link "[PERSON_NAME]" at bounding box center [323, 384] width 140 height 13
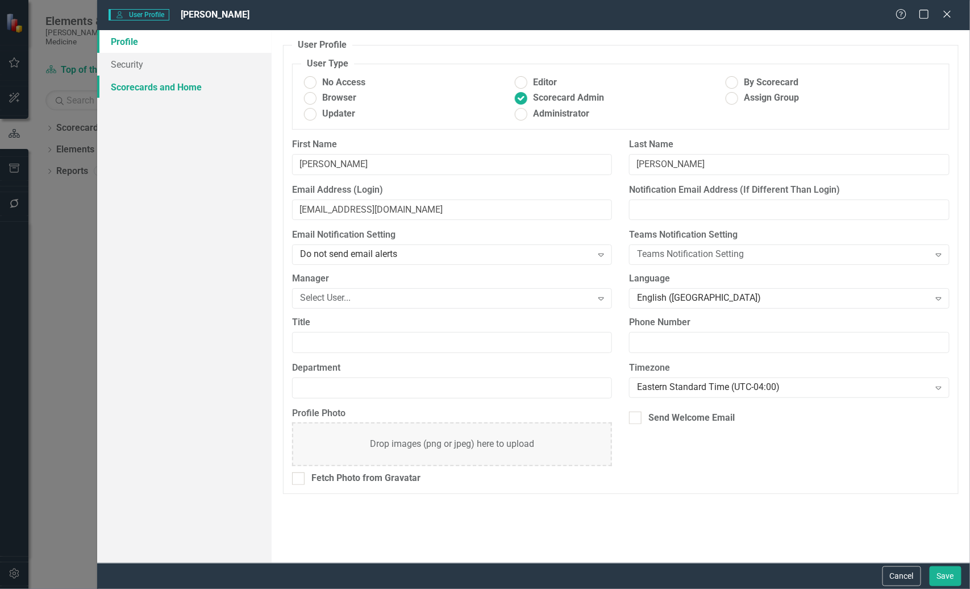
click at [155, 85] on link "Scorecards and Home" at bounding box center [184, 87] width 174 height 23
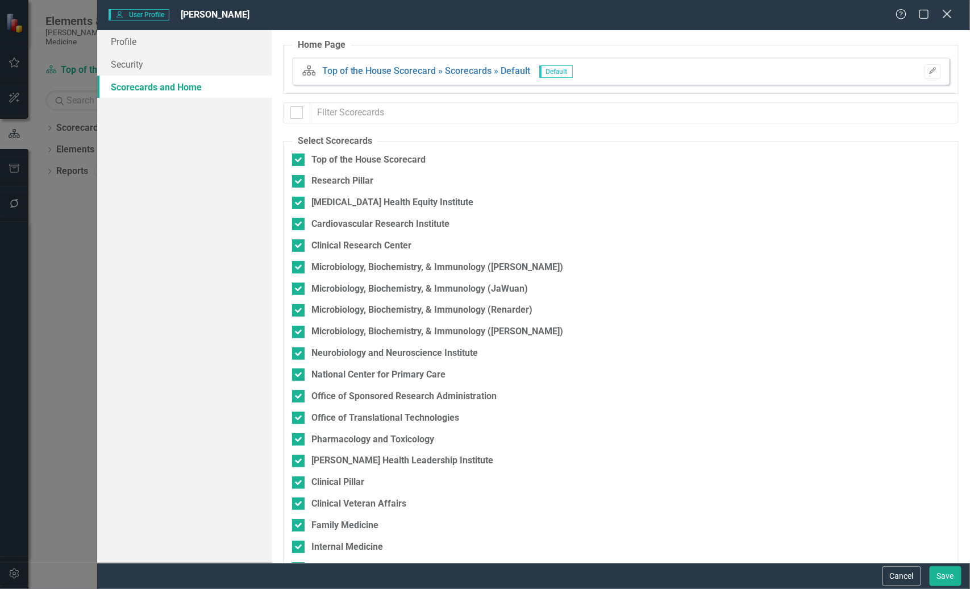
click at [945, 10] on icon "Close" at bounding box center [947, 14] width 14 height 11
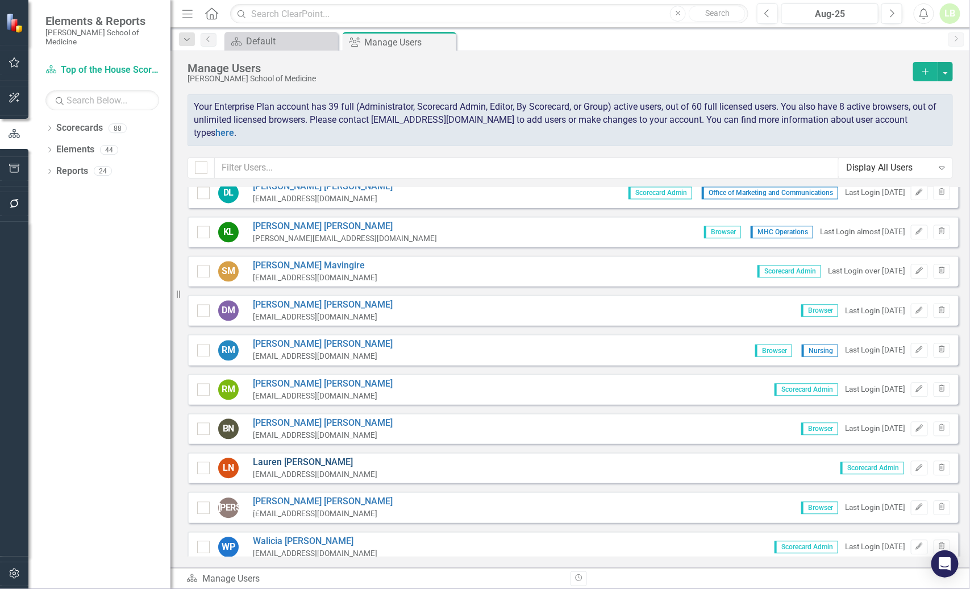
click at [293, 456] on link "[PERSON_NAME]" at bounding box center [315, 462] width 124 height 13
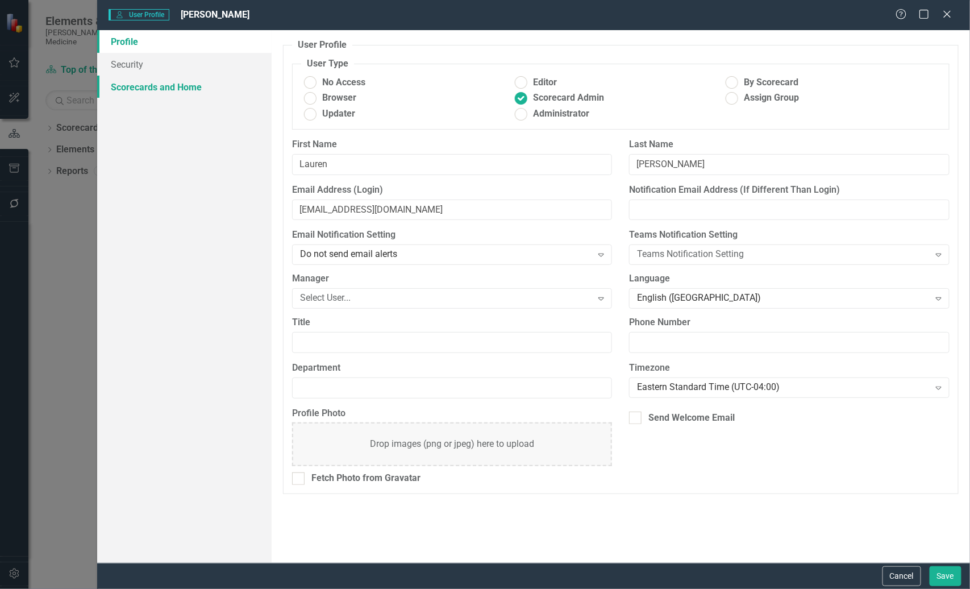
click at [152, 78] on link "Scorecards and Home" at bounding box center [184, 87] width 174 height 23
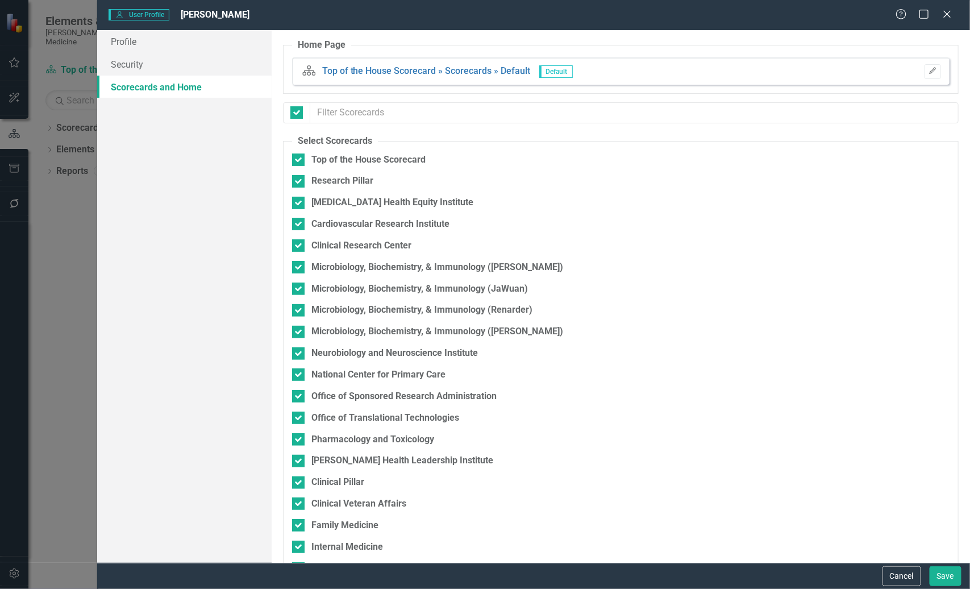
click at [303, 111] on div at bounding box center [296, 112] width 27 height 21
drag, startPoint x: 298, startPoint y: 113, endPoint x: 299, endPoint y: 123, distance: 9.7
click at [298, 115] on div at bounding box center [296, 112] width 13 height 13
click at [298, 114] on input "checkbox" at bounding box center [293, 109] width 7 height 7
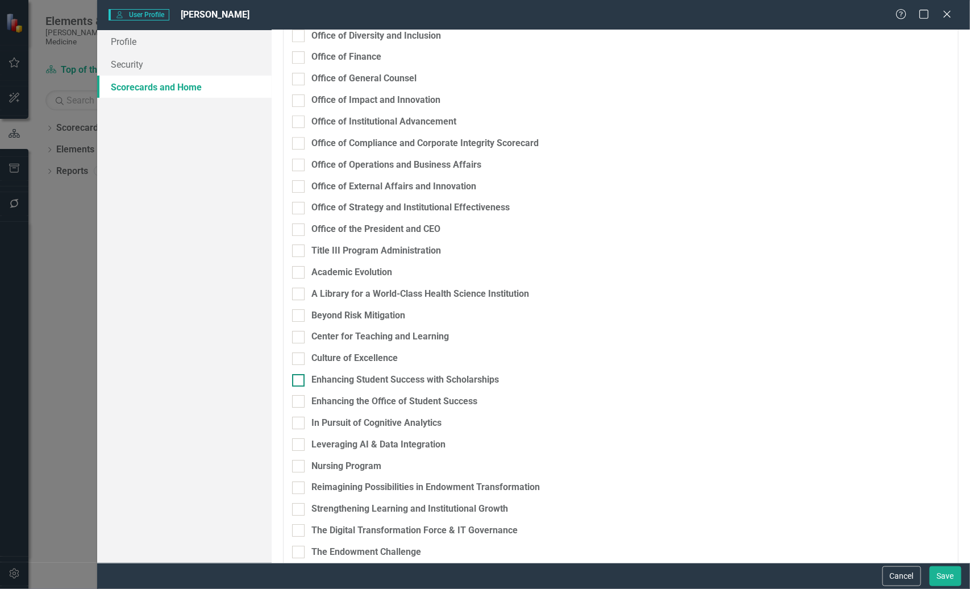
scroll to position [1421, 0]
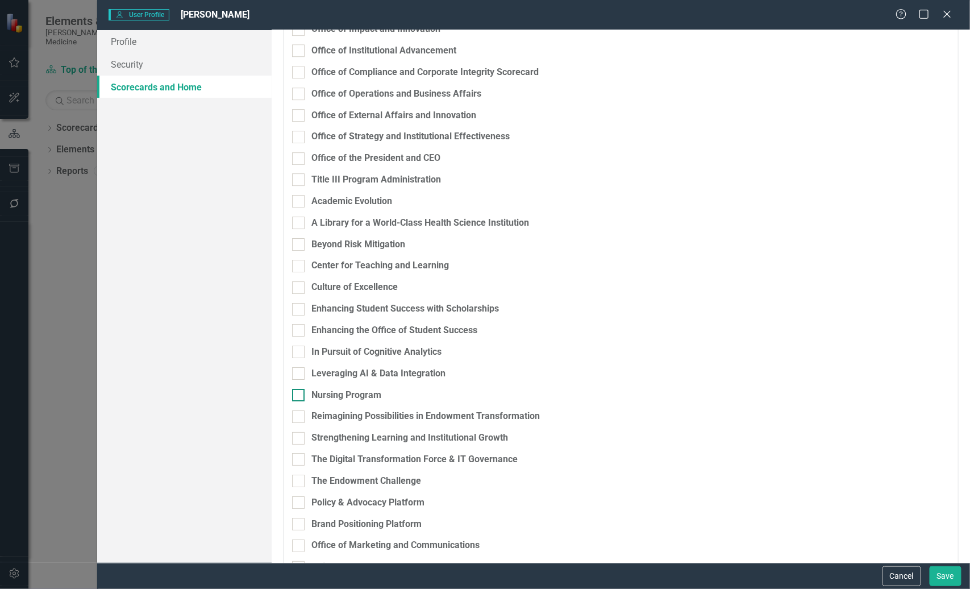
click at [296, 393] on input "Nursing Program" at bounding box center [295, 392] width 7 height 7
click at [942, 573] on button "Save" at bounding box center [946, 576] width 32 height 20
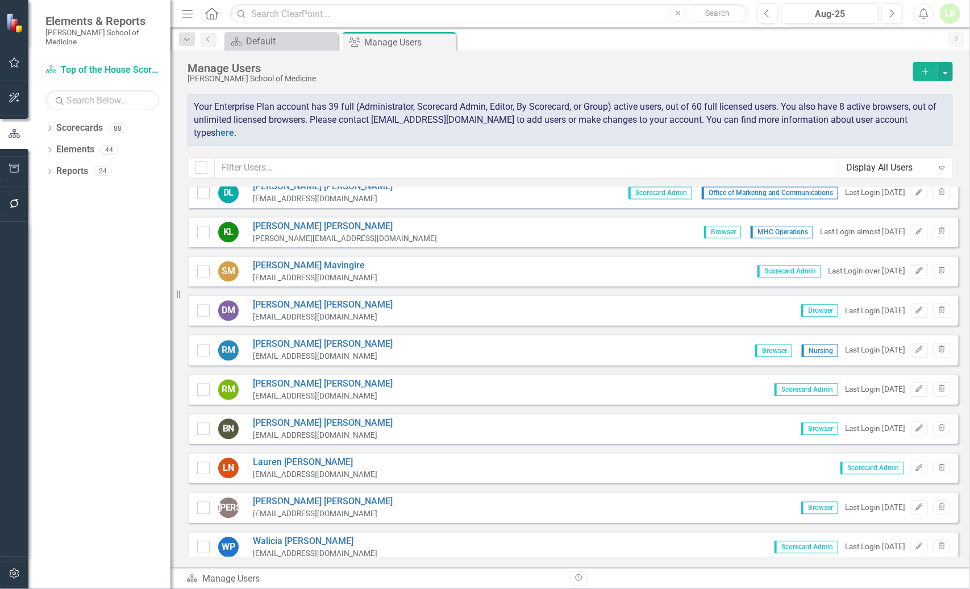
scroll to position [1104, 0]
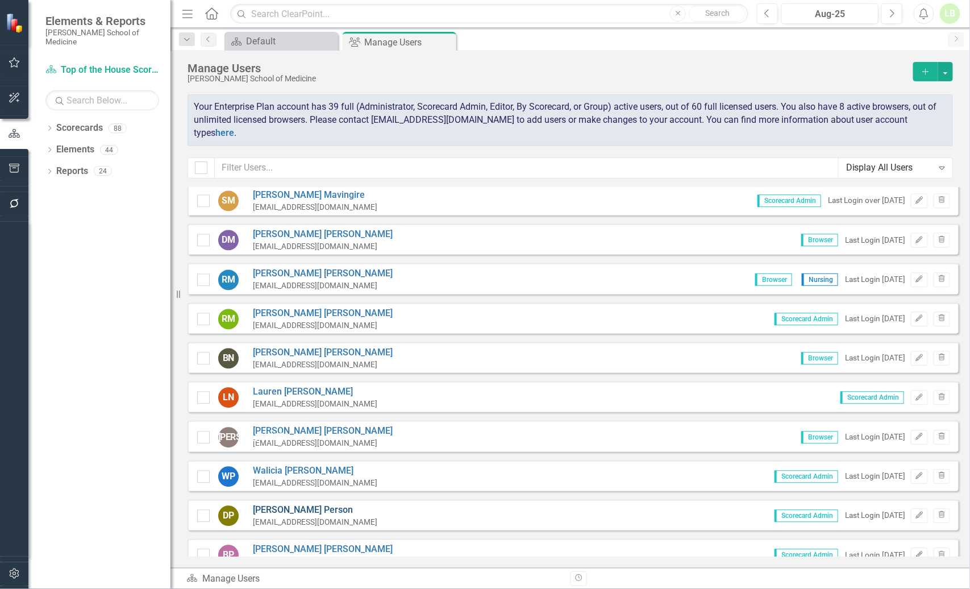
click at [267, 504] on link "[PERSON_NAME]" at bounding box center [315, 510] width 124 height 13
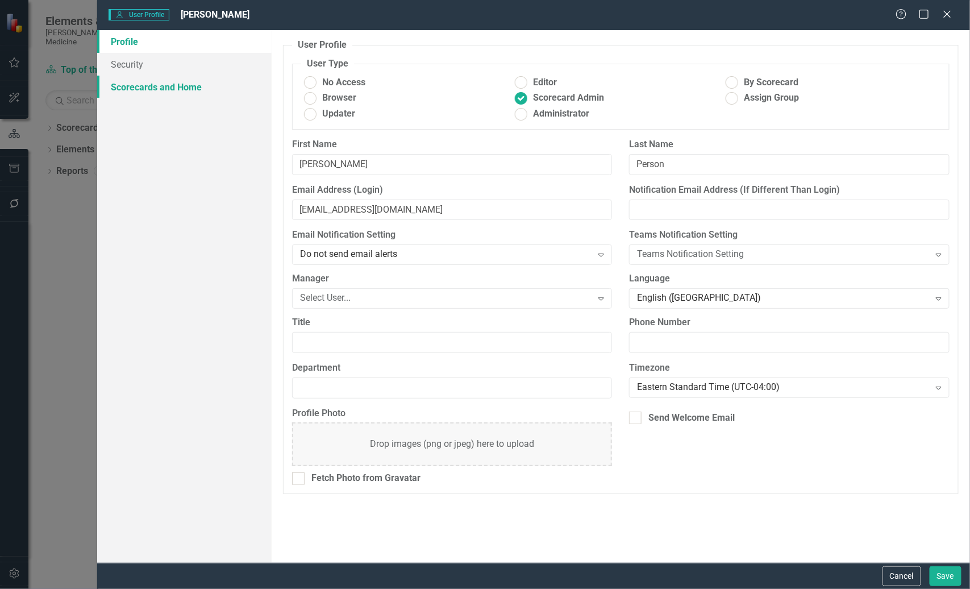
click at [161, 90] on link "Scorecards and Home" at bounding box center [184, 87] width 174 height 23
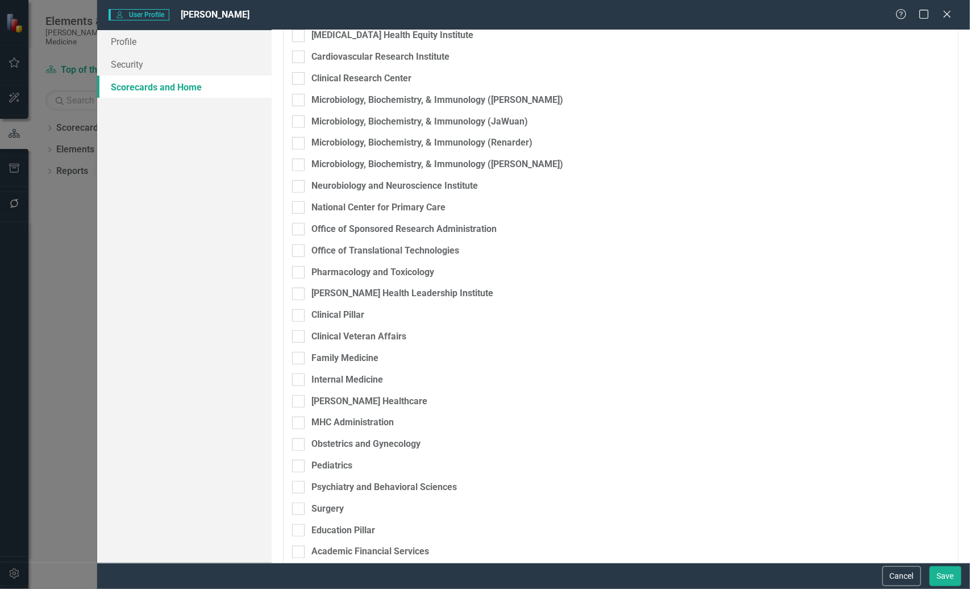
scroll to position [0, 0]
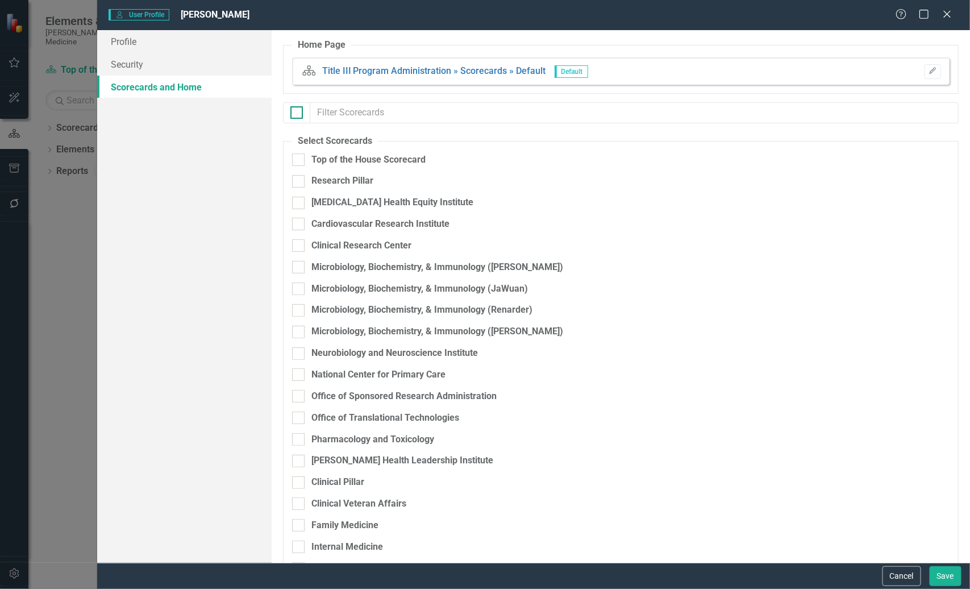
click at [299, 113] on div at bounding box center [296, 112] width 13 height 13
click at [298, 113] on input "checkbox" at bounding box center [293, 109] width 7 height 7
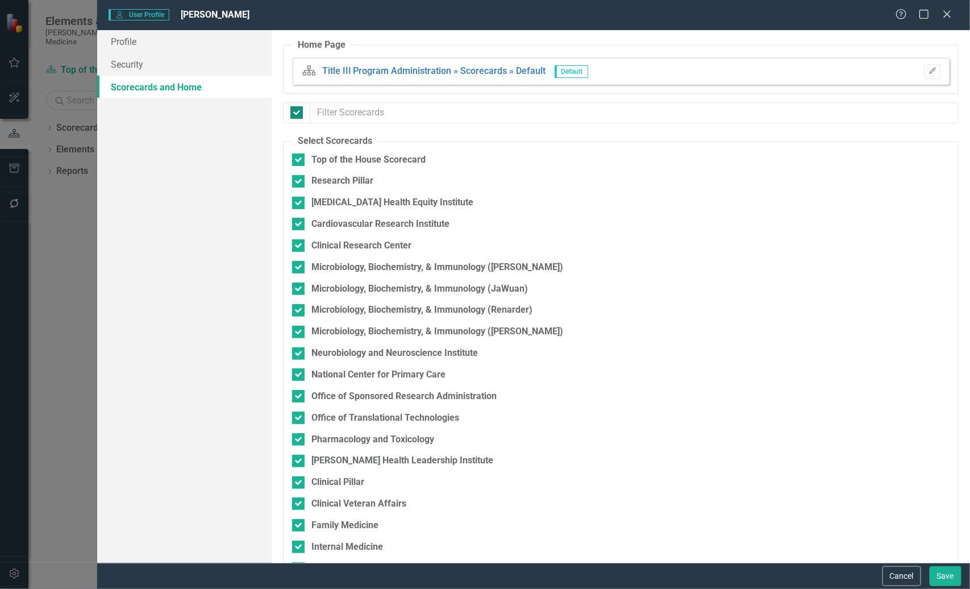
click at [295, 111] on input "checkbox" at bounding box center [293, 109] width 7 height 7
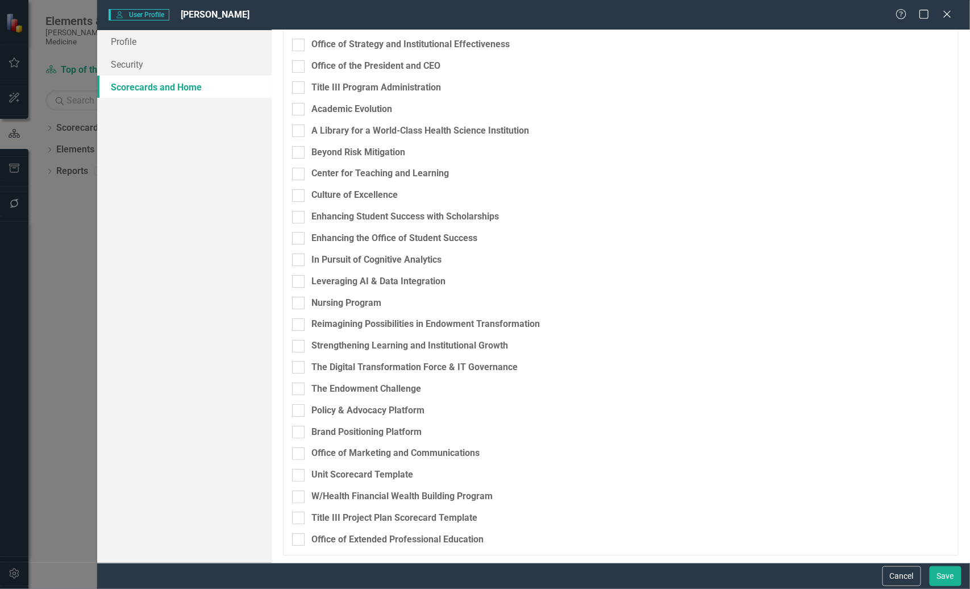
scroll to position [1503, 0]
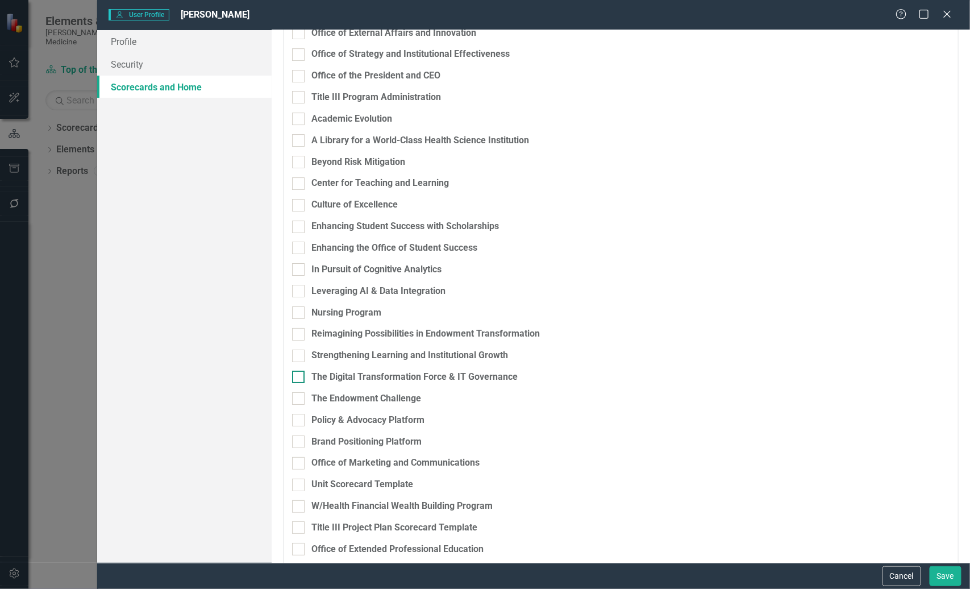
click at [300, 375] on div at bounding box center [298, 377] width 13 height 13
click at [299, 375] on input "The Digital Transformation Force & IT Governance" at bounding box center [295, 374] width 7 height 7
click at [947, 569] on button "Save" at bounding box center [946, 576] width 32 height 20
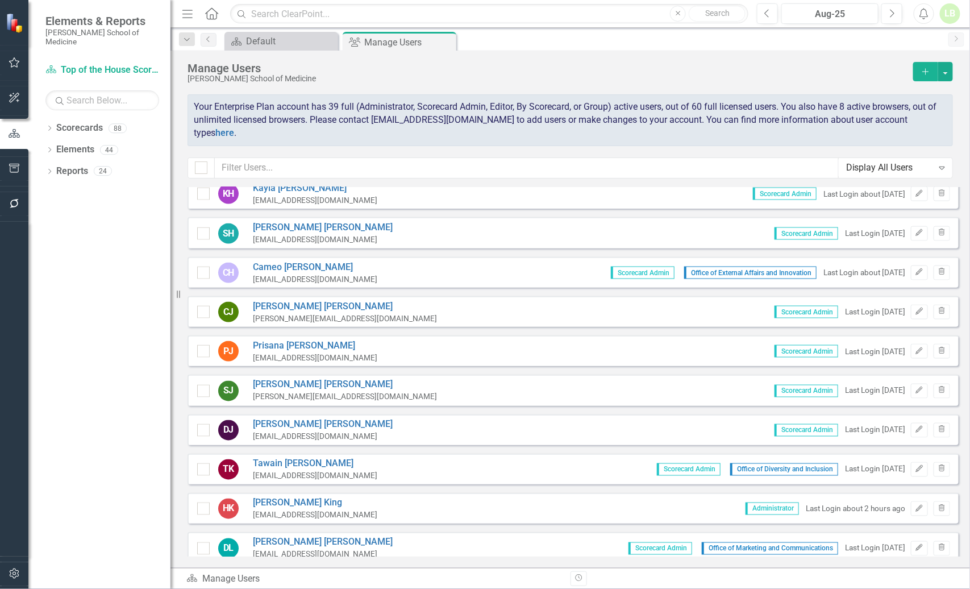
scroll to position [0, 0]
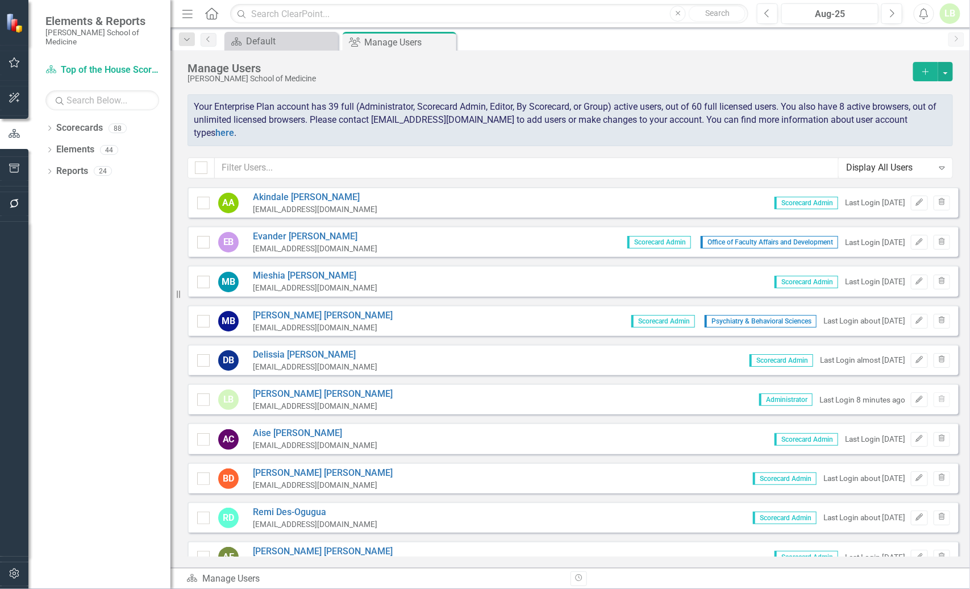
click at [918, 64] on button "Add" at bounding box center [925, 71] width 25 height 19
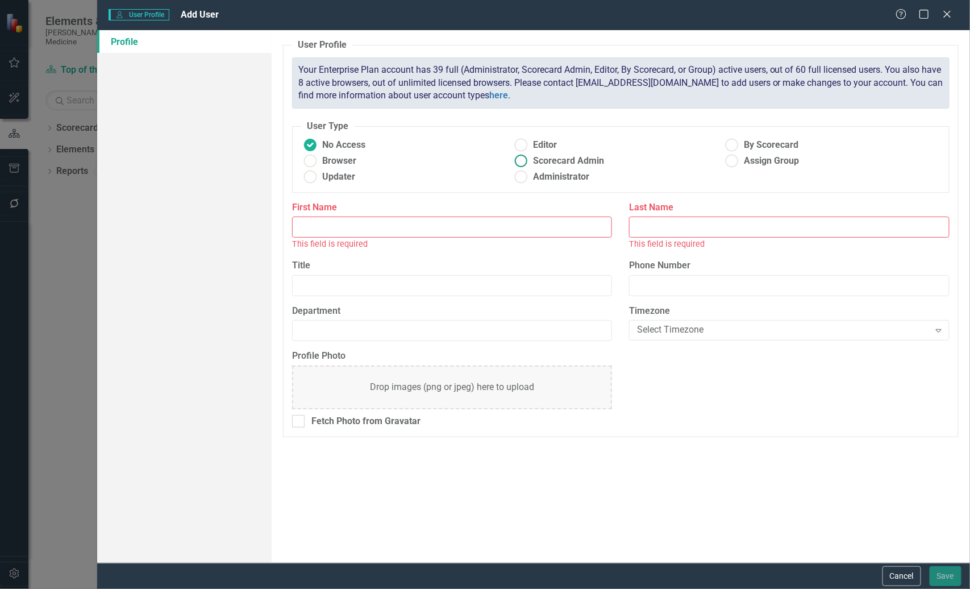
click at [522, 160] on ins at bounding box center [522, 161] width 18 height 18
click at [522, 160] on input "Scorecard Admin" at bounding box center [522, 161] width 18 height 18
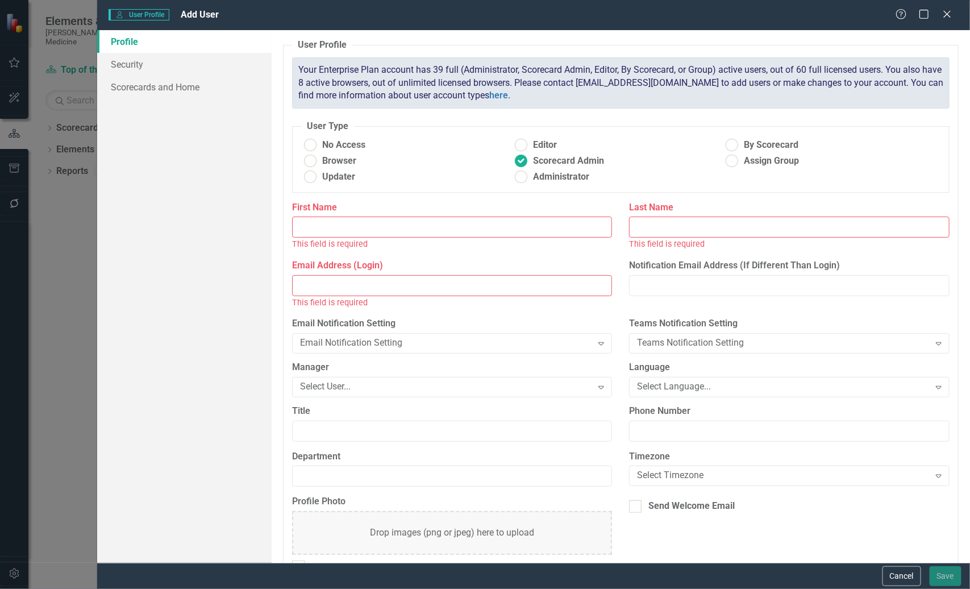
click at [410, 223] on input "First Name" at bounding box center [452, 227] width 321 height 21
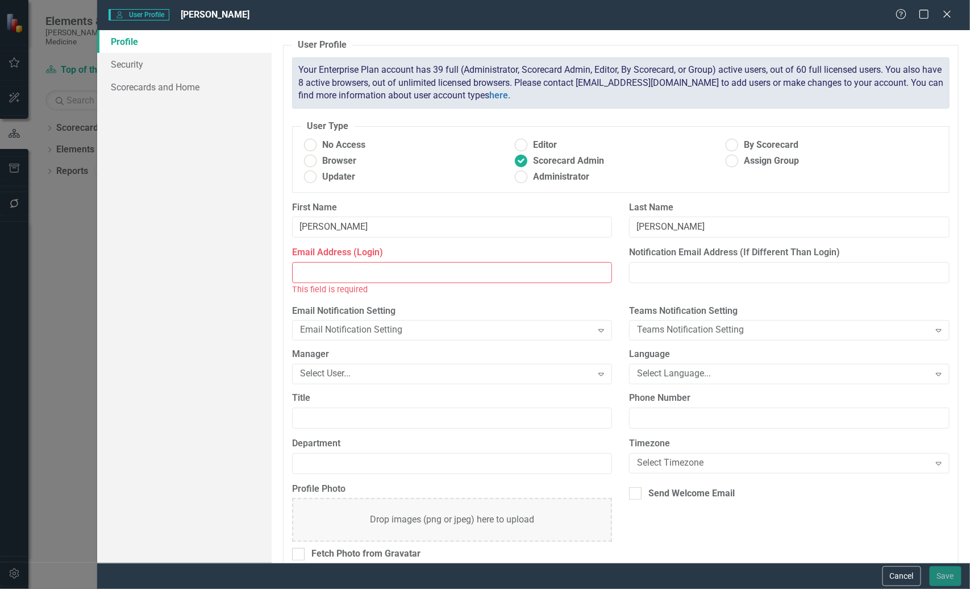
click at [336, 277] on input "Email Address (Login)" at bounding box center [452, 272] width 321 height 21
paste input "[EMAIL_ADDRESS][DOMAIN_NAME]"
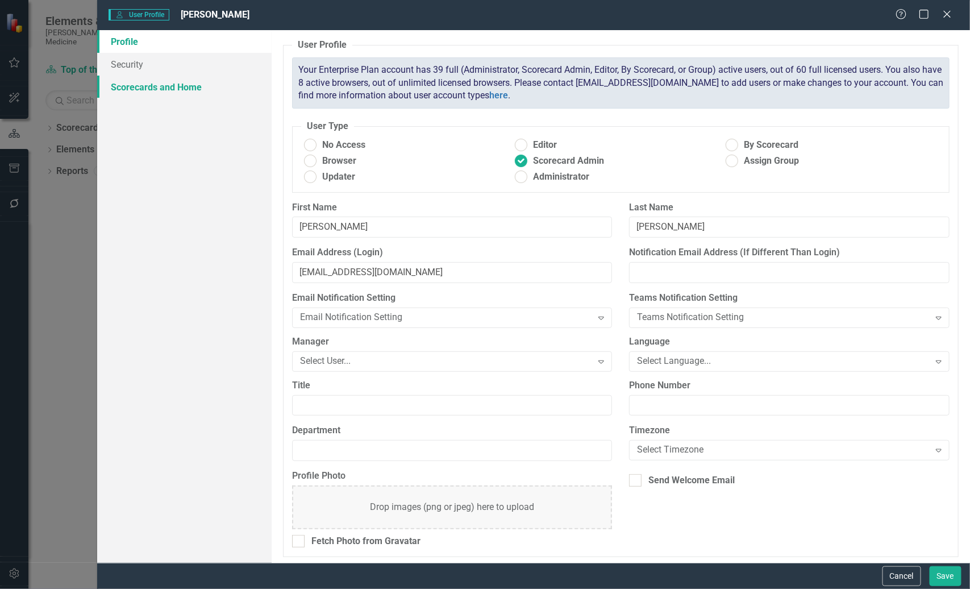
click at [166, 85] on link "Scorecards and Home" at bounding box center [184, 87] width 174 height 23
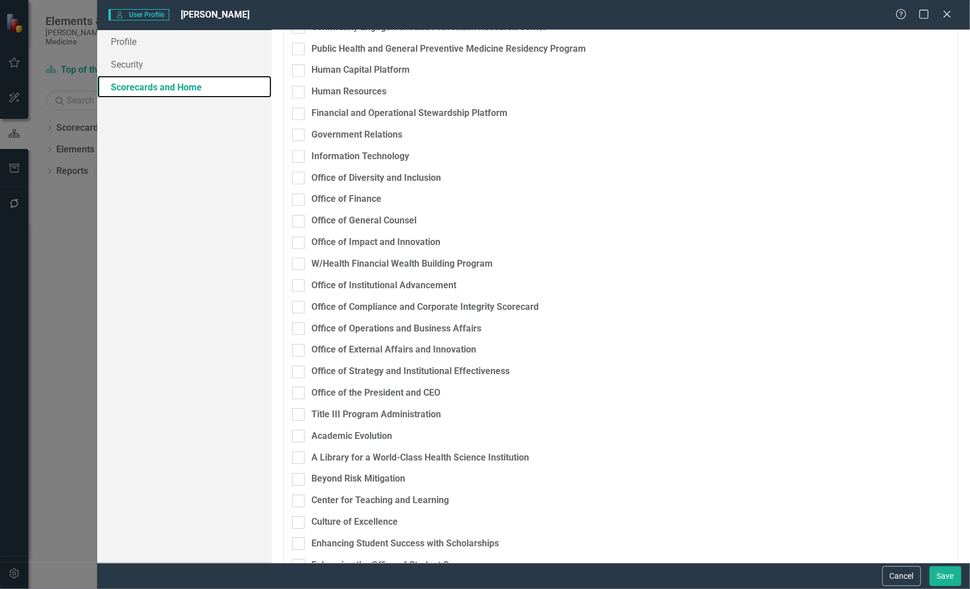
scroll to position [1279, 0]
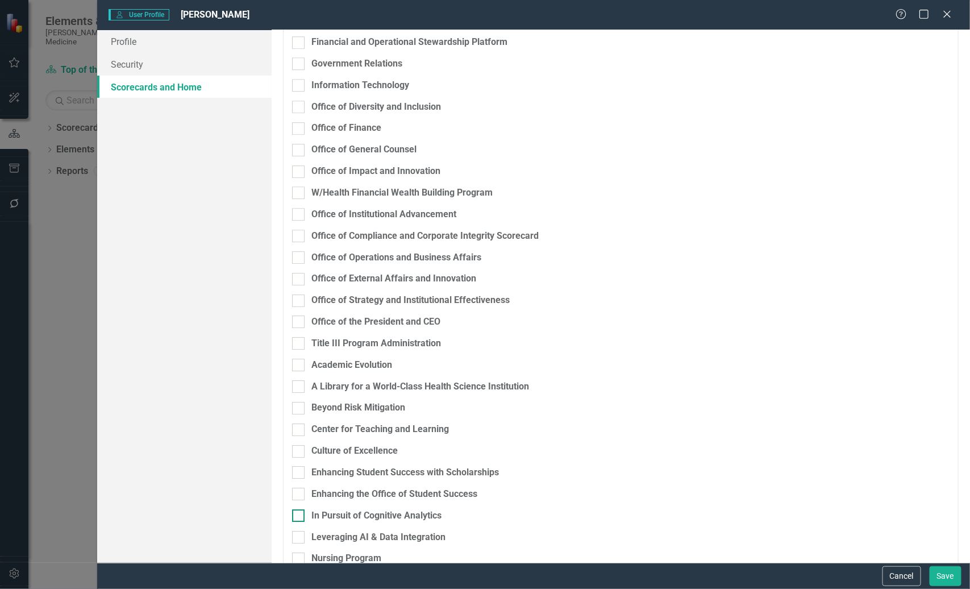
click at [298, 515] on input "In Pursuit of Cognitive Analytics" at bounding box center [295, 512] width 7 height 7
click at [955, 575] on button "Save" at bounding box center [946, 576] width 32 height 20
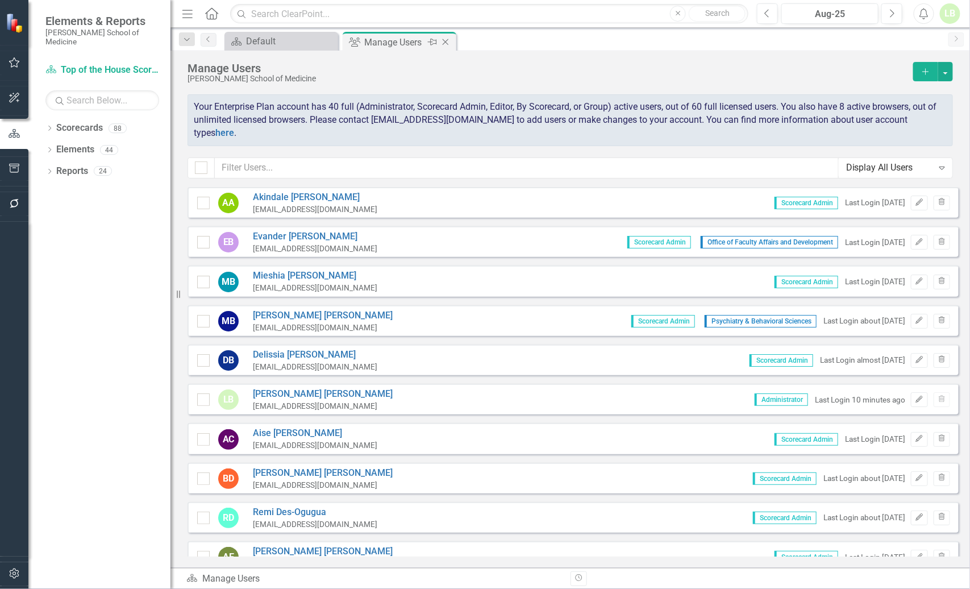
click at [446, 38] on icon "Close" at bounding box center [445, 42] width 11 height 9
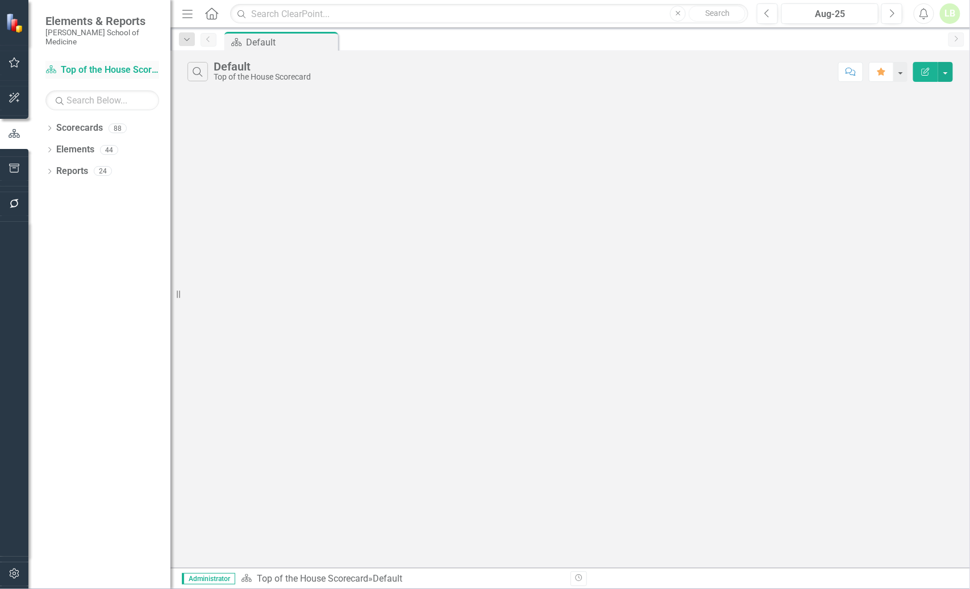
click at [91, 64] on link "Scorecards Top of the House Scorecard" at bounding box center [102, 70] width 114 height 13
click at [73, 122] on link "Scorecards" at bounding box center [79, 128] width 47 height 13
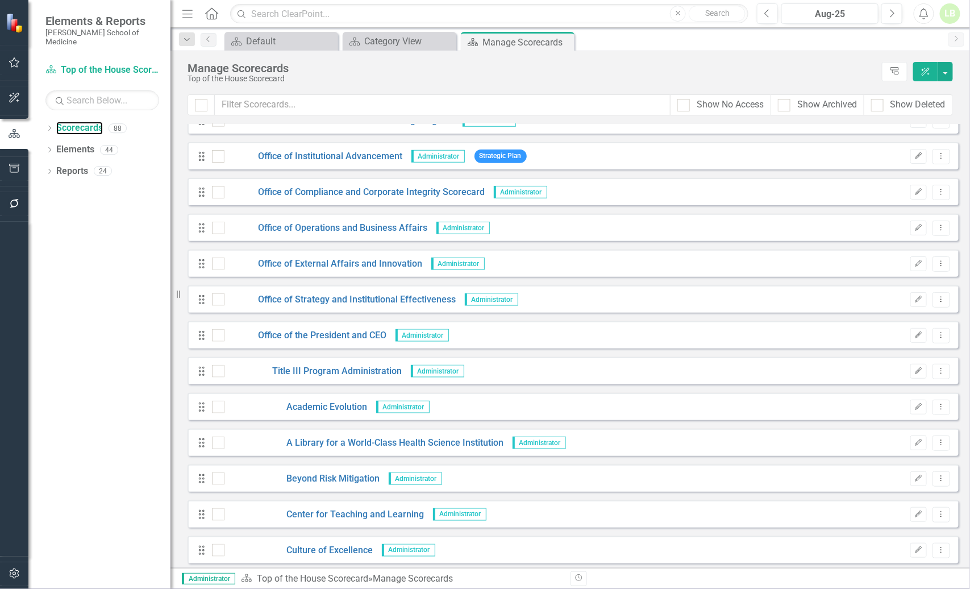
scroll to position [2131, 0]
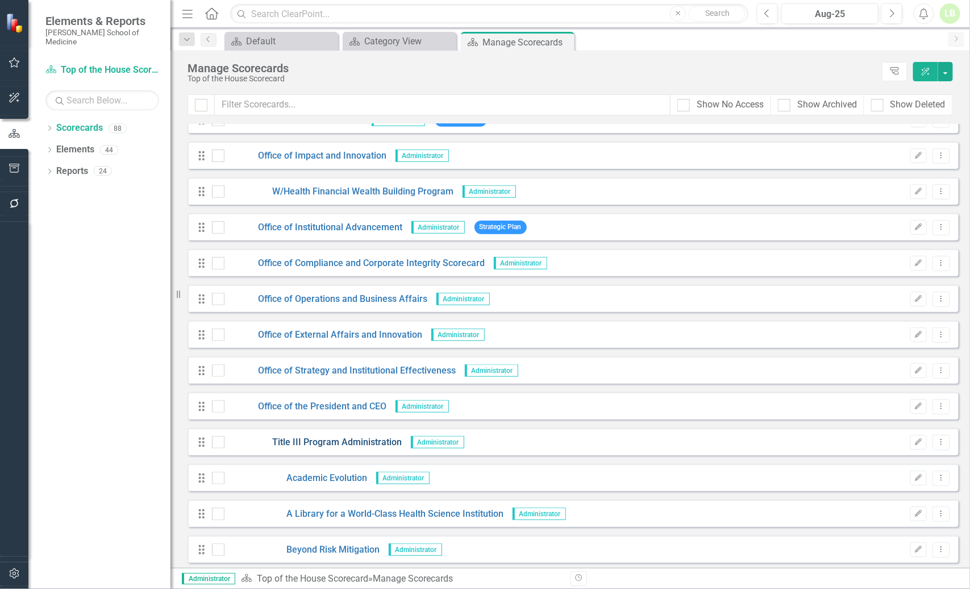
click at [321, 438] on link "Title III Program Administration" at bounding box center [313, 442] width 178 height 13
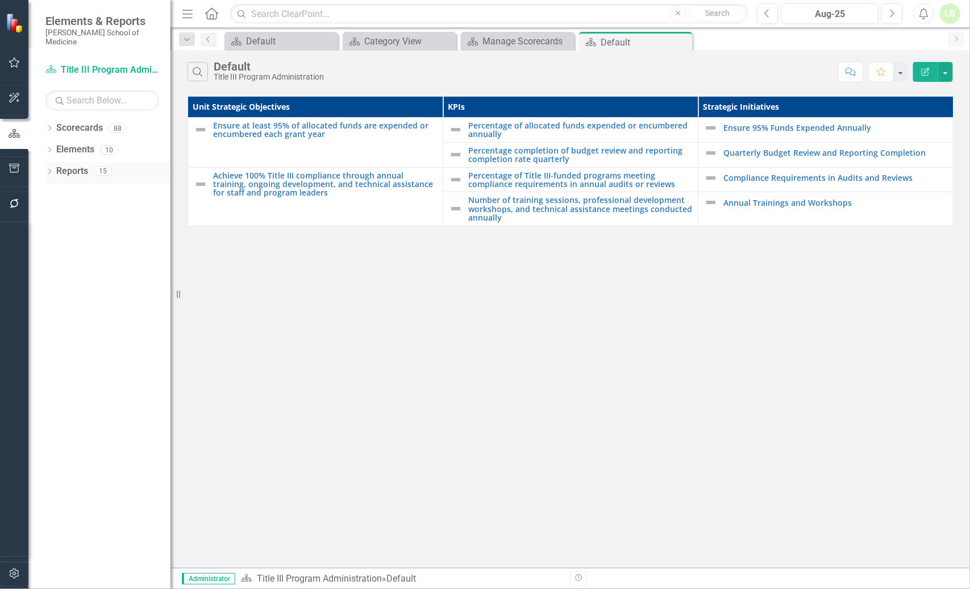
click at [76, 165] on link "Reports" at bounding box center [72, 171] width 32 height 13
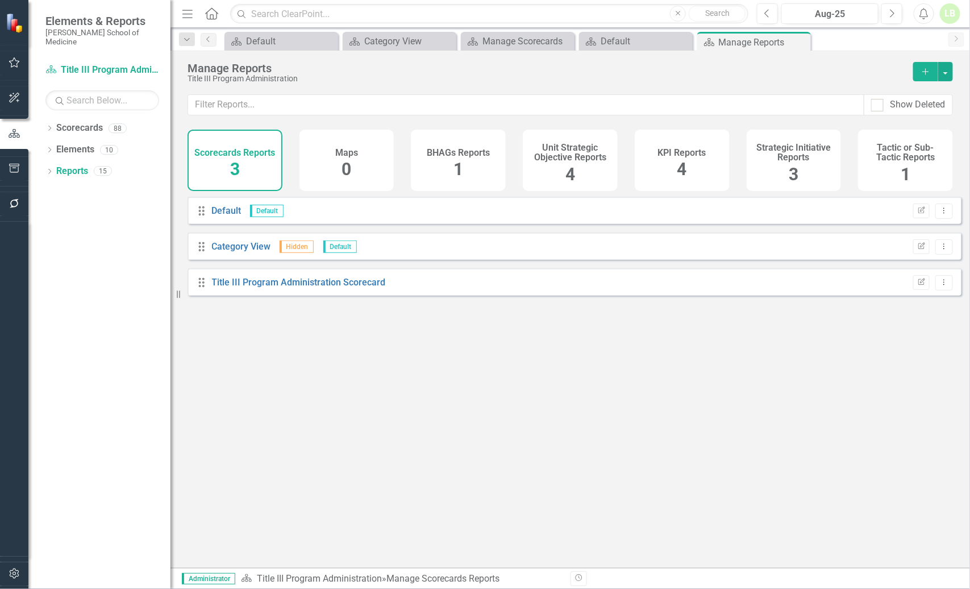
click at [687, 164] on div "KPI Reports 4" at bounding box center [682, 160] width 95 height 61
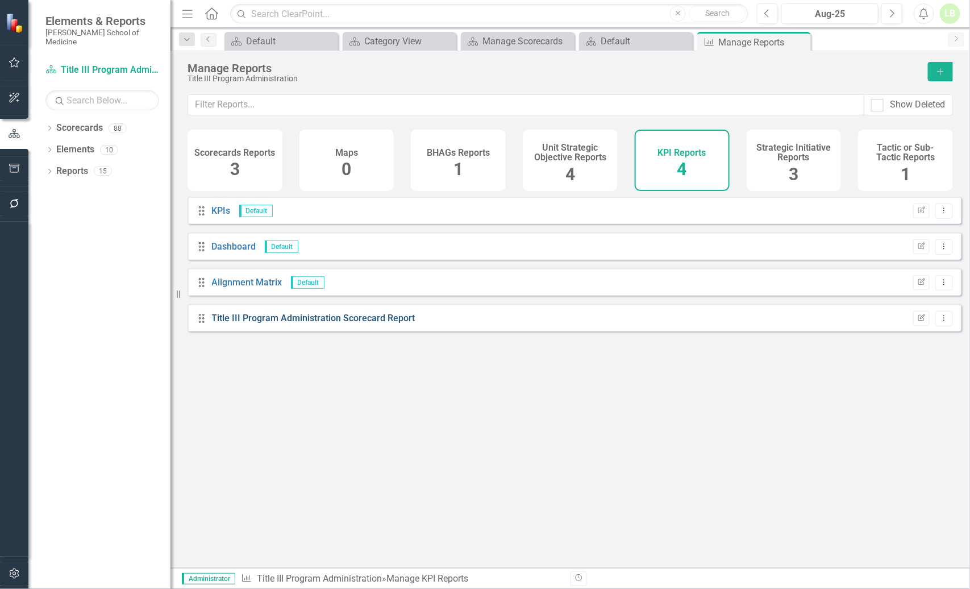
click at [277, 323] on link "Title III Program Administration Scorecard Report" at bounding box center [313, 318] width 203 height 11
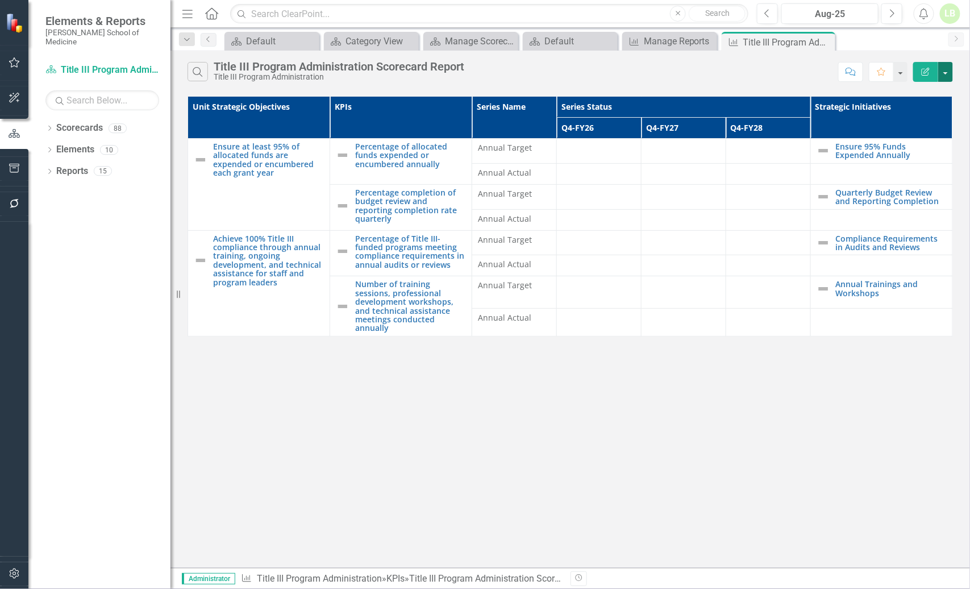
click at [945, 67] on button "button" at bounding box center [945, 72] width 15 height 20
click at [945, 69] on button "button" at bounding box center [945, 72] width 15 height 20
click at [925, 73] on icon "button" at bounding box center [926, 72] width 8 height 8
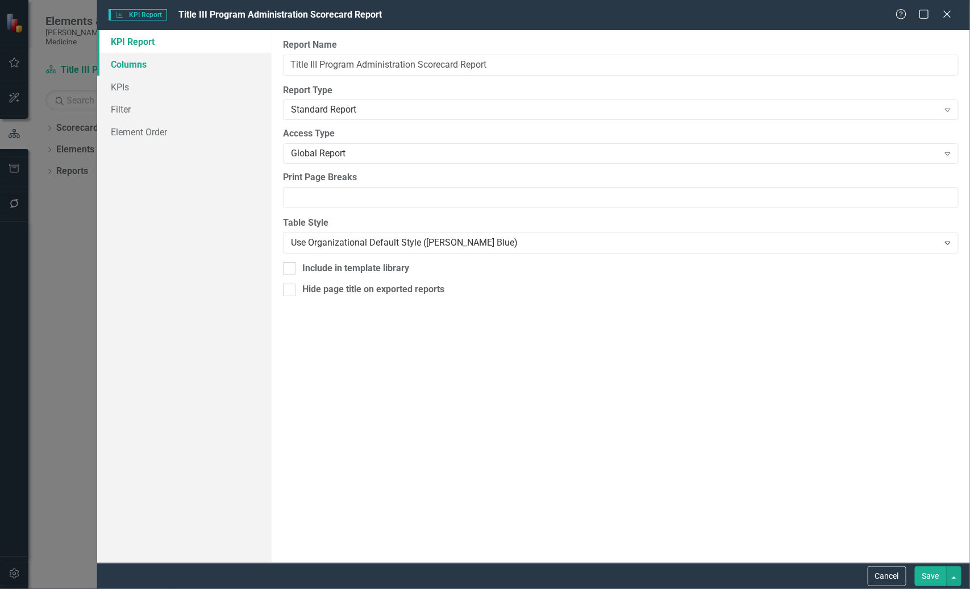
click at [135, 65] on link "Columns" at bounding box center [184, 64] width 174 height 23
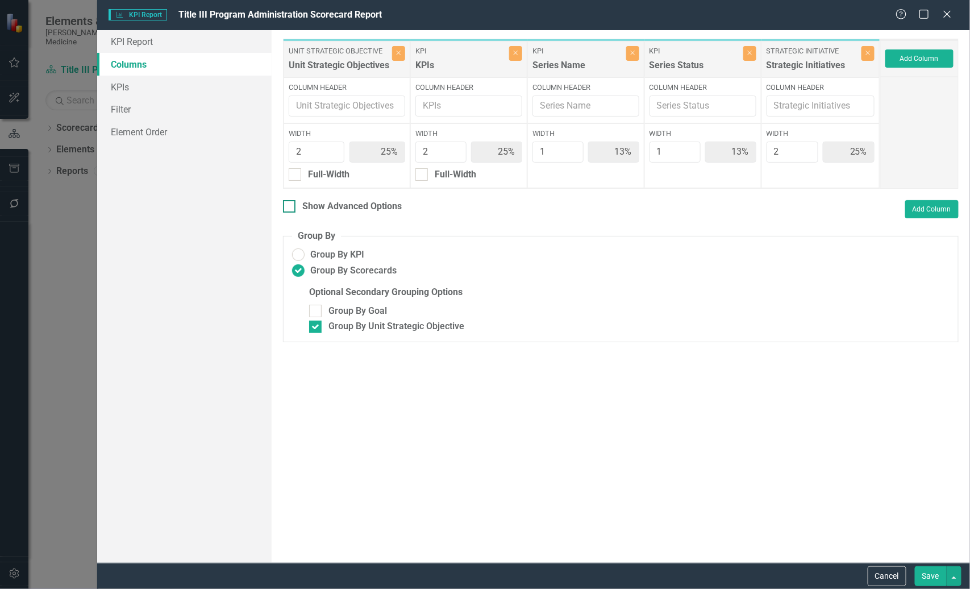
click at [288, 206] on input "Show Advanced Options" at bounding box center [286, 203] width 7 height 7
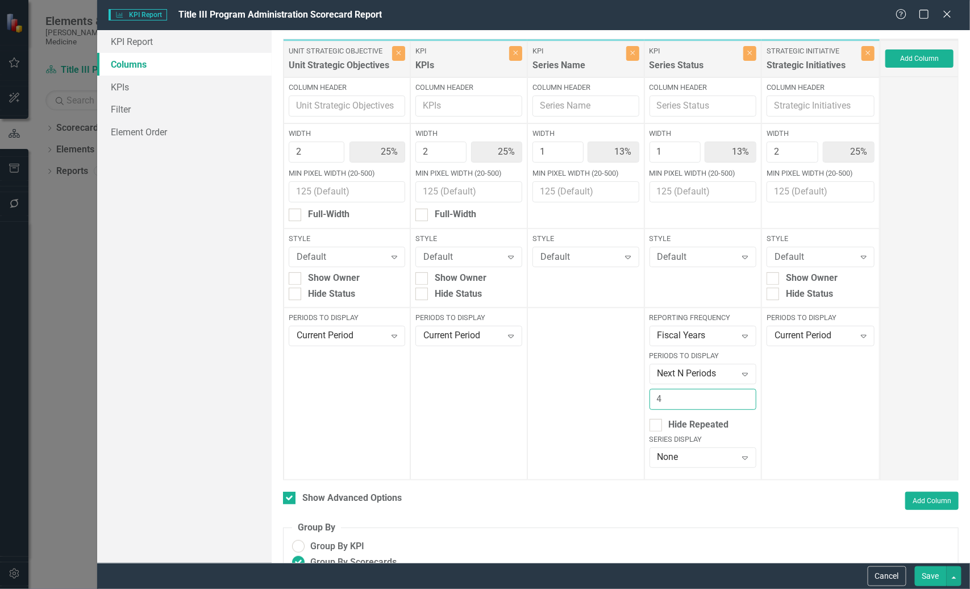
click at [737, 396] on input "4" at bounding box center [703, 399] width 107 height 21
click at [739, 404] on input "3" at bounding box center [703, 399] width 107 height 21
click at [739, 404] on input "2" at bounding box center [703, 399] width 107 height 21
click at [925, 498] on button "Add Column" at bounding box center [931, 501] width 53 height 18
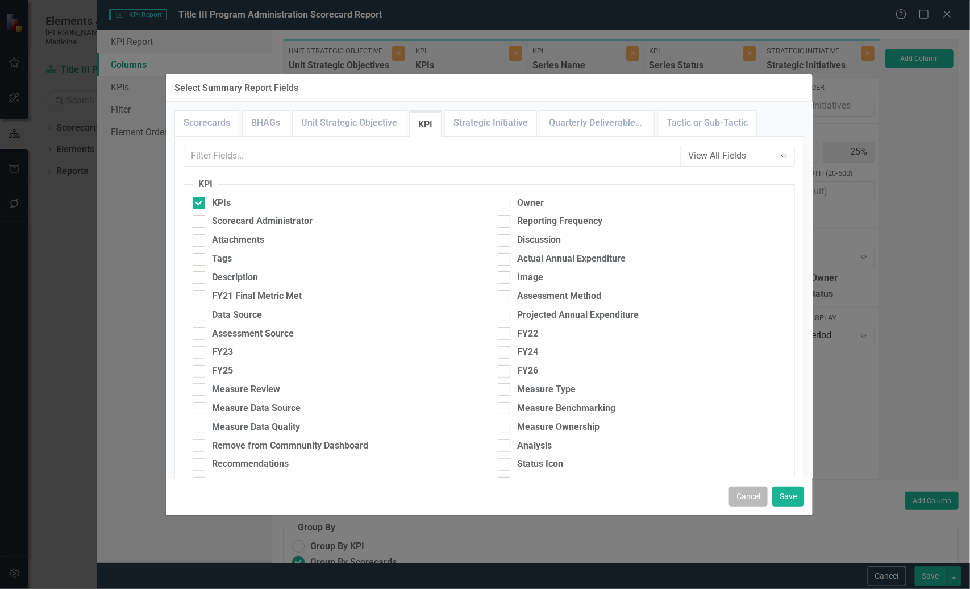
click at [743, 493] on button "Cancel" at bounding box center [748, 496] width 39 height 20
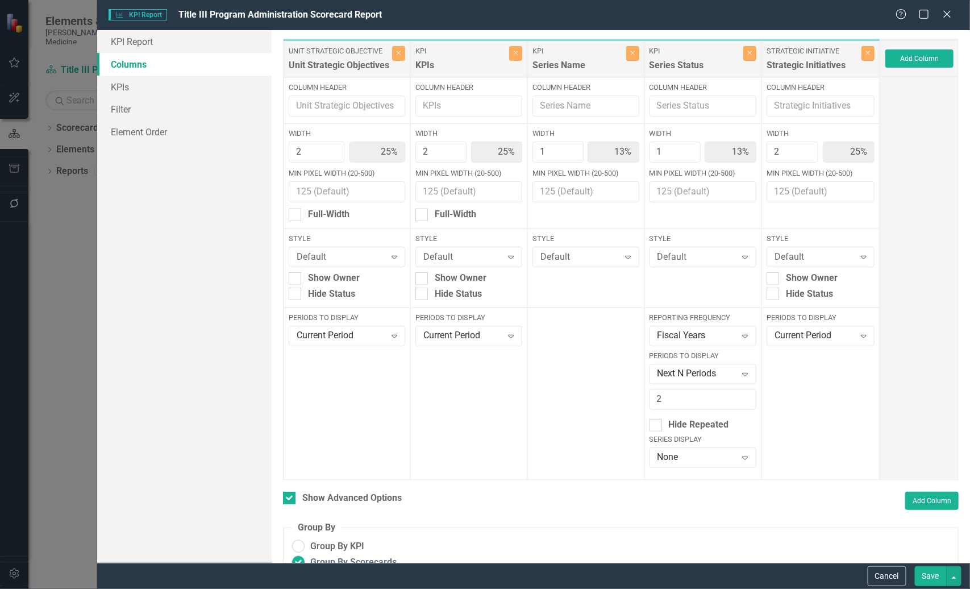
click at [929, 574] on button "Save" at bounding box center [931, 576] width 32 height 20
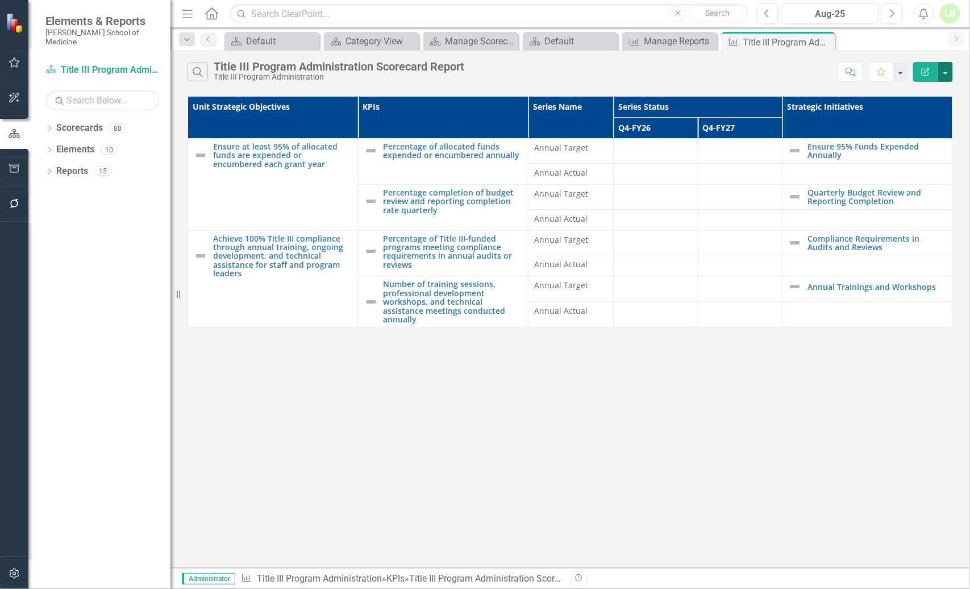
click at [943, 73] on button "button" at bounding box center [945, 72] width 15 height 20
click at [923, 72] on icon "Edit Report" at bounding box center [926, 72] width 10 height 8
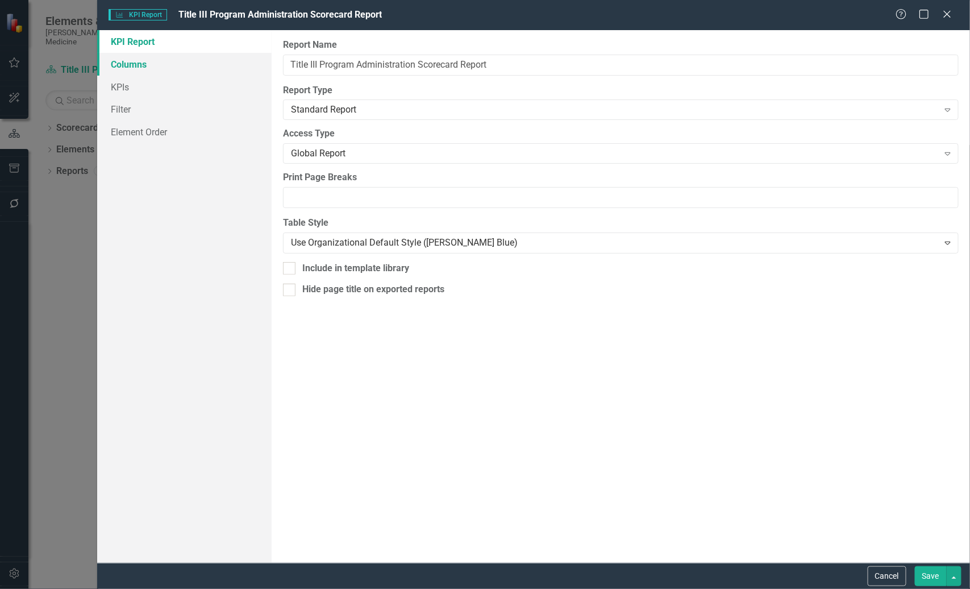
click at [123, 68] on link "Columns" at bounding box center [184, 64] width 174 height 23
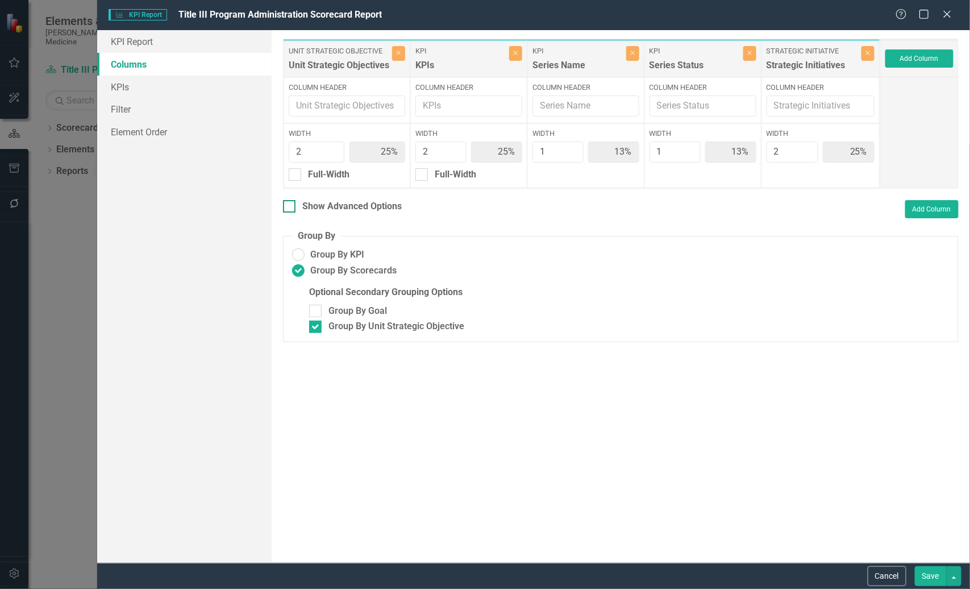
click at [289, 204] on input "Show Advanced Options" at bounding box center [286, 203] width 7 height 7
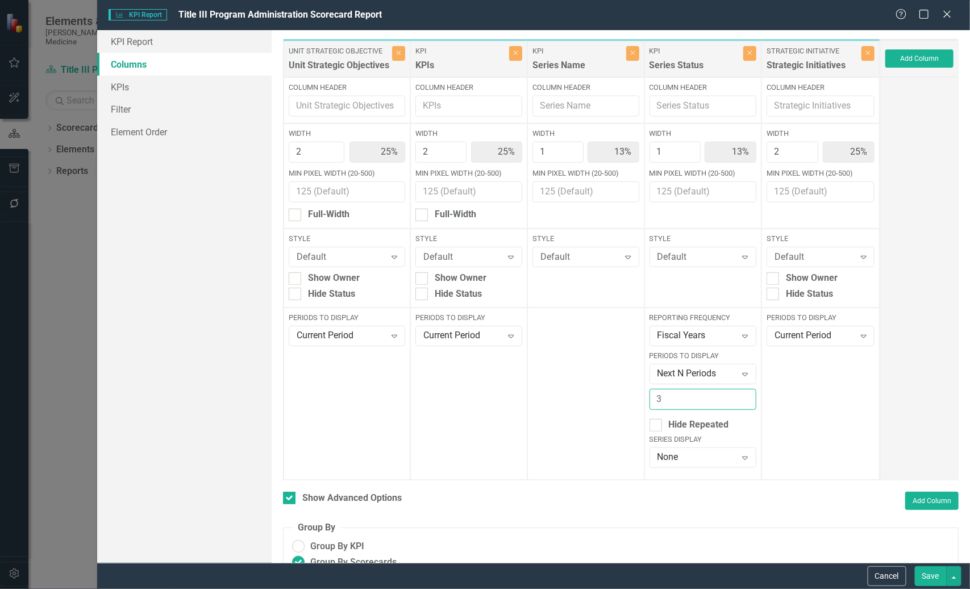
click at [738, 396] on input "3" at bounding box center [703, 399] width 107 height 21
click at [739, 334] on icon "Expand" at bounding box center [744, 335] width 11 height 9
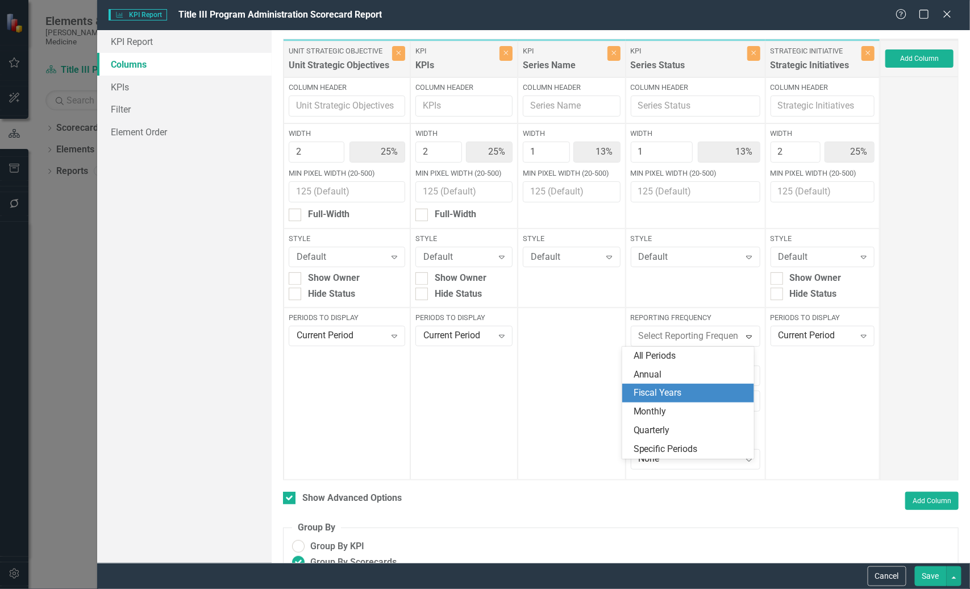
click at [660, 391] on div "Fiscal Years" at bounding box center [691, 392] width 114 height 13
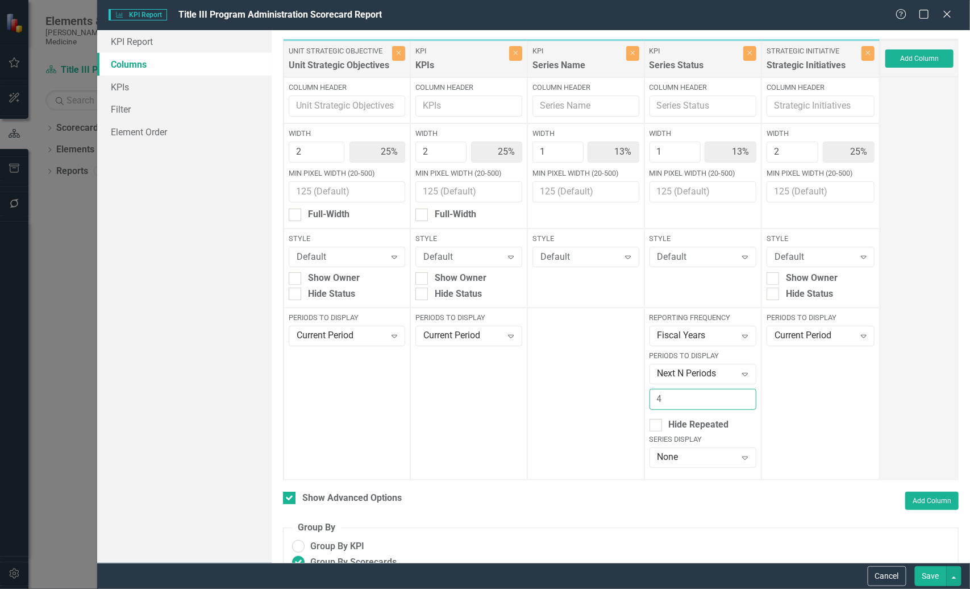
click at [739, 396] on input "4" at bounding box center [703, 399] width 107 height 21
click at [935, 572] on button "Save" at bounding box center [931, 576] width 32 height 20
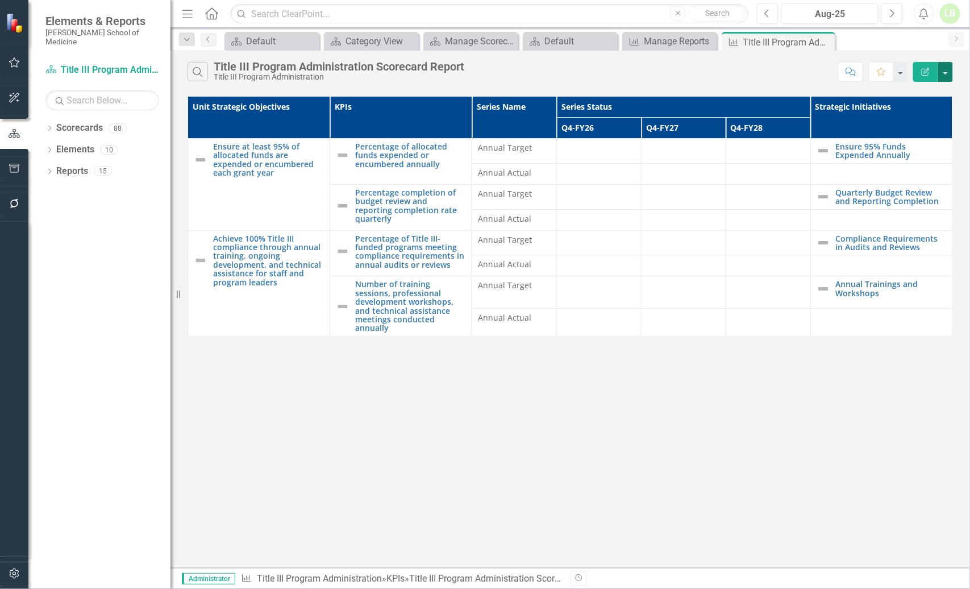
click at [942, 73] on button "button" at bounding box center [945, 72] width 15 height 20
click at [930, 64] on button "Edit Report" at bounding box center [925, 72] width 25 height 20
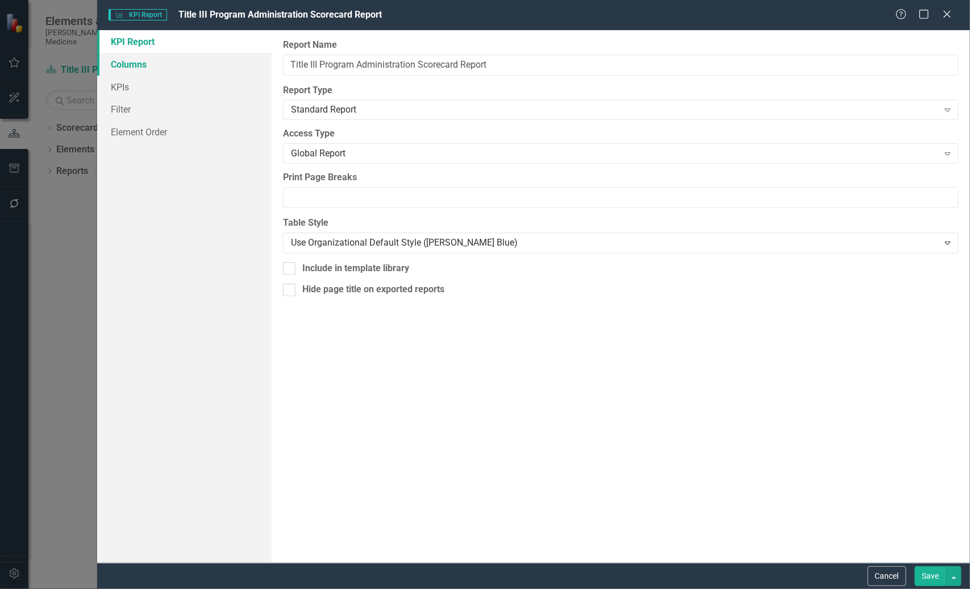
click at [126, 64] on link "Columns" at bounding box center [184, 64] width 174 height 23
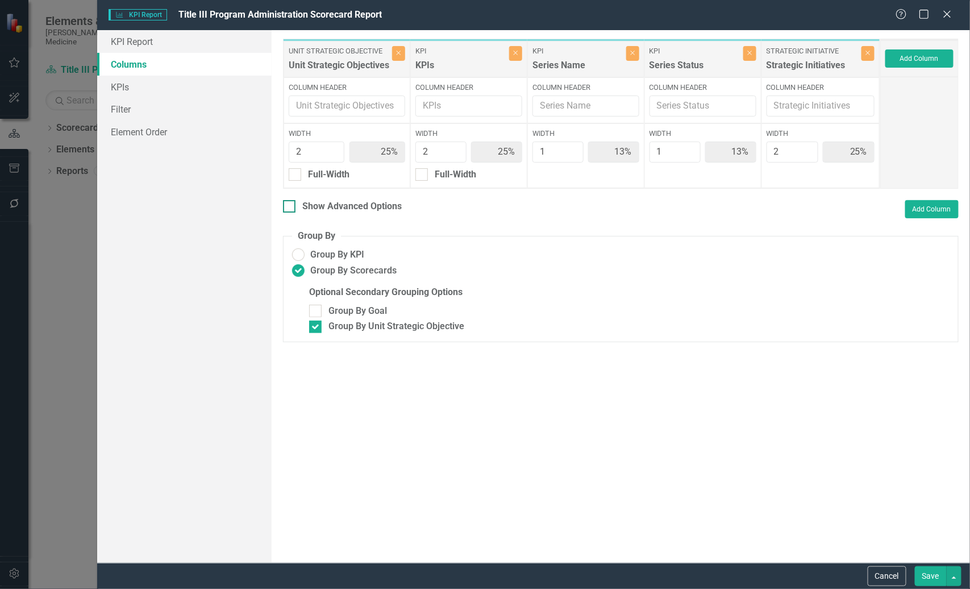
click at [287, 202] on input "Show Advanced Options" at bounding box center [286, 203] width 7 height 7
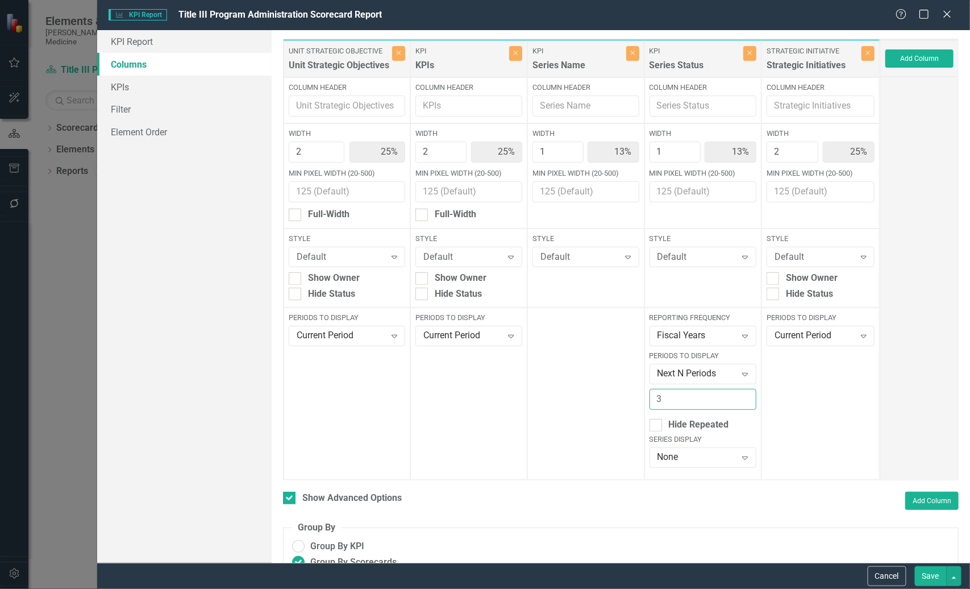
click at [735, 404] on input "3" at bounding box center [703, 399] width 107 height 21
drag, startPoint x: 926, startPoint y: 502, endPoint x: 838, endPoint y: 488, distance: 88.6
click at [838, 488] on div "To add columns to your report, click on the "Select Columns" button below. All …" at bounding box center [621, 296] width 698 height 533
click at [921, 573] on button "Save" at bounding box center [931, 576] width 32 height 20
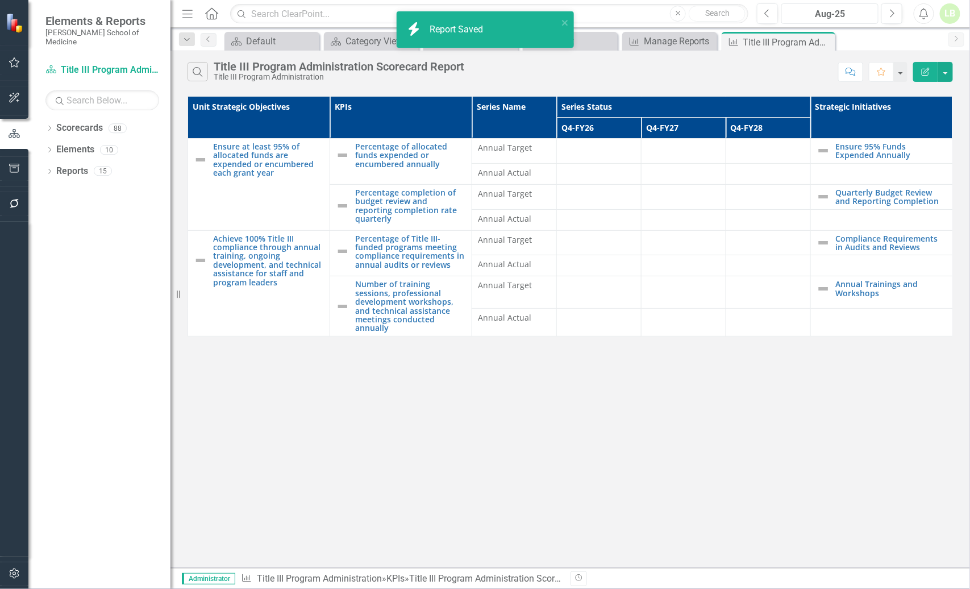
click at [843, 13] on div "Aug-25" at bounding box center [829, 14] width 89 height 14
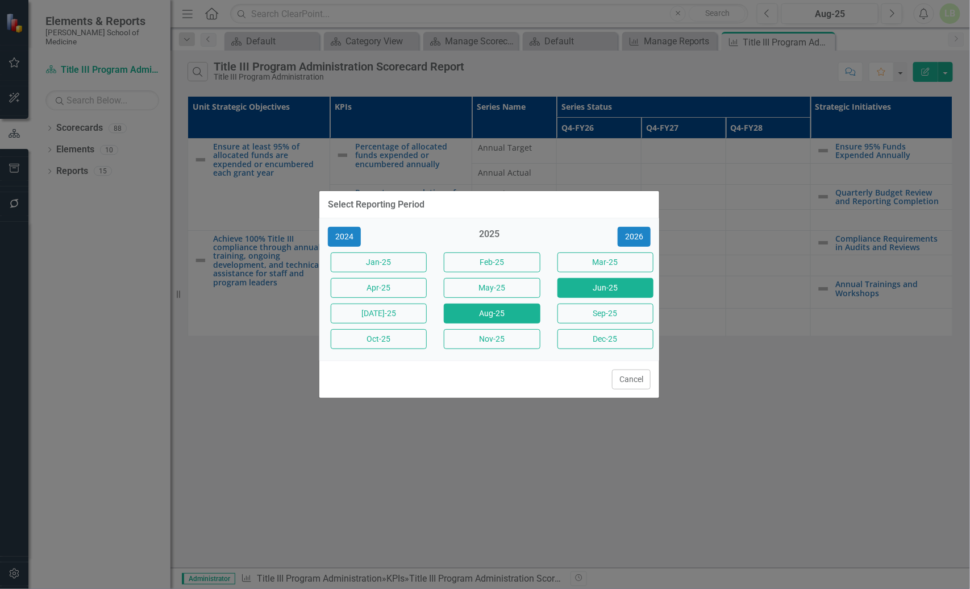
click at [601, 289] on button "Jun-25" at bounding box center [606, 288] width 96 height 20
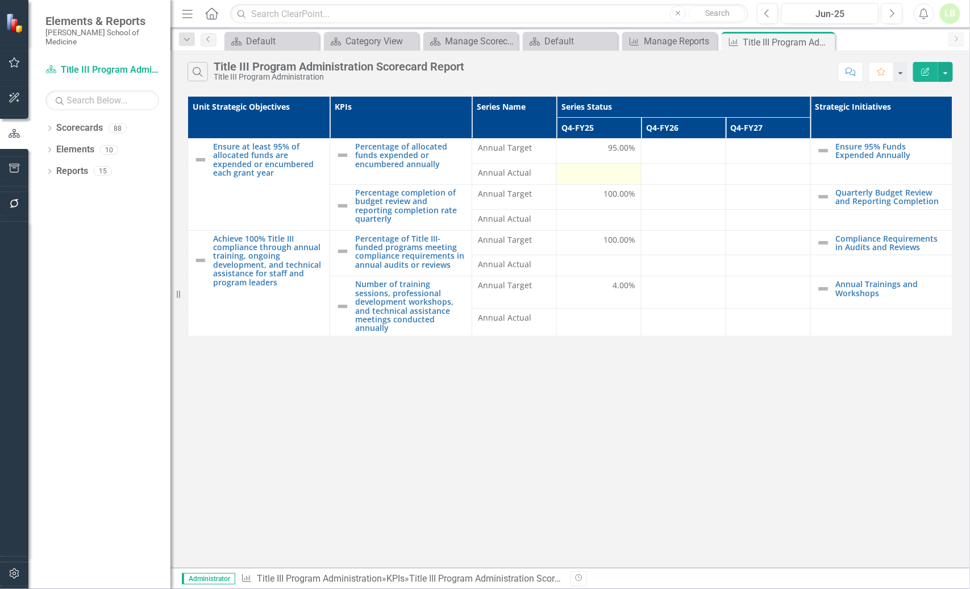
click at [627, 167] on div at bounding box center [599, 174] width 73 height 14
click at [627, 173] on div at bounding box center [599, 174] width 73 height 14
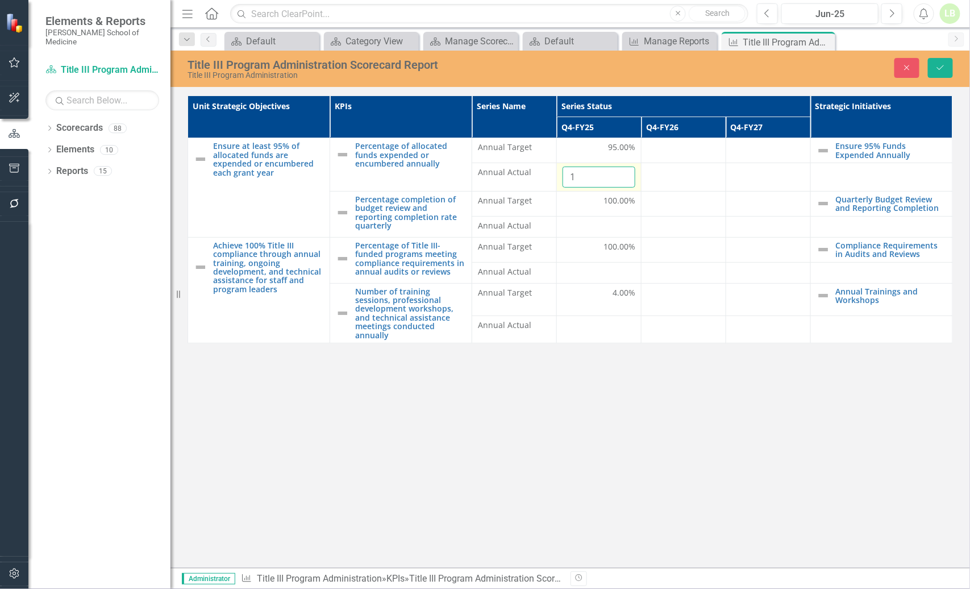
click at [625, 172] on input "1" at bounding box center [599, 177] width 73 height 21
click at [625, 181] on input "0" at bounding box center [599, 177] width 73 height 21
click at [624, 182] on input "0" at bounding box center [599, 177] width 73 height 21
click at [692, 414] on div "Title III Program Administration Scorecard Report Title III Program Administrat…" at bounding box center [570, 309] width 800 height 517
click at [900, 65] on button "Close" at bounding box center [907, 68] width 25 height 20
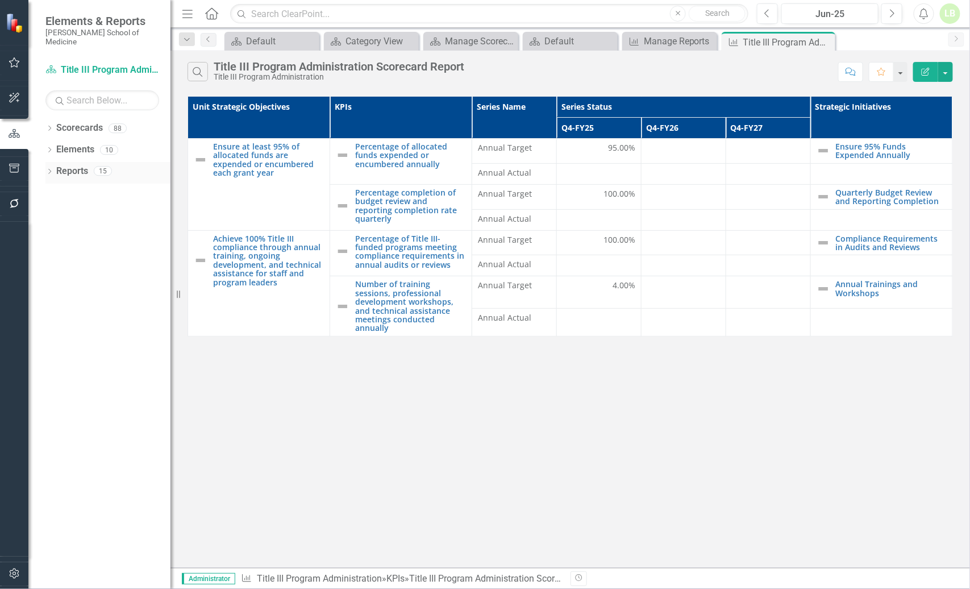
click at [79, 165] on link "Reports" at bounding box center [72, 171] width 32 height 13
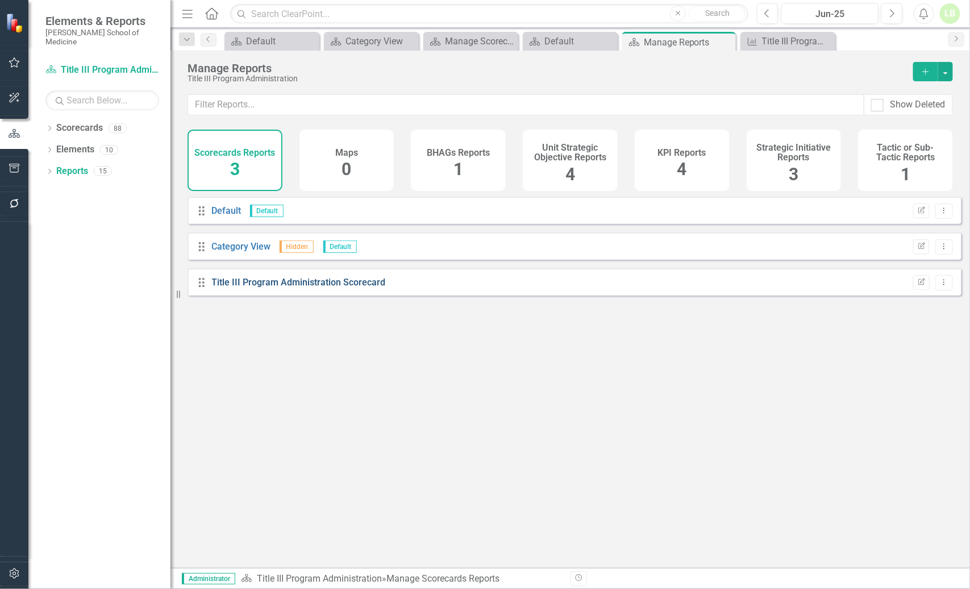
click at [320, 288] on link "Title III Program Administration Scorecard" at bounding box center [299, 282] width 174 height 11
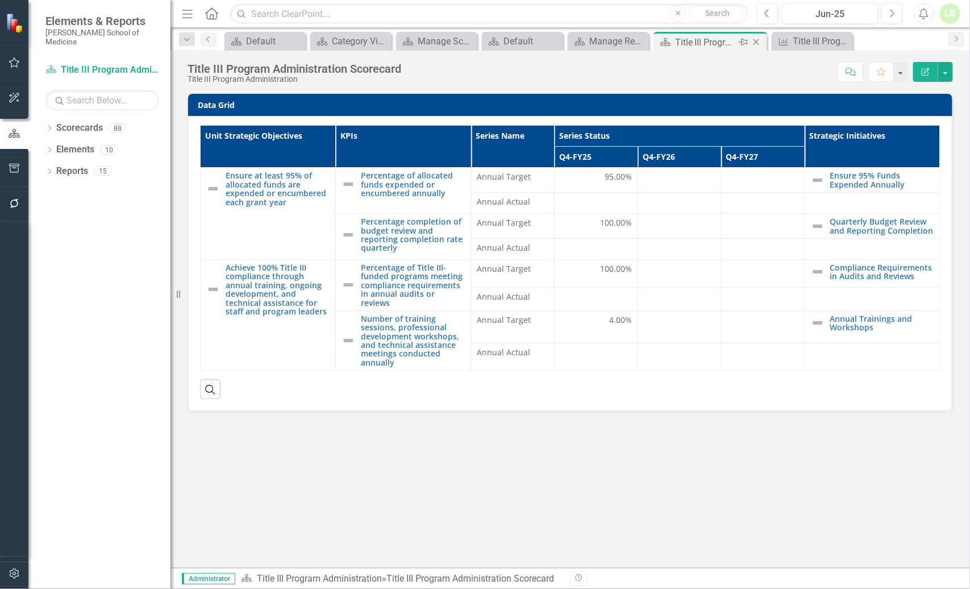
click at [758, 41] on icon "Close" at bounding box center [756, 42] width 11 height 9
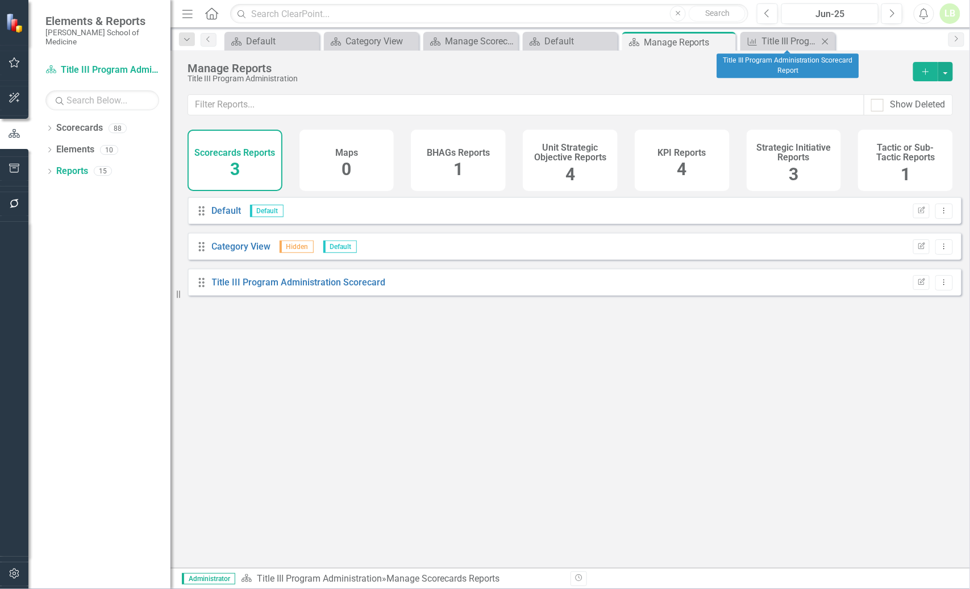
click at [827, 39] on icon at bounding box center [825, 41] width 6 height 6
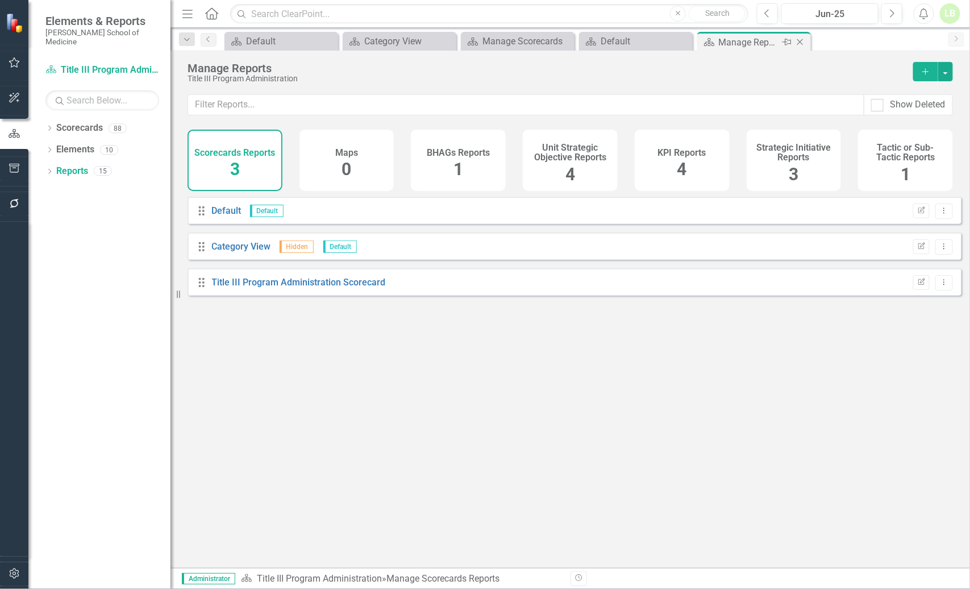
click at [796, 40] on icon "Close" at bounding box center [799, 42] width 11 height 9
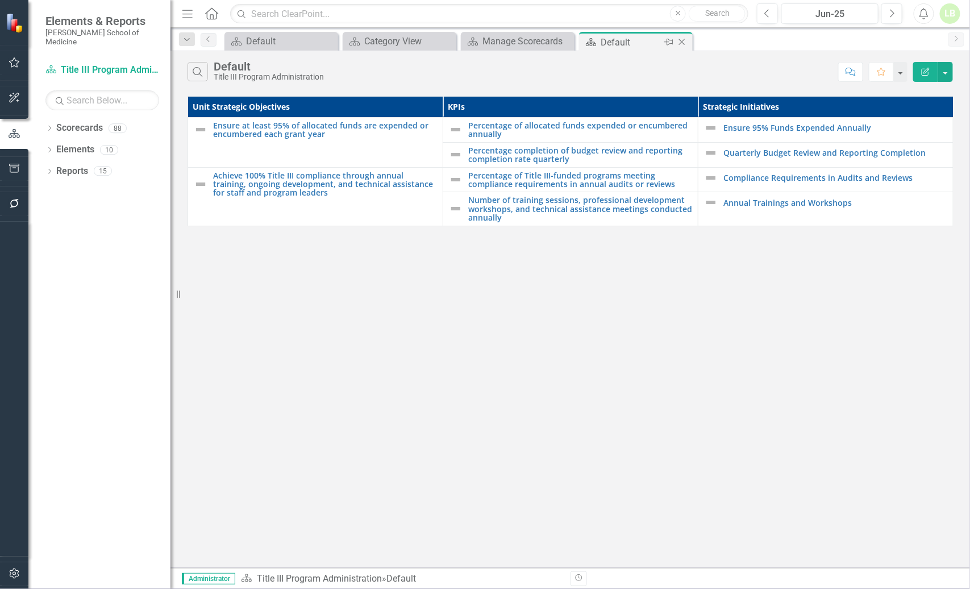
click at [681, 40] on icon "Close" at bounding box center [681, 42] width 11 height 9
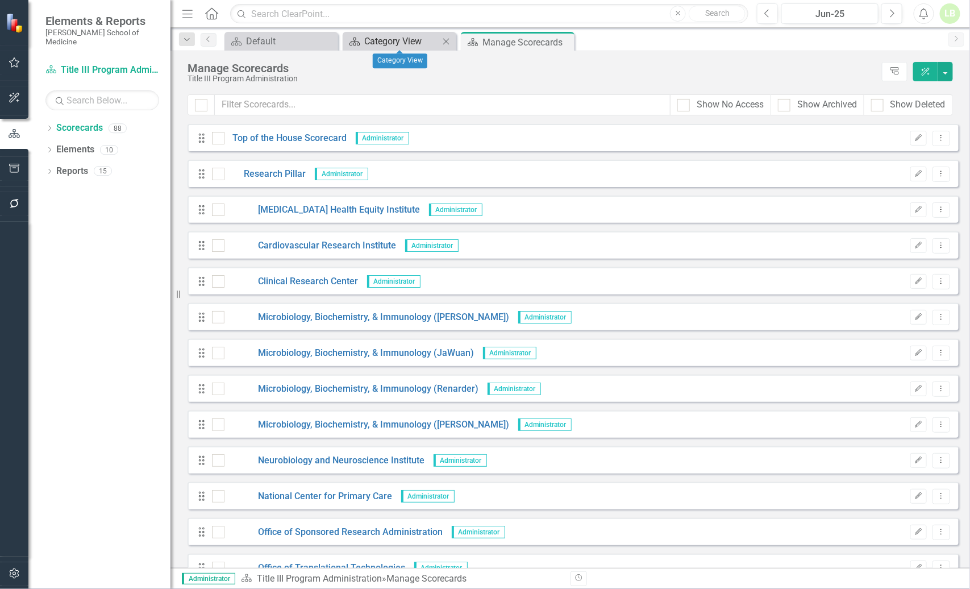
click at [423, 42] on div "Category View" at bounding box center [401, 41] width 75 height 14
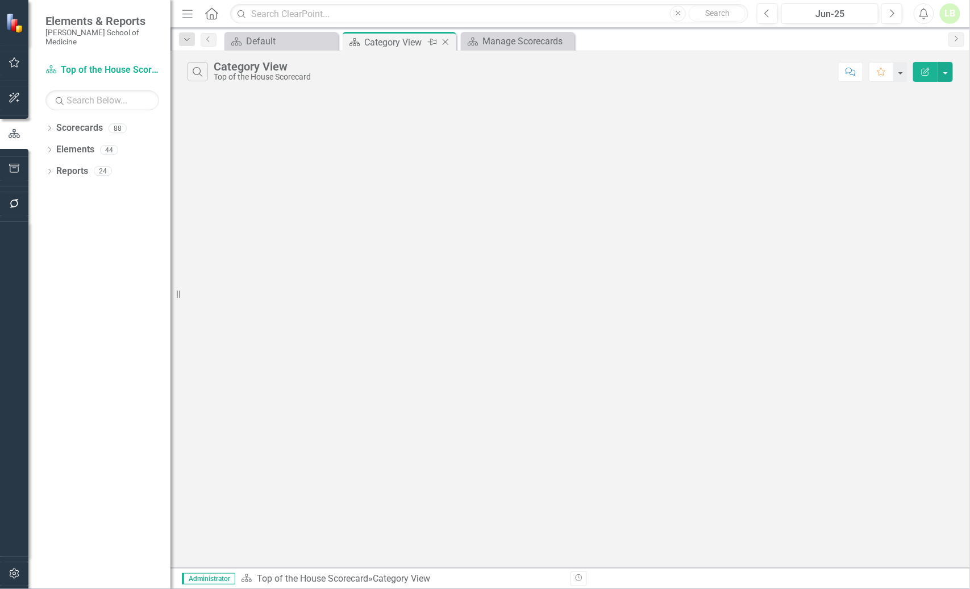
click at [444, 41] on icon "Close" at bounding box center [445, 42] width 11 height 9
click at [276, 41] on div "Default" at bounding box center [276, 42] width 61 height 14
click at [328, 40] on icon at bounding box center [328, 42] width 6 height 6
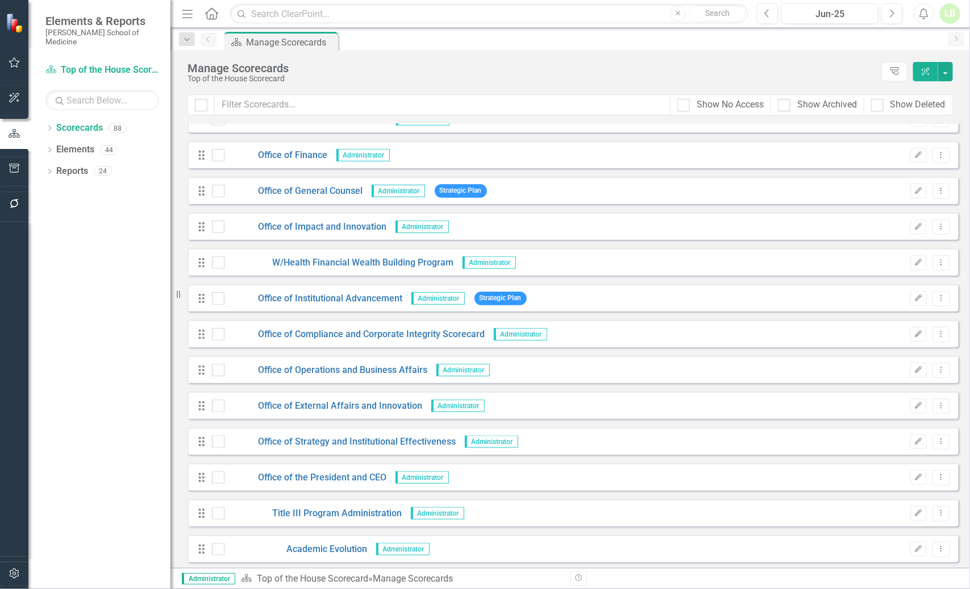
scroll to position [2202, 0]
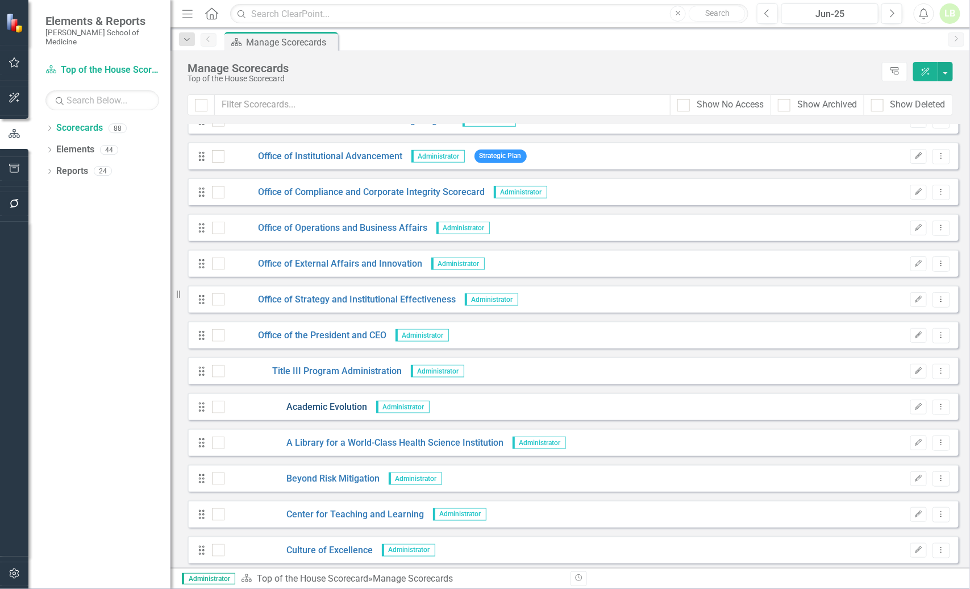
click at [327, 404] on link "Academic Evolution" at bounding box center [295, 407] width 143 height 13
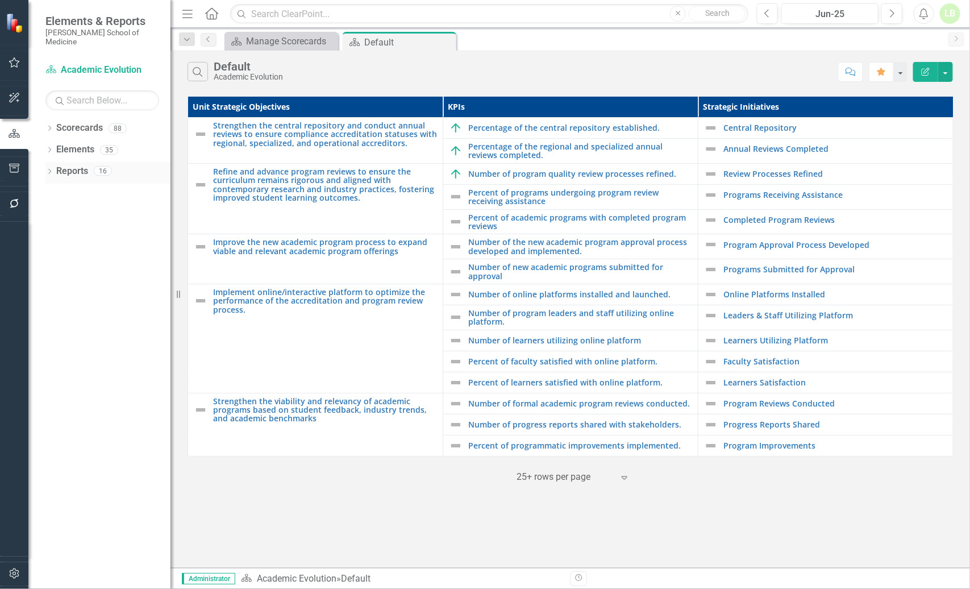
click at [78, 165] on link "Reports" at bounding box center [72, 171] width 32 height 13
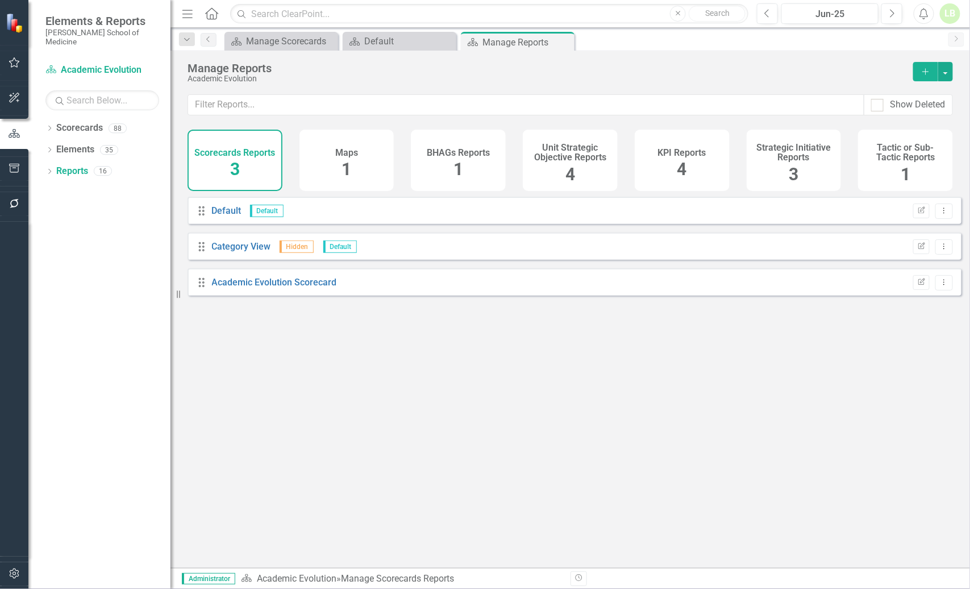
click at [672, 153] on h4 "KPI Reports" at bounding box center [682, 153] width 48 height 10
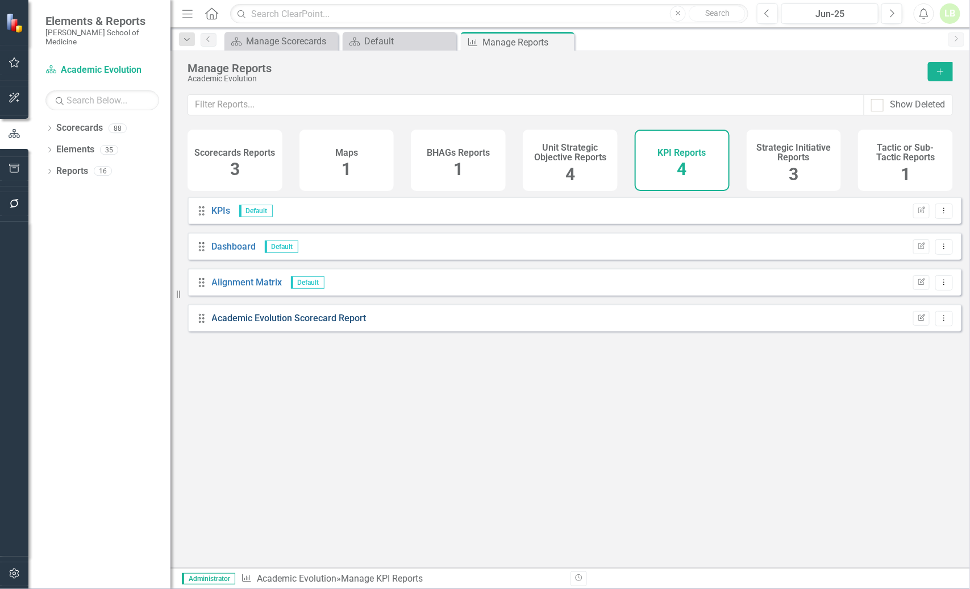
click at [328, 323] on link "Academic Evolution Scorecard Report" at bounding box center [289, 318] width 155 height 11
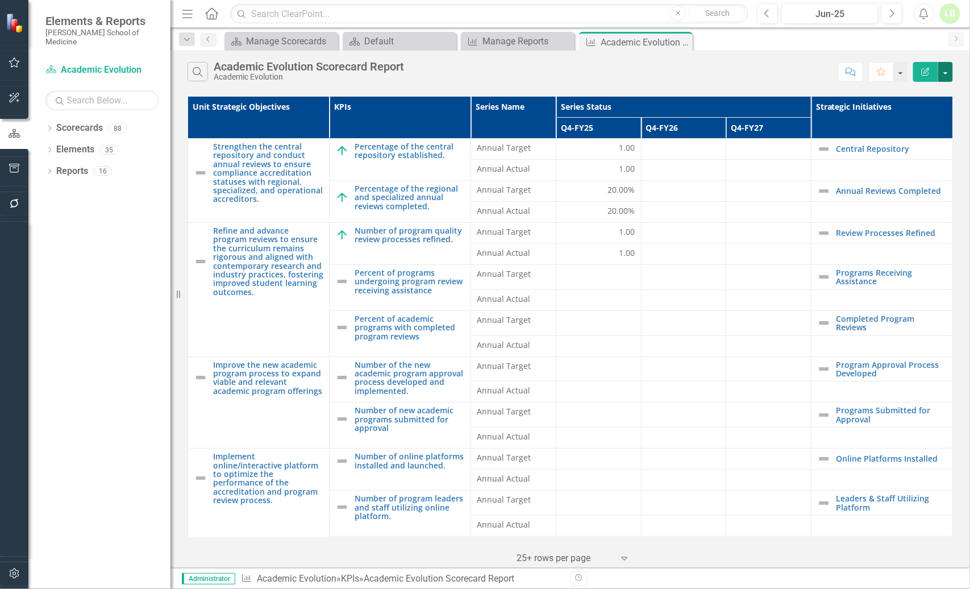
click at [942, 72] on button "button" at bounding box center [945, 72] width 15 height 20
click at [918, 72] on button "Edit Report" at bounding box center [925, 72] width 25 height 20
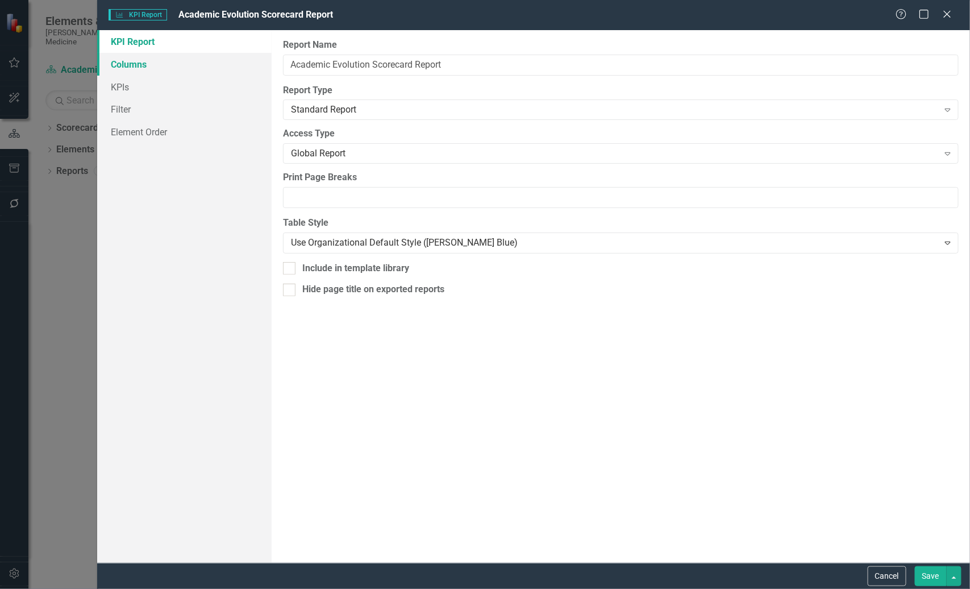
click at [121, 60] on link "Columns" at bounding box center [184, 64] width 174 height 23
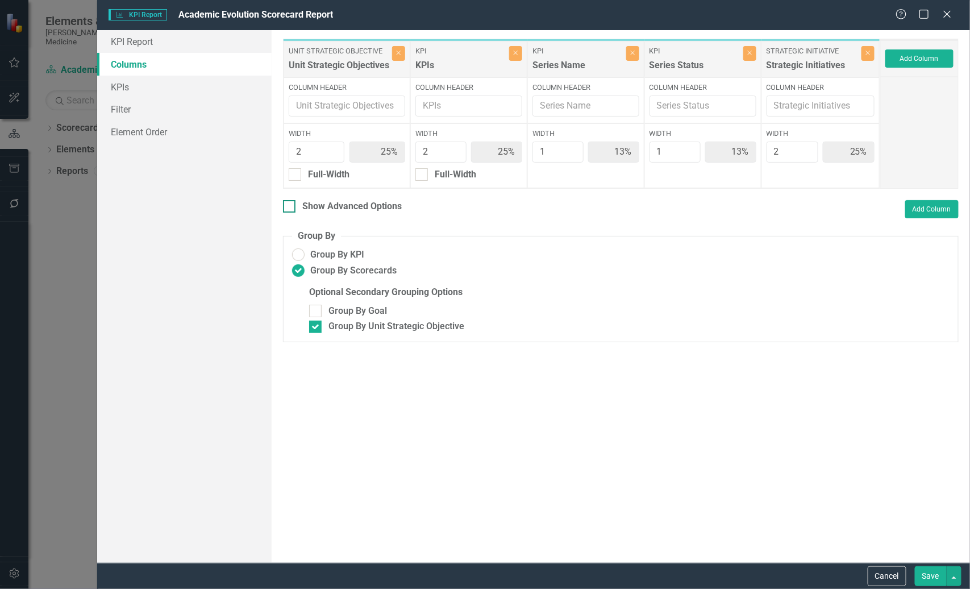
click at [296, 207] on div "Show Advanced Options" at bounding box center [342, 206] width 119 height 13
click at [290, 207] on input "Show Advanced Options" at bounding box center [286, 203] width 7 height 7
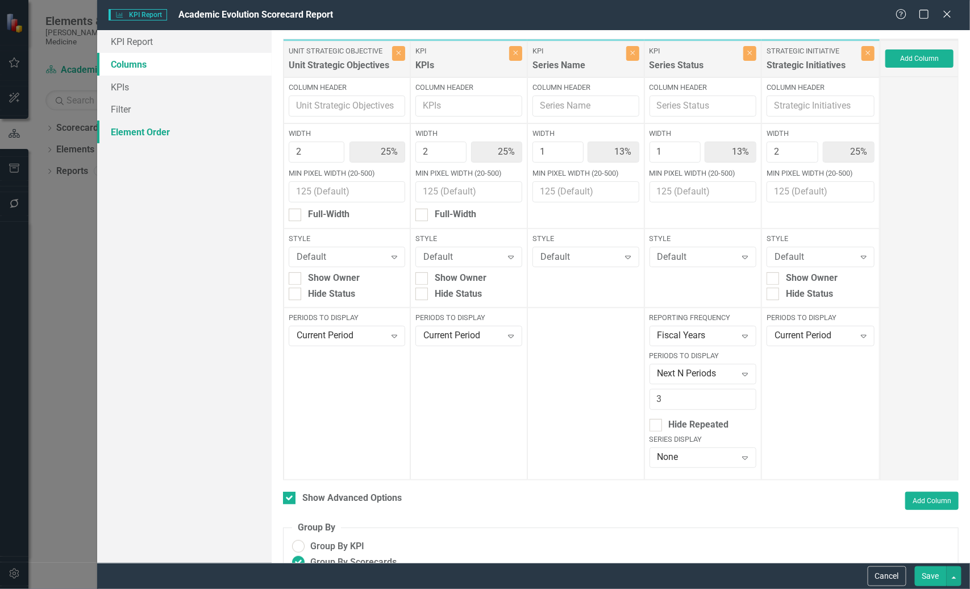
click at [136, 132] on link "Element Order" at bounding box center [184, 131] width 174 height 23
click at [885, 573] on button "Cancel" at bounding box center [887, 576] width 39 height 20
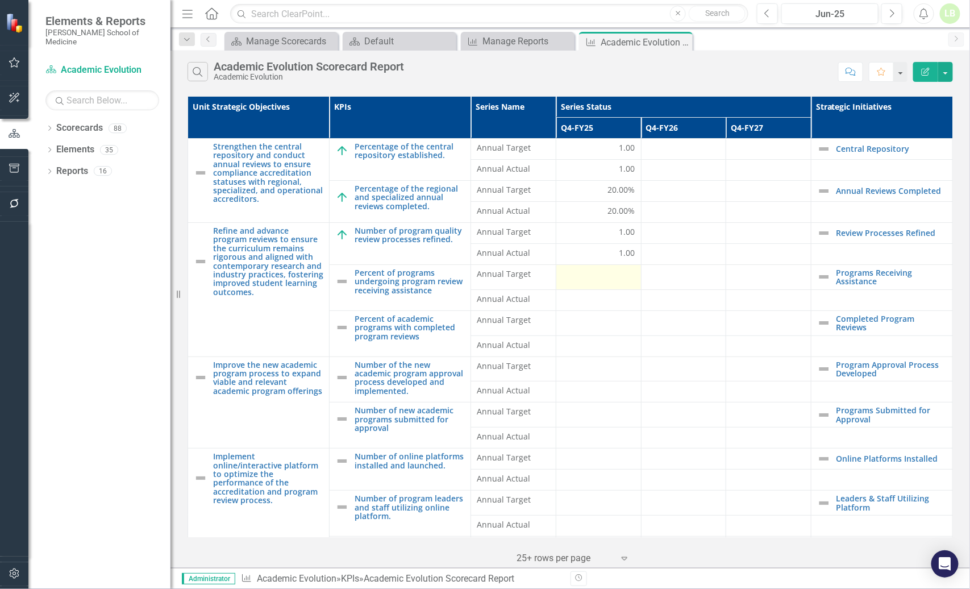
click at [609, 271] on div at bounding box center [598, 275] width 73 height 14
click at [609, 276] on div at bounding box center [598, 275] width 73 height 14
click at [621, 281] on div at bounding box center [598, 275] width 73 height 14
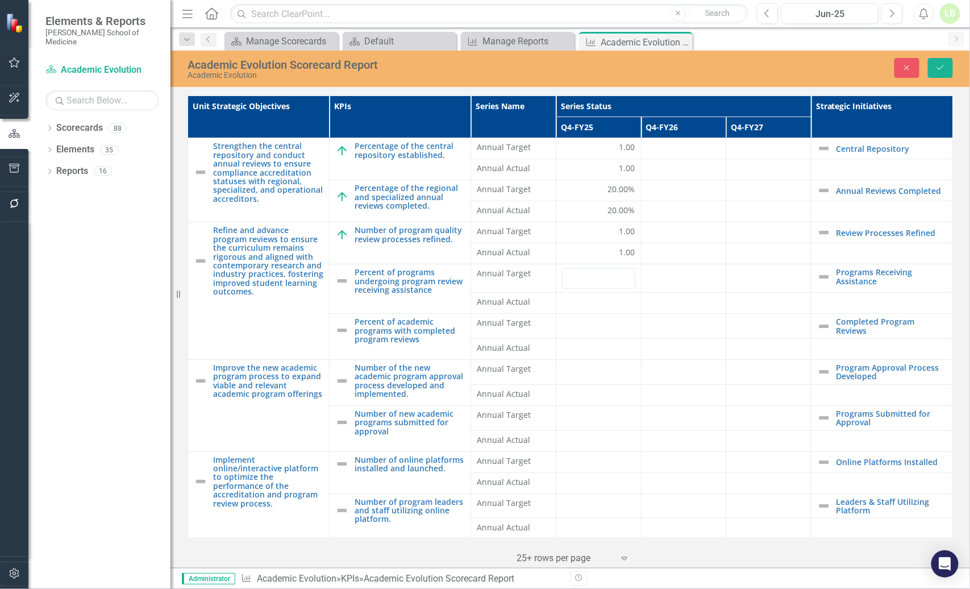
click at [718, 67] on div "Close Save" at bounding box center [804, 68] width 316 height 20
click at [761, 39] on div "Scorecards Manage Scorecards Close Scorecards Default Close KPI Manage Reports …" at bounding box center [582, 41] width 721 height 18
click at [405, 145] on link "Percentage of the central repository established." at bounding box center [410, 151] width 110 height 18
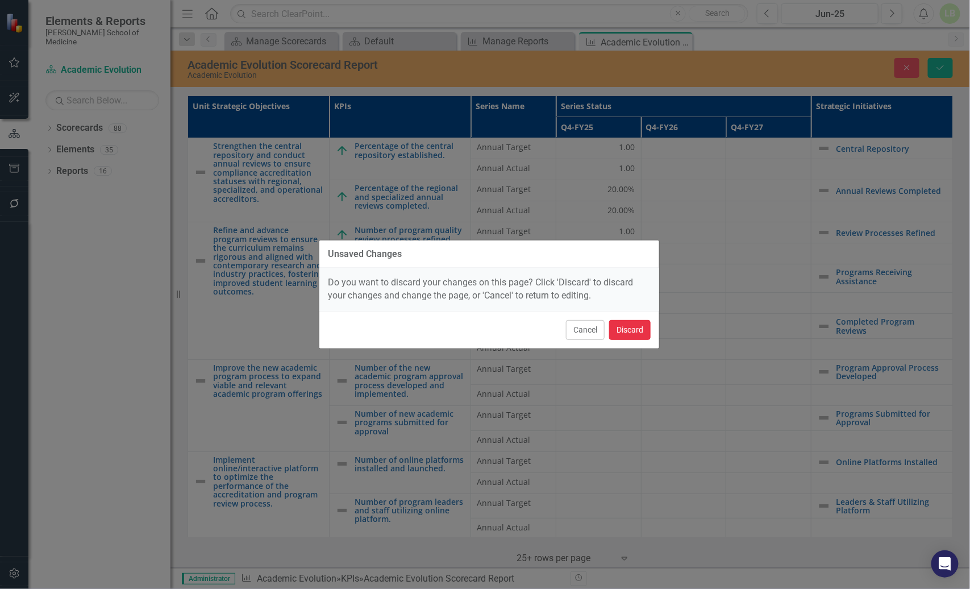
click at [629, 332] on button "Discard" at bounding box center [629, 330] width 41 height 20
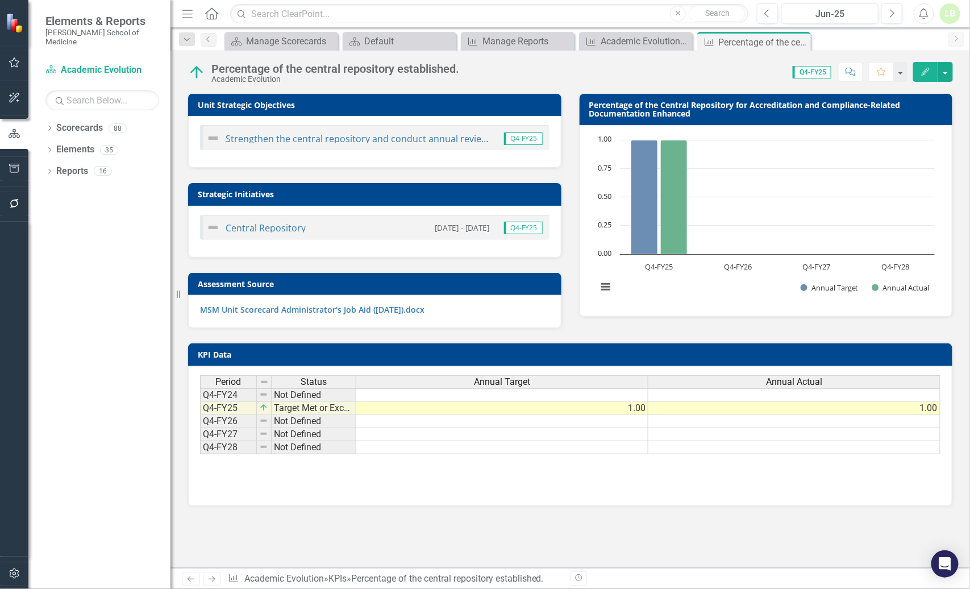
click at [411, 282] on h3 "Assessment Source" at bounding box center [377, 284] width 358 height 9
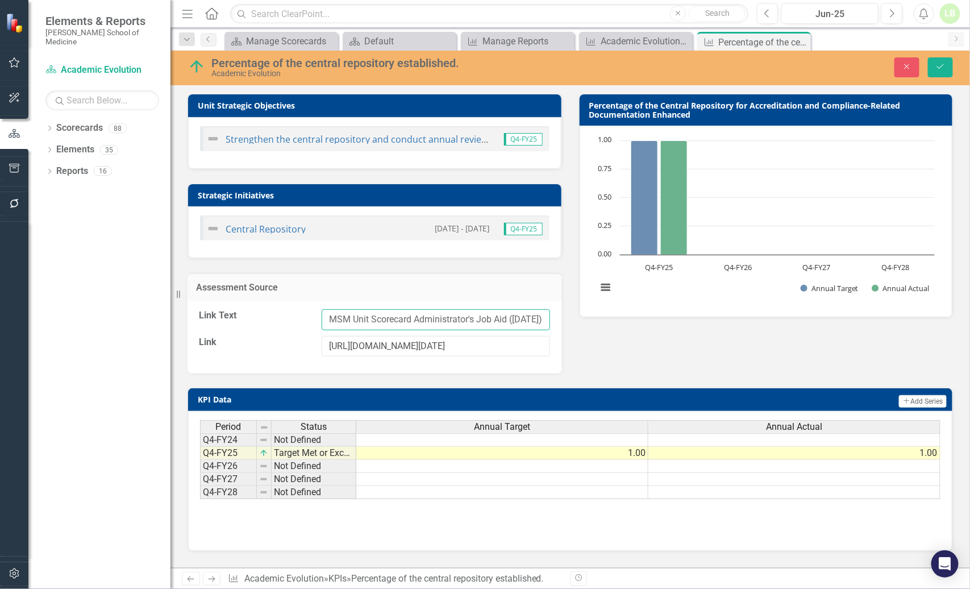
click at [411, 321] on input "MSM Unit Scorecard Administrator's Job Aid ([DATE]).docx" at bounding box center [436, 319] width 228 height 21
drag, startPoint x: 329, startPoint y: 319, endPoint x: 584, endPoint y: 324, distance: 254.6
click at [584, 324] on div "Unit Strategic Objectives Strengthen the central repository and conduct annual …" at bounding box center [570, 227] width 783 height 294
click at [456, 315] on input "MSM Unit Scorecard Administrator's Job Aid ([DATE]).docx" at bounding box center [436, 319] width 228 height 21
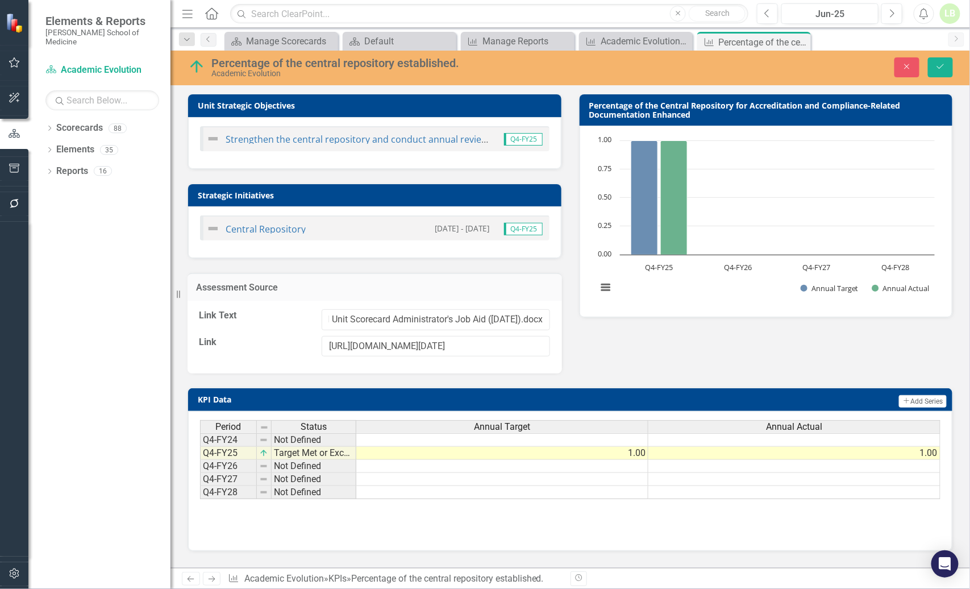
scroll to position [0, 0]
click at [631, 352] on div "Unit Strategic Objectives Strengthen the central repository and conduct annual …" at bounding box center [570, 227] width 783 height 294
click at [207, 343] on label "Link" at bounding box center [256, 342] width 114 height 13
click at [322, 343] on input "[URL][DOMAIN_NAME][DATE]" at bounding box center [436, 346] width 228 height 21
click at [637, 368] on div "Unit Strategic Objectives Strengthen the central repository and conduct annual …" at bounding box center [570, 227] width 783 height 294
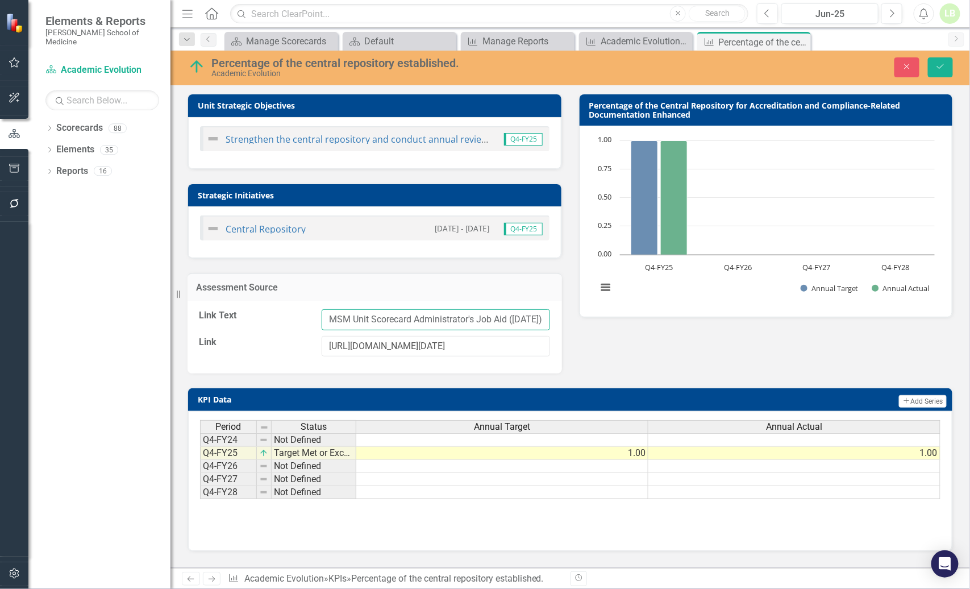
click at [507, 319] on input "MSM Unit Scorecard Administrator's Job Aid ([DATE]).docx" at bounding box center [436, 319] width 228 height 21
click at [243, 285] on h3 "Assessment Source" at bounding box center [374, 287] width 357 height 10
click at [219, 317] on label "Link Text" at bounding box center [256, 315] width 114 height 13
click at [322, 317] on input "MSM Unit Scorecard Administrator's Job Aid ([DATE]).docx" at bounding box center [436, 319] width 228 height 21
click at [369, 348] on input "[URL][DOMAIN_NAME][DATE]" at bounding box center [436, 346] width 228 height 21
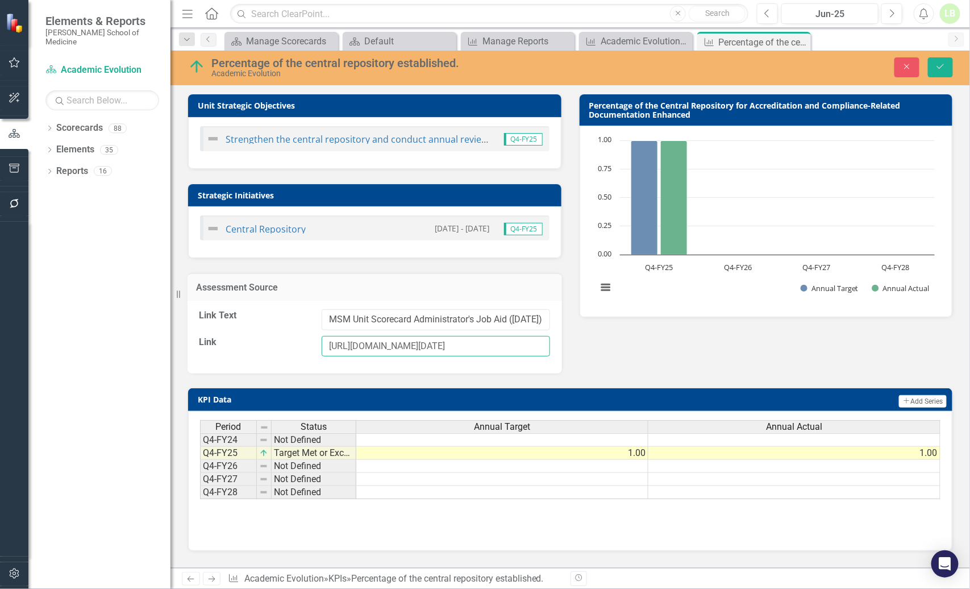
click at [369, 348] on input "[URL][DOMAIN_NAME][DATE]" at bounding box center [436, 346] width 228 height 21
click at [567, 348] on div "Assessment Source Link Text MSM Unit Scorecard Administrator's Job Aid ([DATE])…" at bounding box center [375, 316] width 392 height 115
click at [647, 369] on div "Unit Strategic Objectives Strengthen the central repository and conduct annual …" at bounding box center [570, 227] width 783 height 294
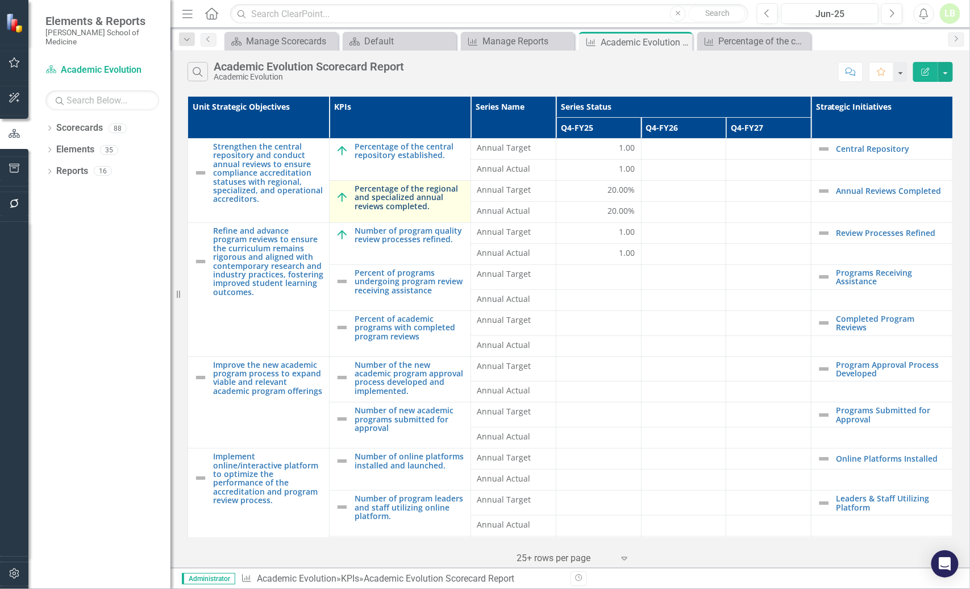
click at [398, 199] on link "Percentage of the regional and specialized annual reviews completed." at bounding box center [410, 197] width 110 height 26
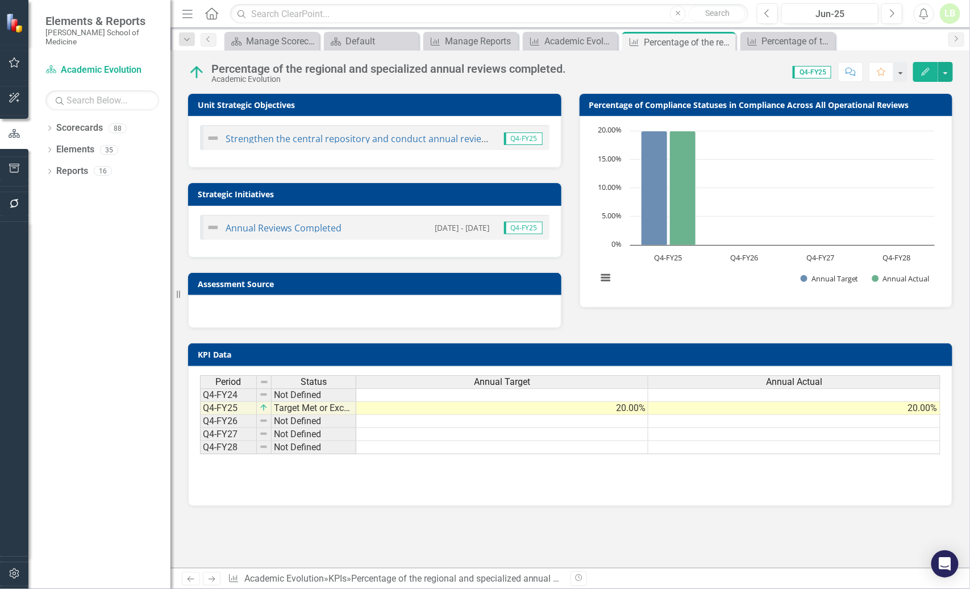
click at [363, 274] on div "Assessment Source" at bounding box center [374, 284] width 373 height 22
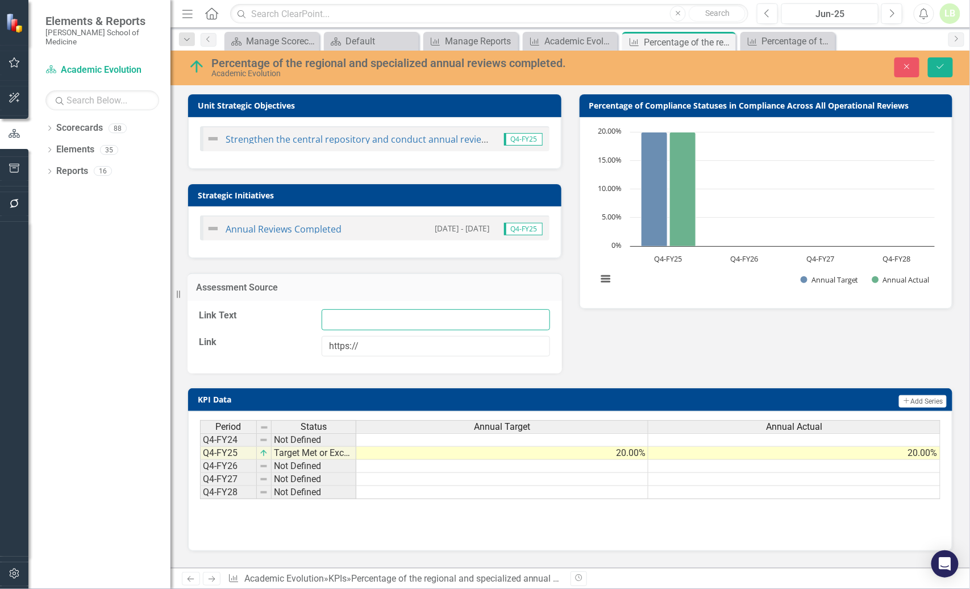
click at [340, 318] on input "Link Text" at bounding box center [436, 319] width 228 height 21
click at [205, 311] on label "Link Text" at bounding box center [256, 315] width 114 height 13
click at [322, 311] on input "Link Text" at bounding box center [436, 319] width 228 height 21
click at [243, 276] on div "Assessment Source" at bounding box center [375, 287] width 375 height 28
click at [220, 344] on label "Link" at bounding box center [256, 342] width 114 height 13
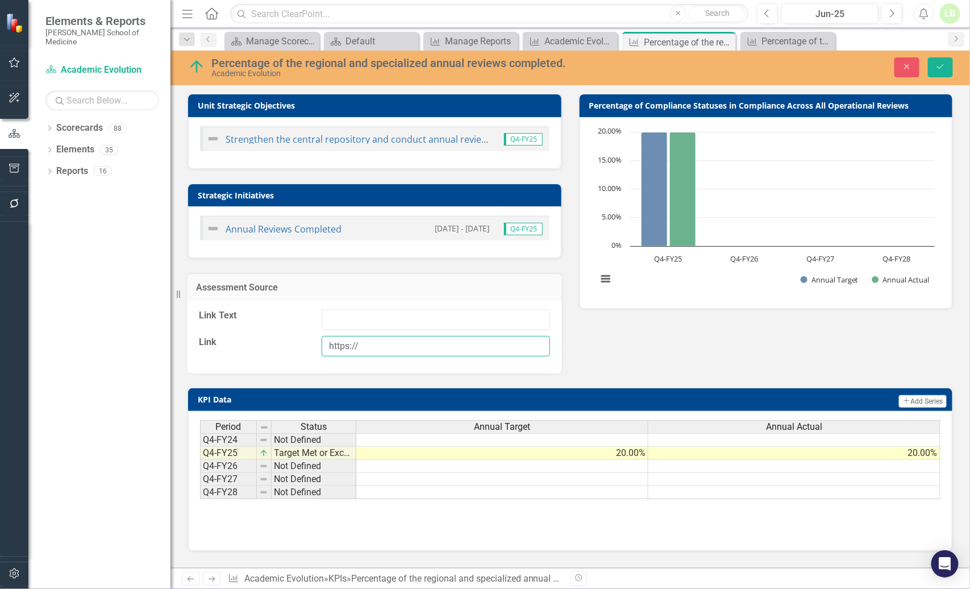
click at [322, 344] on input "https://" at bounding box center [436, 346] width 228 height 21
click at [418, 348] on input "https://" at bounding box center [436, 346] width 228 height 21
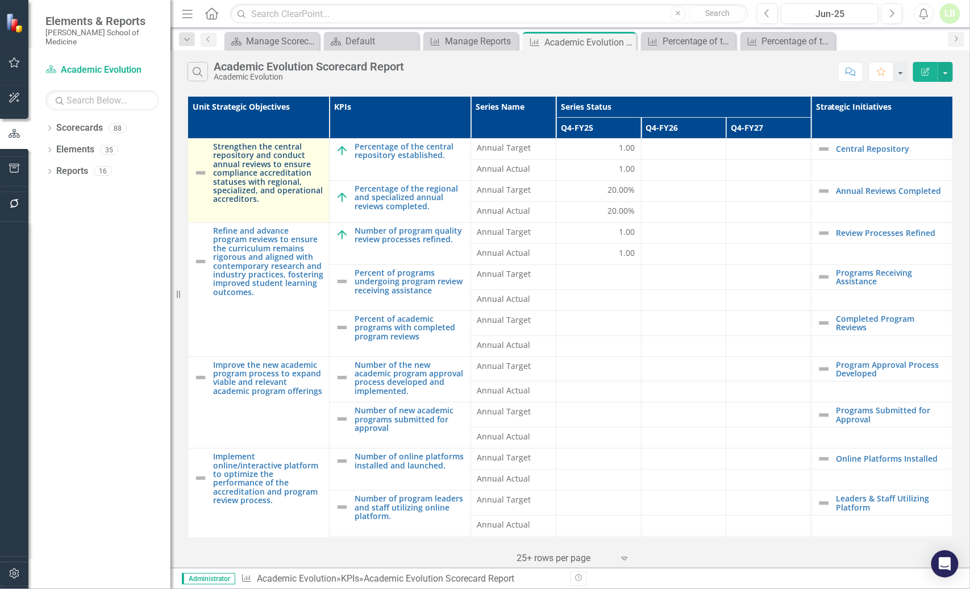
click at [258, 158] on link "Strengthen the central repository and conduct annual reviews to ensure complian…" at bounding box center [268, 172] width 110 height 61
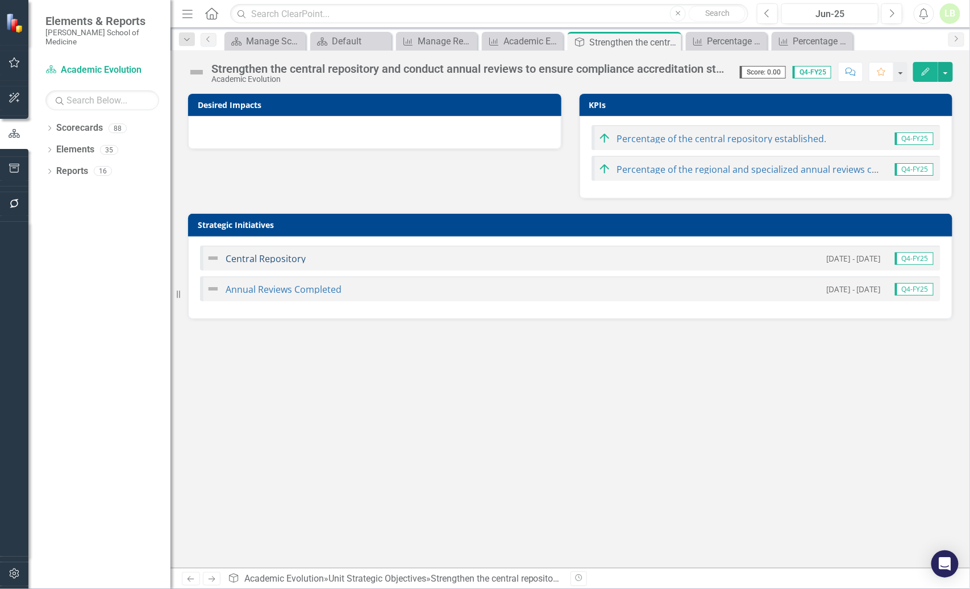
click at [269, 258] on link "Central Repository" at bounding box center [266, 258] width 80 height 13
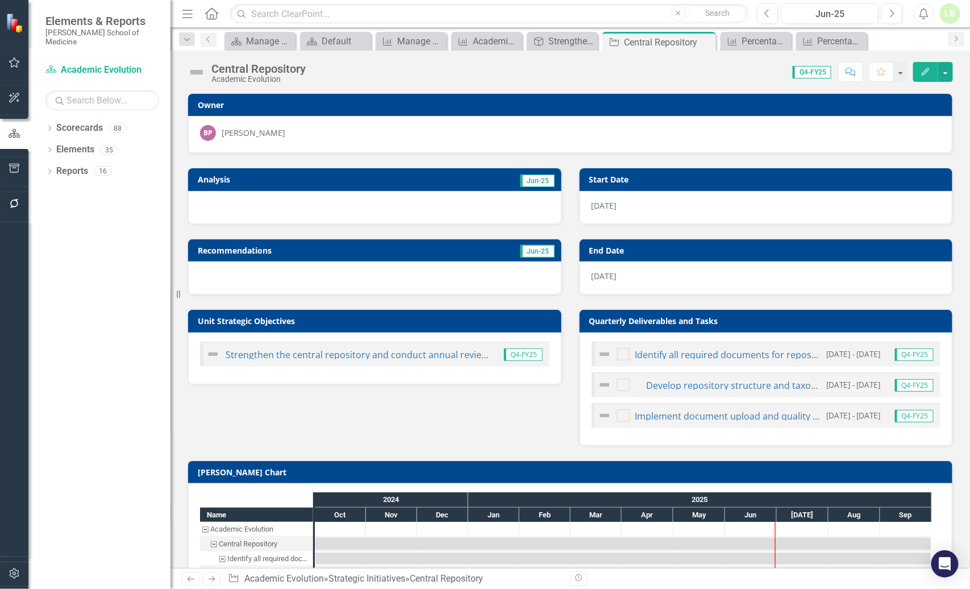
scroll to position [51, 0]
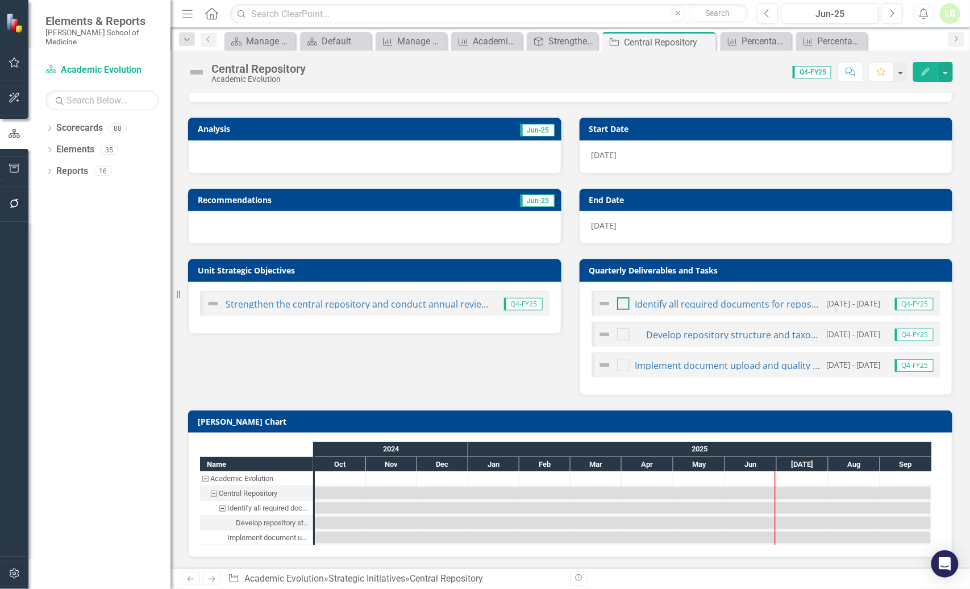
click at [617, 302] on input "checkbox" at bounding box center [620, 300] width 7 height 7
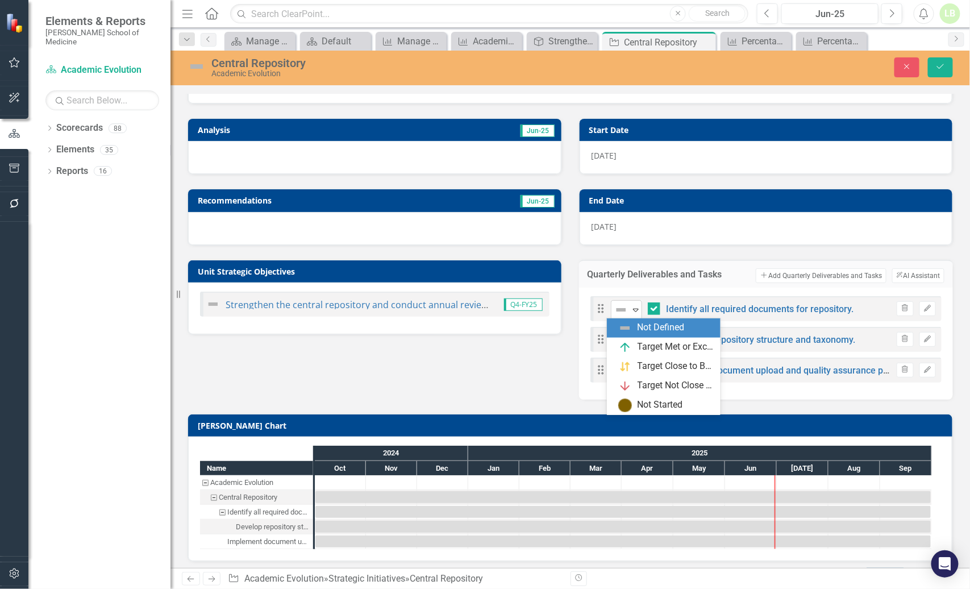
click at [630, 305] on icon "Expand" at bounding box center [635, 309] width 11 height 9
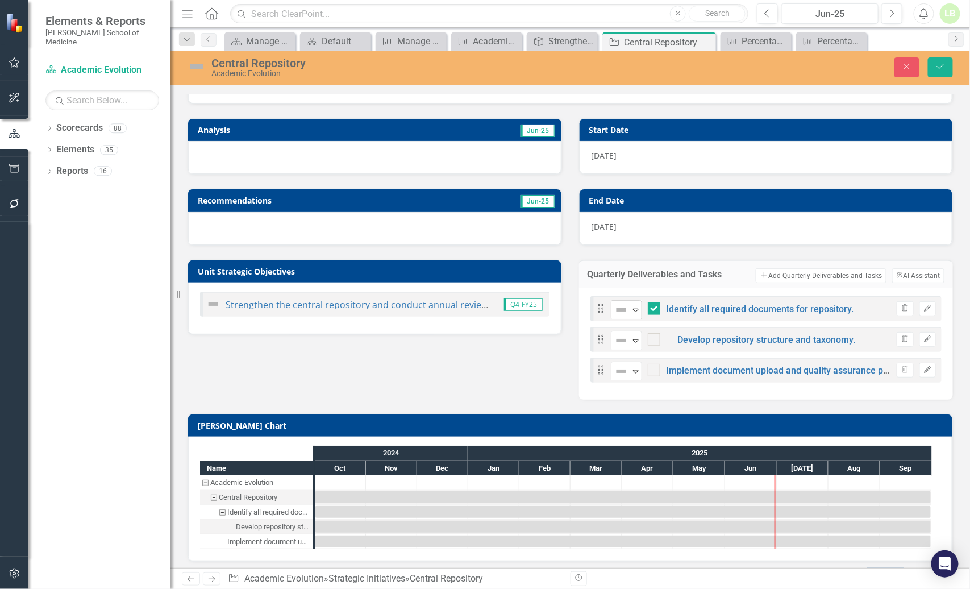
click at [630, 305] on icon "Expand" at bounding box center [635, 309] width 11 height 9
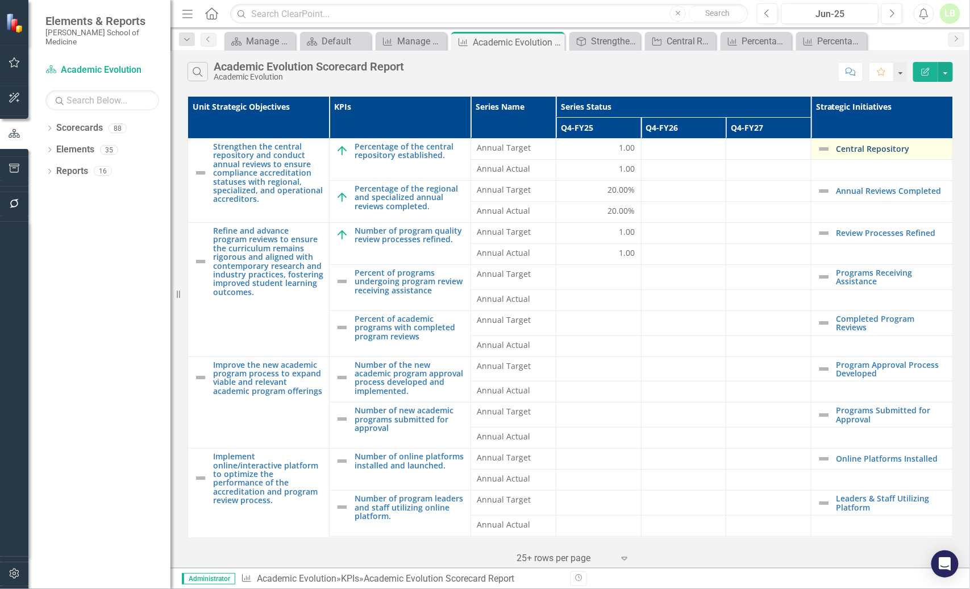
click at [863, 151] on link "Central Repository" at bounding box center [892, 148] width 110 height 9
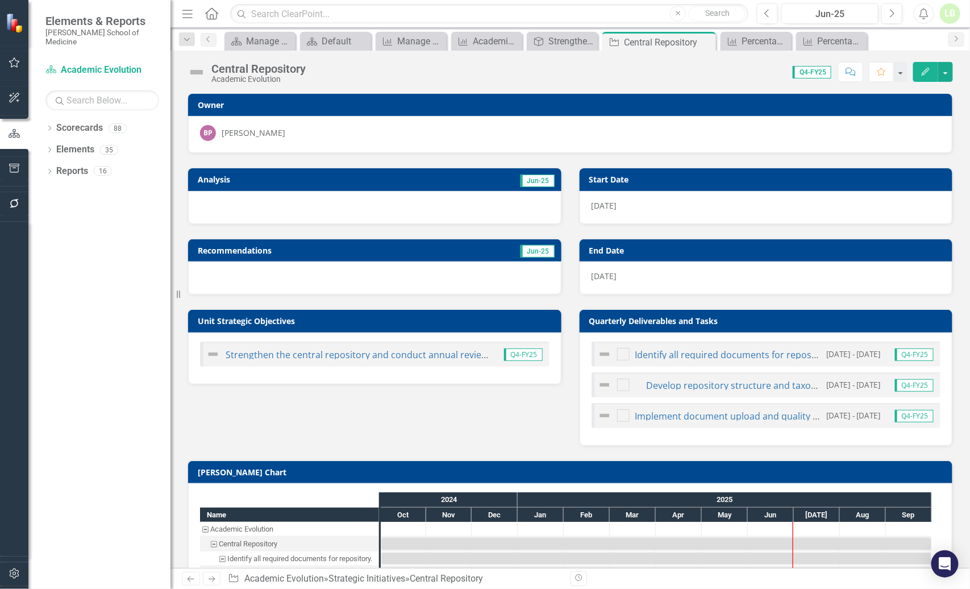
scroll to position [51, 0]
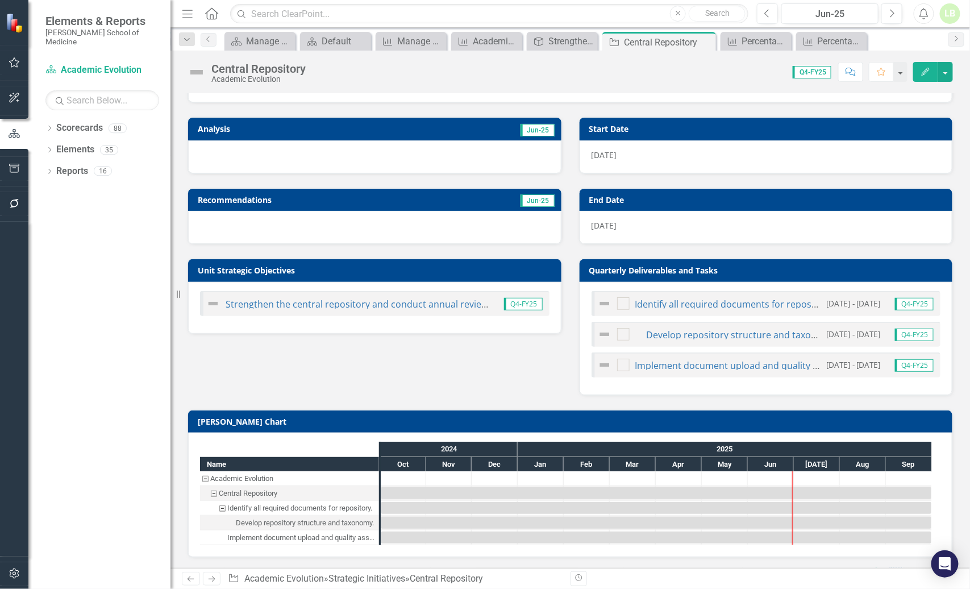
click at [214, 301] on img at bounding box center [213, 304] width 14 height 14
click at [244, 303] on link "Strengthen the central repository and conduct annual reviews to ensure complian…" at bounding box center [574, 304] width 697 height 13
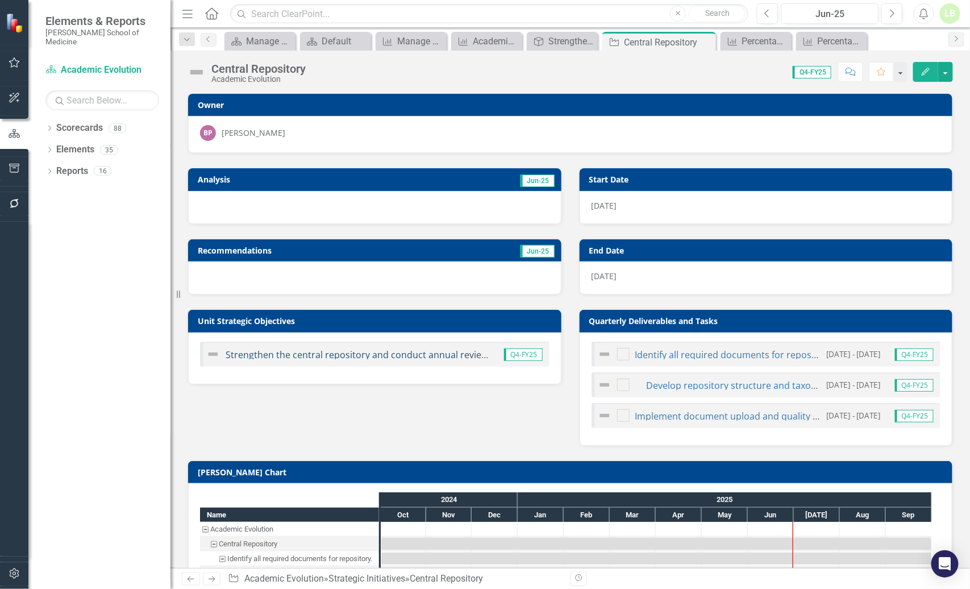
click at [437, 352] on link "Strengthen the central repository and conduct annual reviews to ensure complian…" at bounding box center [574, 354] width 697 height 13
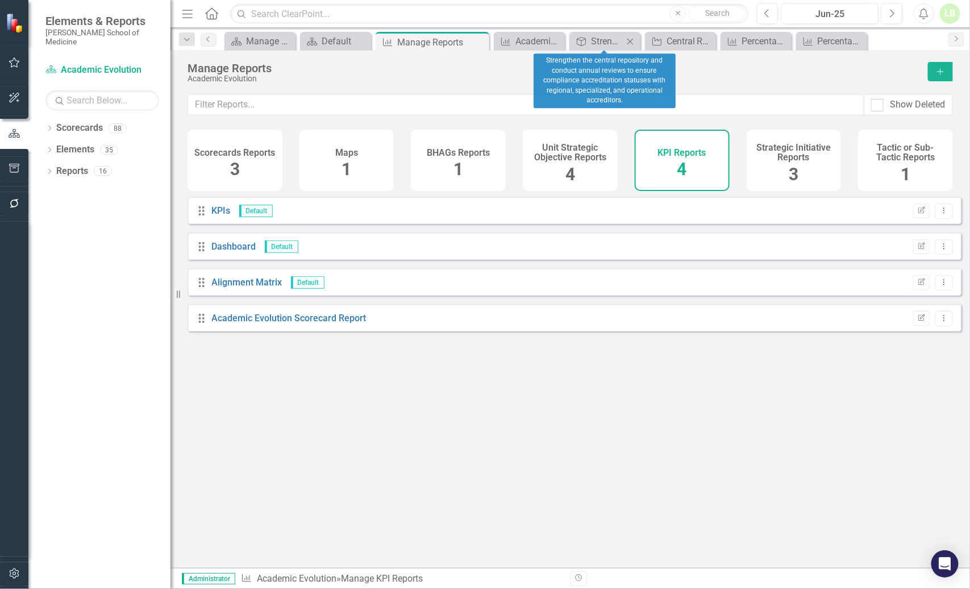
click at [630, 38] on icon "Close" at bounding box center [630, 41] width 11 height 9
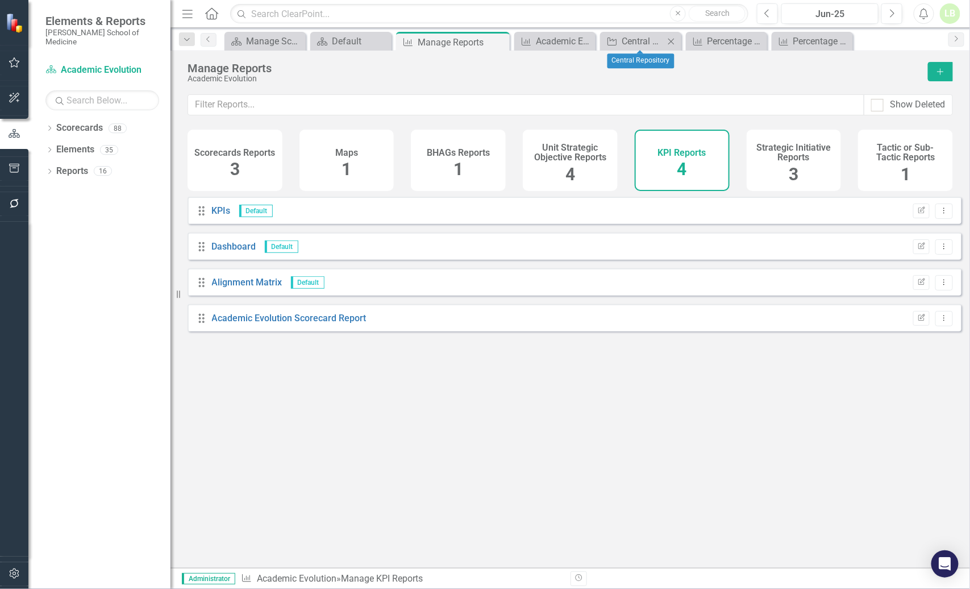
click at [669, 41] on icon "Close" at bounding box center [670, 41] width 11 height 9
click at [623, 39] on icon "Close" at bounding box center [626, 41] width 11 height 9
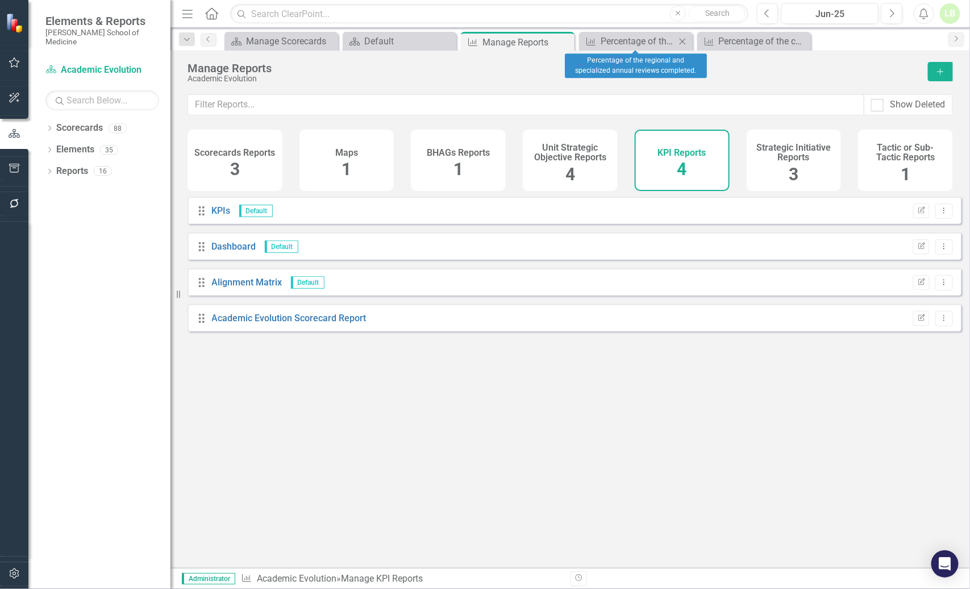
click at [677, 39] on icon "Close" at bounding box center [682, 41] width 11 height 9
click at [682, 41] on icon at bounding box center [683, 41] width 6 height 6
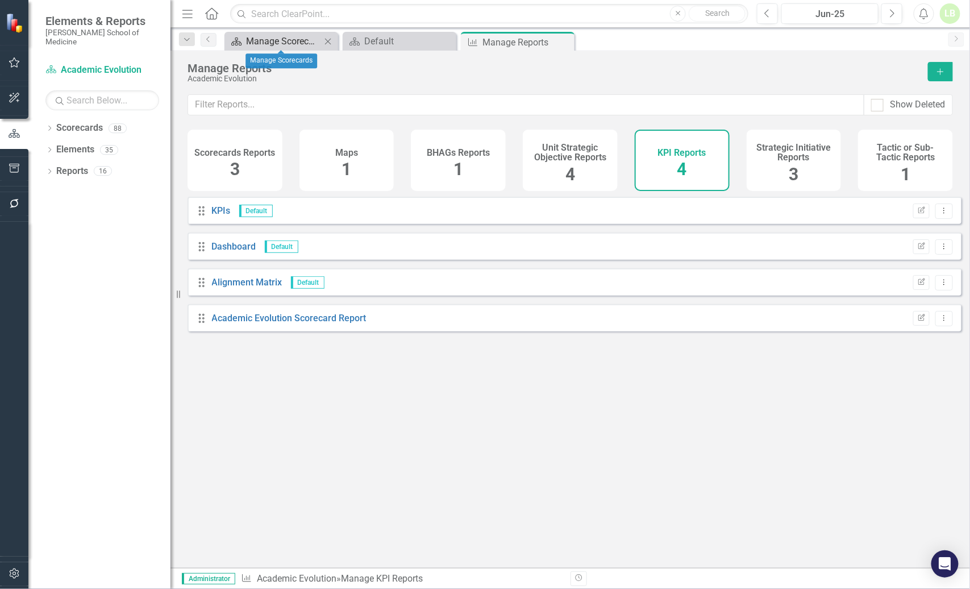
click at [285, 41] on div "Manage Scorecards" at bounding box center [283, 41] width 75 height 14
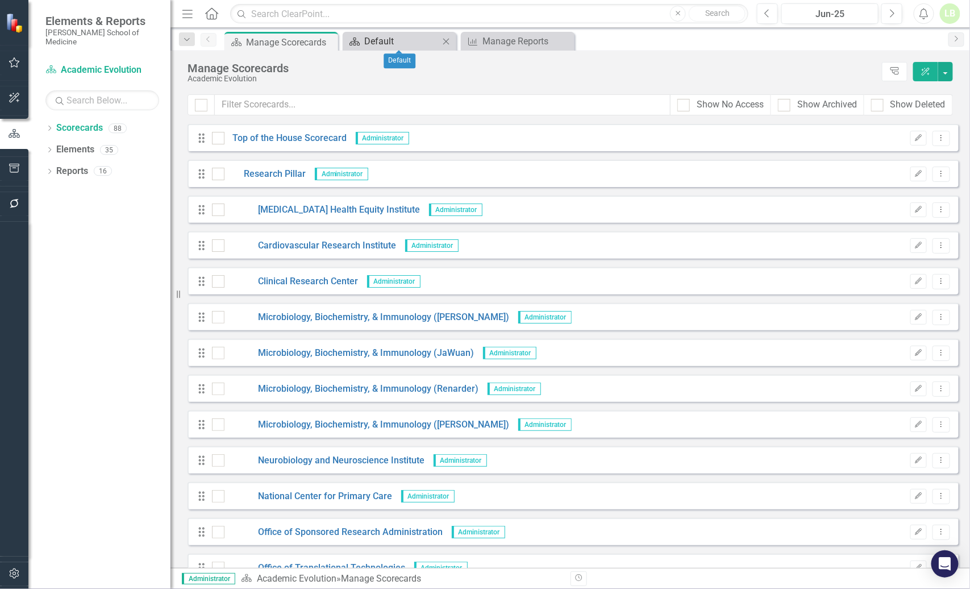
click at [414, 41] on div "Default" at bounding box center [401, 41] width 75 height 14
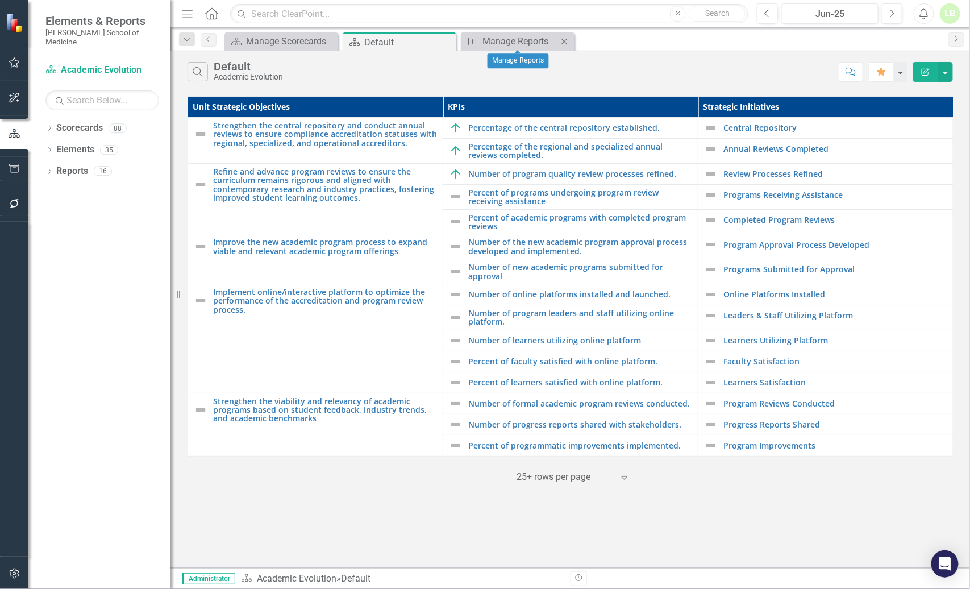
click at [569, 40] on icon "Close" at bounding box center [564, 41] width 11 height 9
click at [446, 43] on icon "Close" at bounding box center [445, 42] width 11 height 9
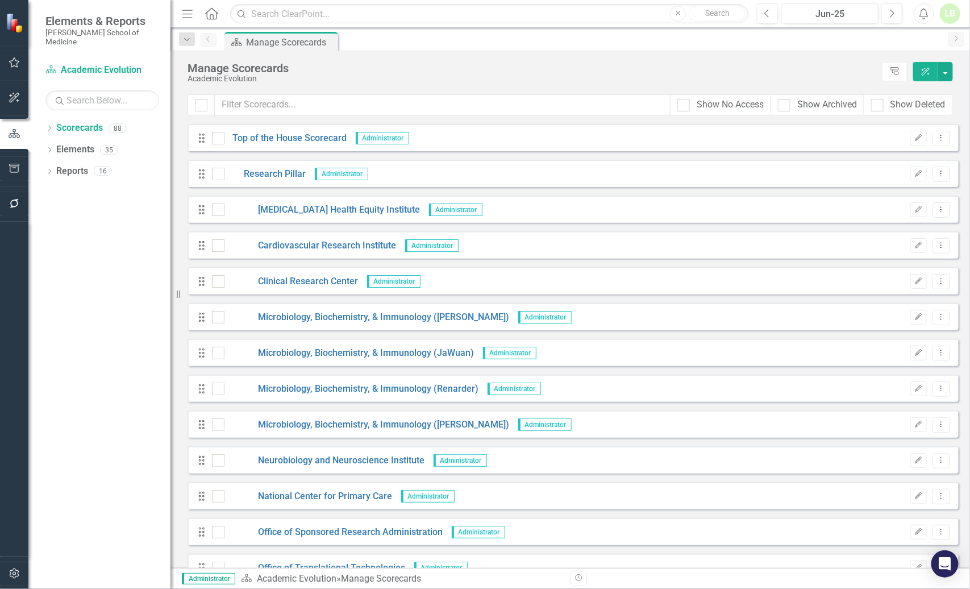
click at [584, 36] on div "Scorecards Manage Scorecards Pin" at bounding box center [582, 41] width 721 height 18
drag, startPoint x: 542, startPoint y: 11, endPoint x: 560, endPoint y: 84, distance: 75.5
click at [560, 84] on div "Menu Home Search Close Search Previous Jun-25 Next Alerts LB User Edit Profile …" at bounding box center [570, 294] width 800 height 589
